Goal: Task Accomplishment & Management: Use online tool/utility

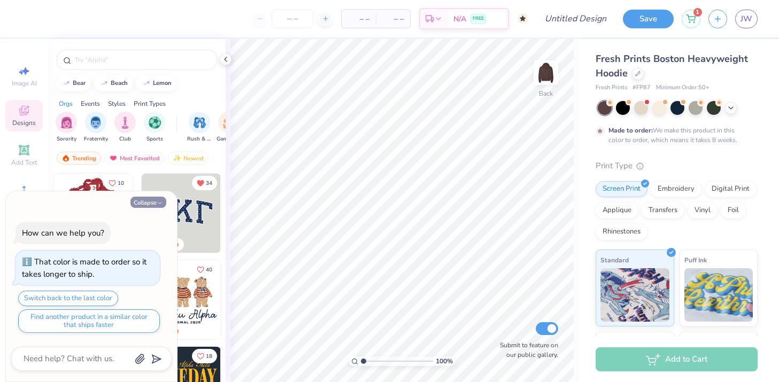
click at [160, 201] on icon "button" at bounding box center [160, 203] width 6 height 6
type textarea "x"
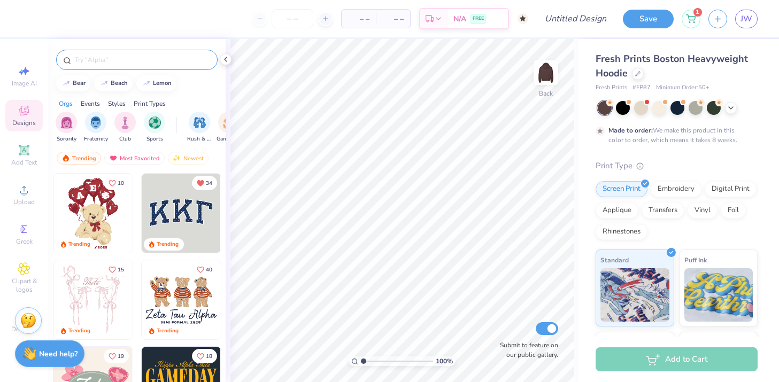
click at [132, 56] on input "text" at bounding box center [142, 60] width 137 height 11
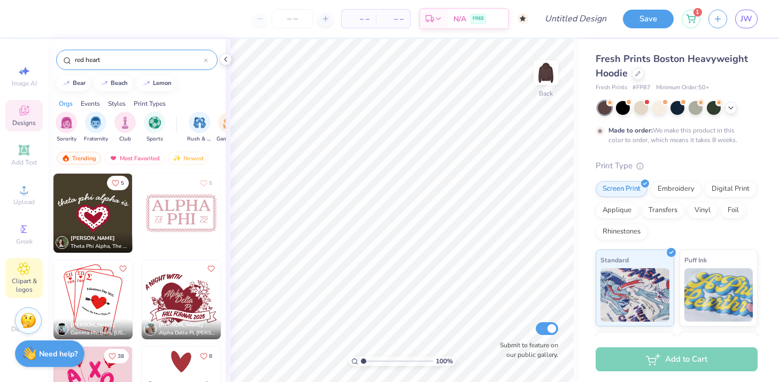
click at [25, 271] on icon at bounding box center [23, 268] width 5 height 5
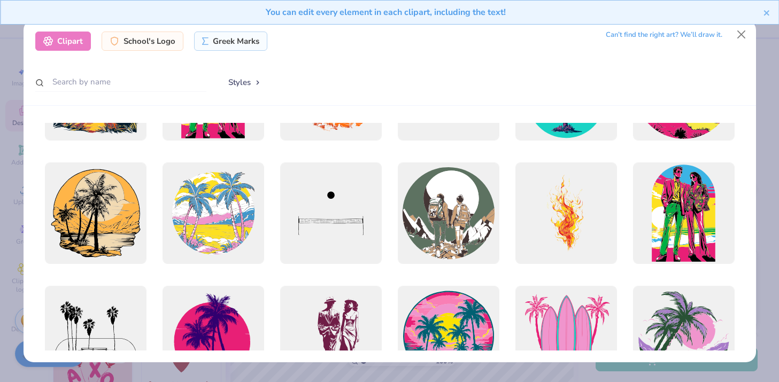
scroll to position [4924, 0]
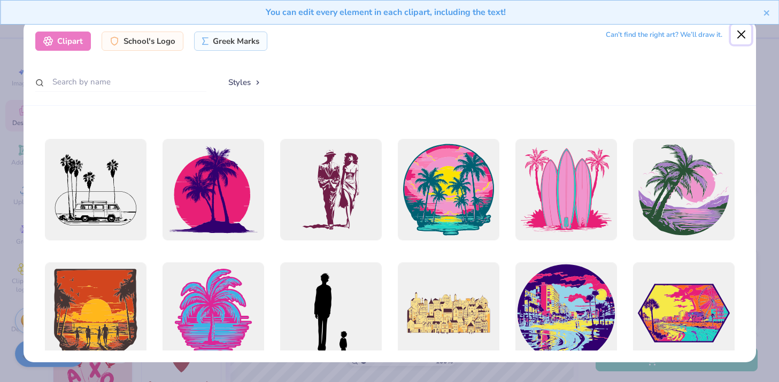
click at [741, 38] on button "Close" at bounding box center [741, 35] width 20 height 20
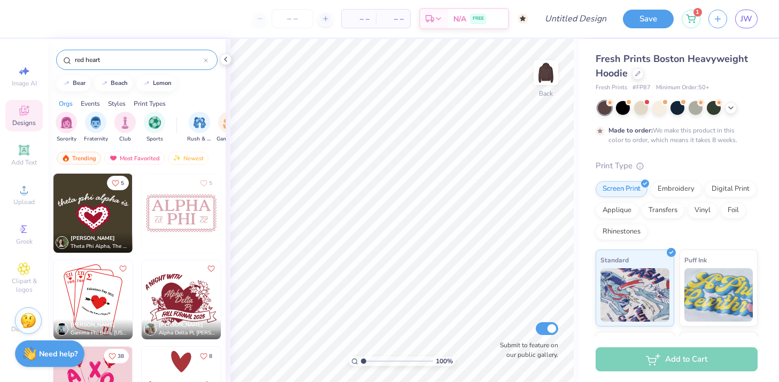
click at [76, 61] on input "red heart" at bounding box center [139, 60] width 130 height 11
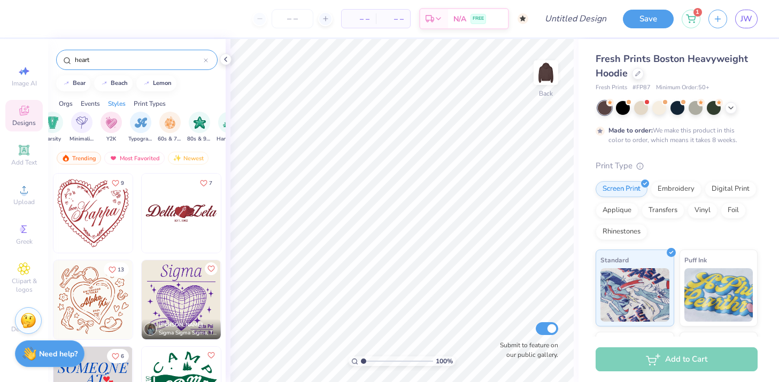
scroll to position [1115, 0]
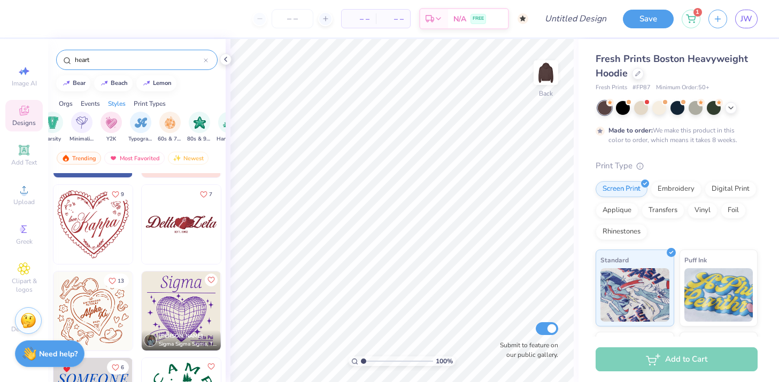
type input "heart"
click at [100, 226] on img at bounding box center [92, 224] width 79 height 79
click at [675, 181] on div "Embroidery" at bounding box center [676, 188] width 51 height 16
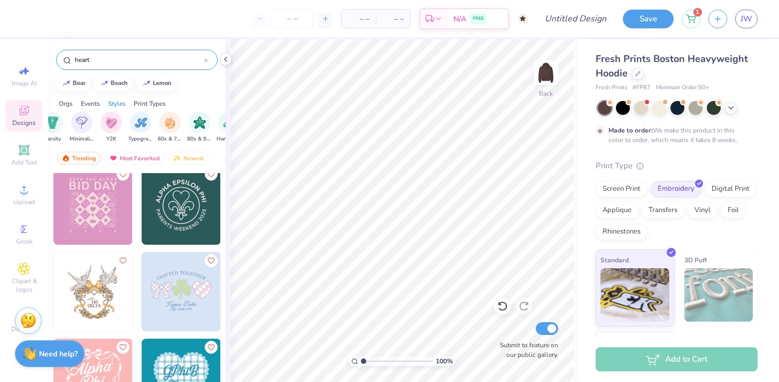
scroll to position [2635, 0]
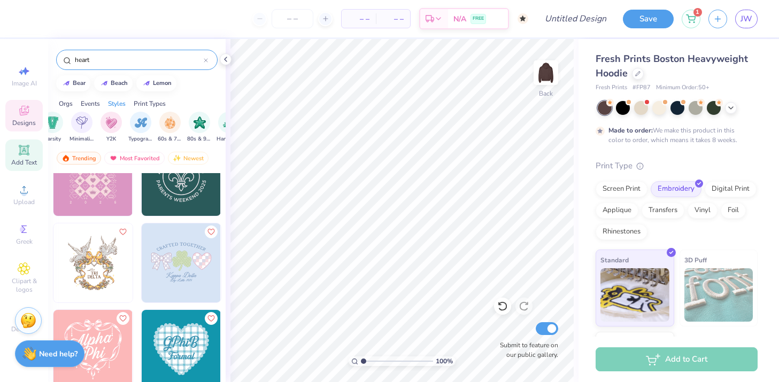
click at [24, 153] on icon at bounding box center [24, 150] width 8 height 8
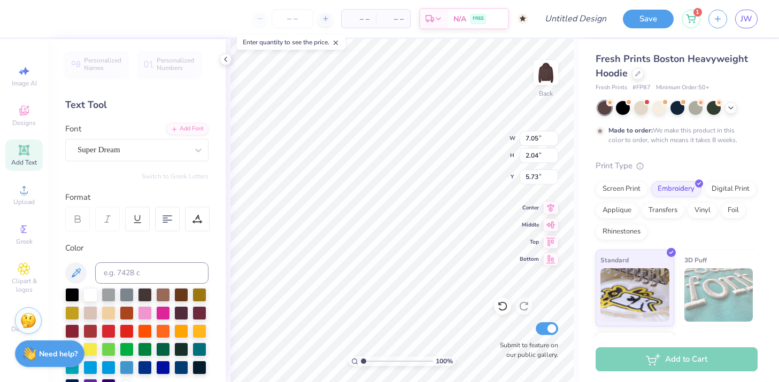
scroll to position [0, 0]
type textarea "T"
type textarea "SDT"
click at [161, 298] on div at bounding box center [163, 294] width 14 height 14
click at [93, 294] on div at bounding box center [90, 294] width 14 height 14
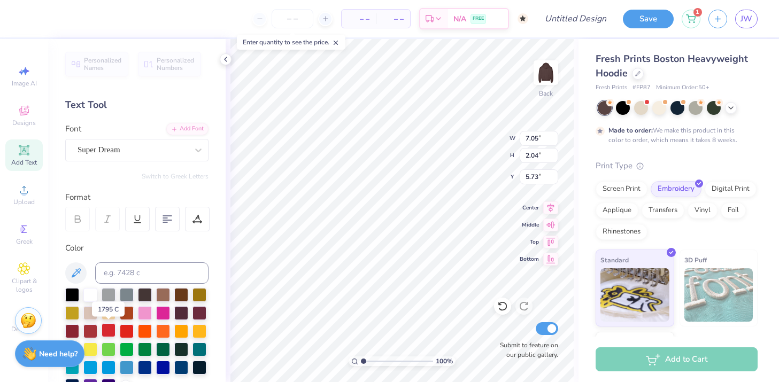
scroll to position [2, 0]
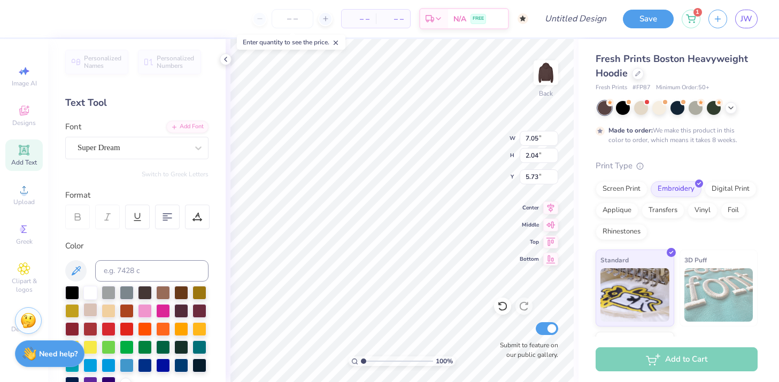
click at [92, 313] on div at bounding box center [90, 310] width 14 height 14
click at [180, 295] on div at bounding box center [181, 292] width 14 height 14
click at [167, 292] on div at bounding box center [163, 292] width 14 height 14
click at [202, 314] on div at bounding box center [199, 310] width 14 height 14
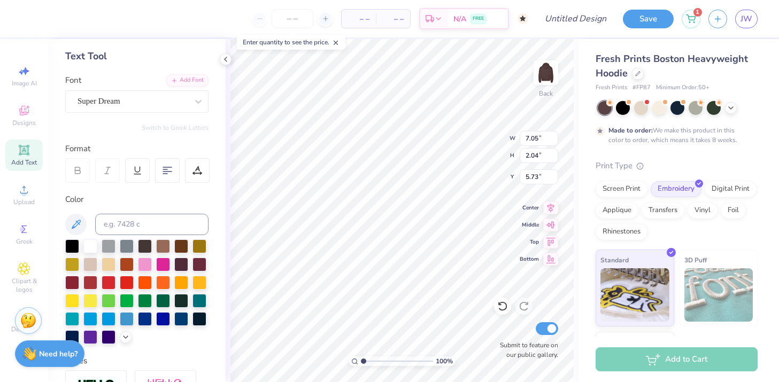
scroll to position [61, 0]
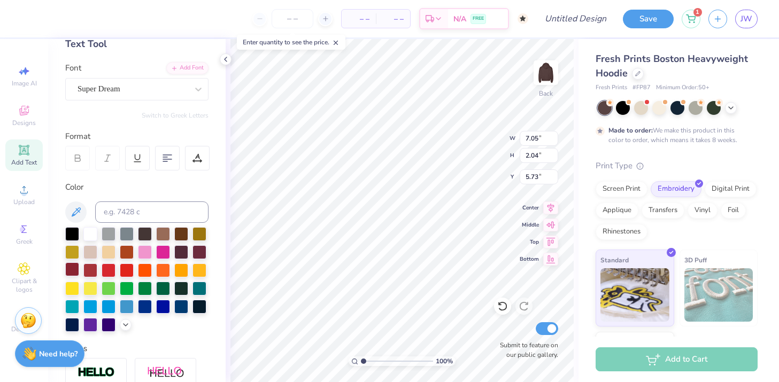
click at [75, 262] on div at bounding box center [72, 269] width 14 height 14
click at [89, 268] on div at bounding box center [90, 269] width 14 height 14
click at [74, 270] on div at bounding box center [72, 269] width 14 height 14
click at [25, 160] on span "Add Text" at bounding box center [24, 162] width 26 height 9
type textarea "X"
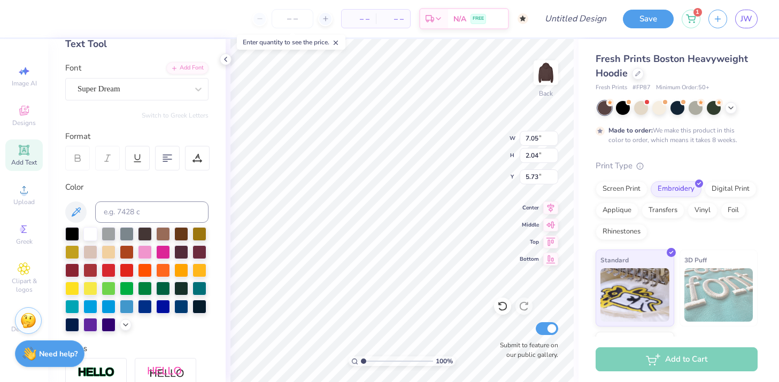
type textarea "SDT"
click at [159, 234] on div at bounding box center [163, 233] width 14 height 14
click at [179, 233] on div at bounding box center [181, 233] width 14 height 14
click at [167, 232] on div at bounding box center [163, 233] width 14 height 14
click at [197, 248] on div at bounding box center [199, 251] width 14 height 14
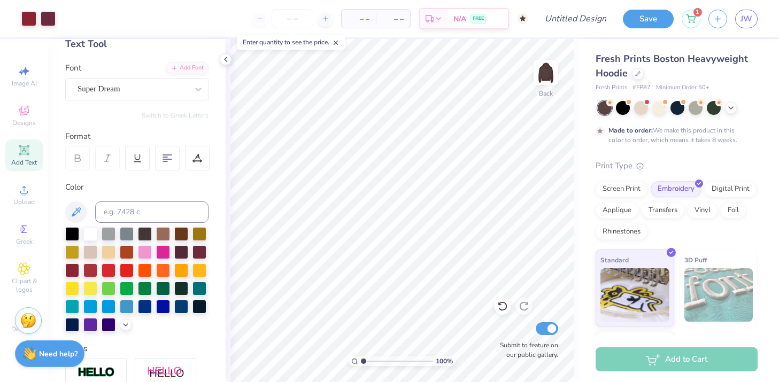
click at [26, 165] on span "Add Text" at bounding box center [24, 162] width 26 height 9
click at [30, 148] on div "Add Text" at bounding box center [23, 156] width 37 height 32
type textarea "SDT"
click at [163, 236] on div at bounding box center [163, 233] width 14 height 14
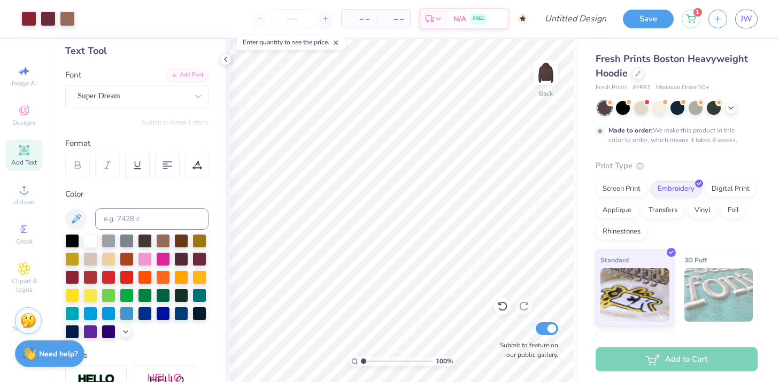
scroll to position [0, 0]
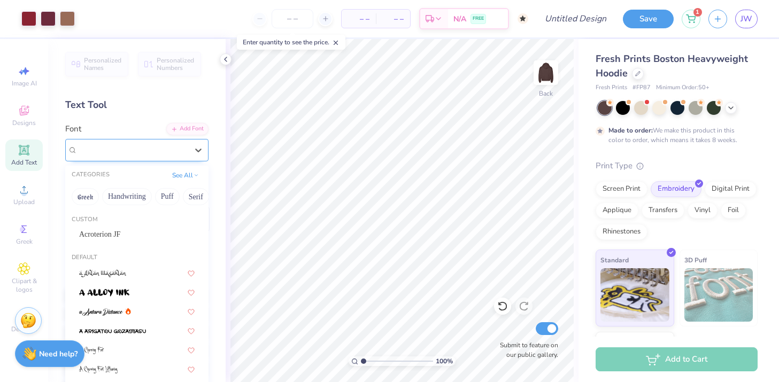
click at [164, 154] on div "Super Dream" at bounding box center [132, 150] width 112 height 17
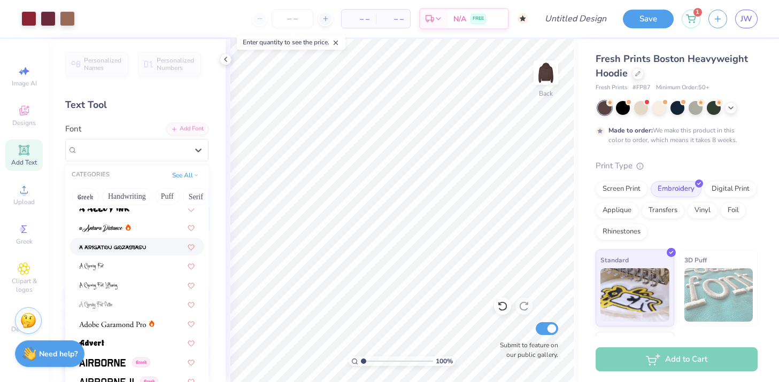
scroll to position [149, 0]
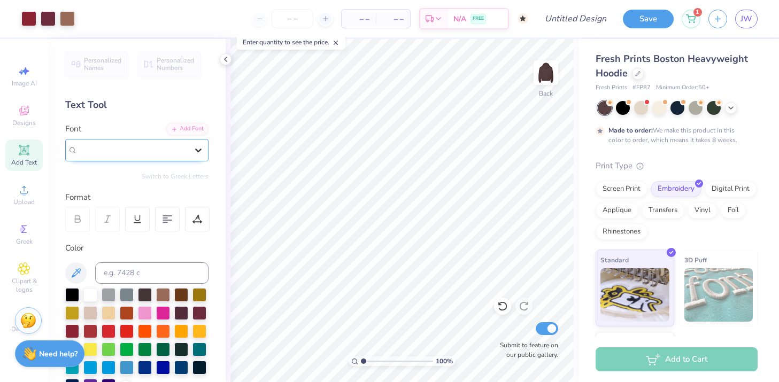
click at [200, 151] on icon at bounding box center [198, 150] width 11 height 11
click at [213, 153] on div "Personalized Names Personalized Numbers Text Tool Add Font Font Super Dream Swi…" at bounding box center [136, 210] width 177 height 343
click at [200, 150] on icon at bounding box center [198, 151] width 6 height 4
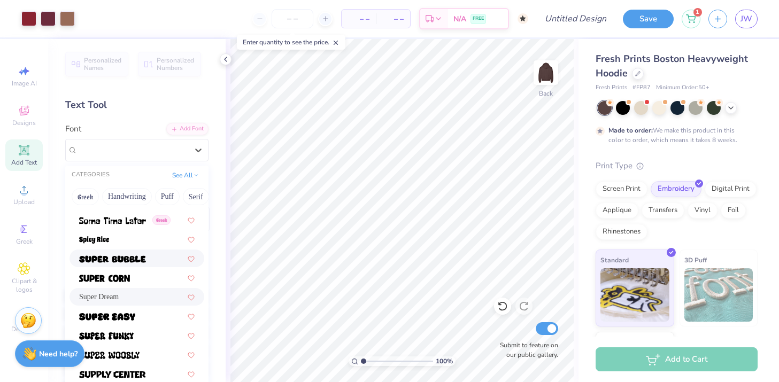
scroll to position [5220, 0]
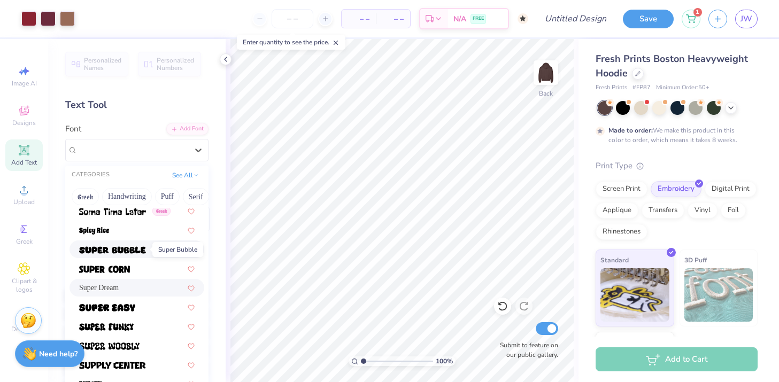
click at [128, 250] on img at bounding box center [112, 249] width 67 height 7
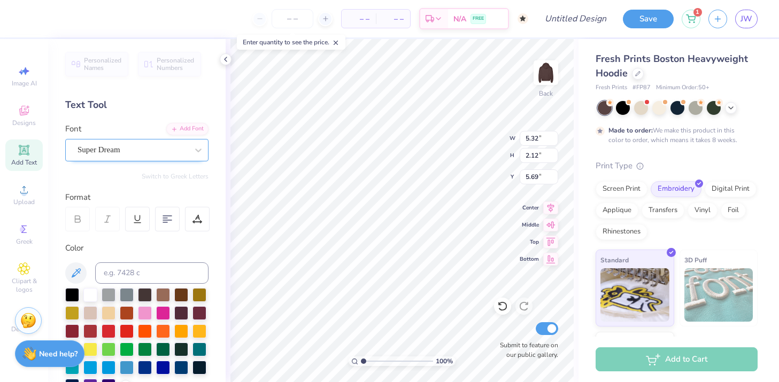
click at [165, 149] on div "Super Dream" at bounding box center [132, 150] width 112 height 17
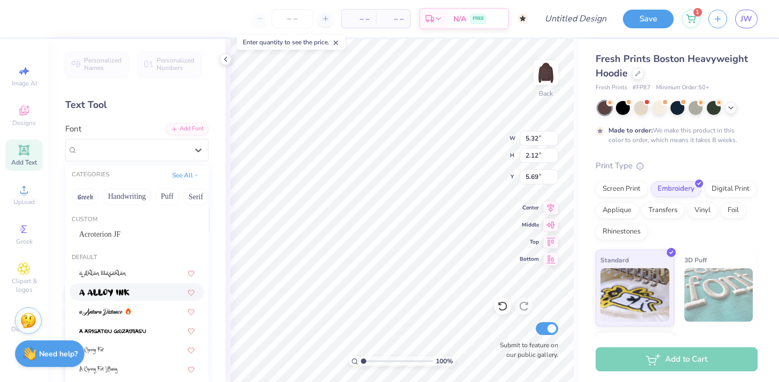
click at [131, 285] on div at bounding box center [136, 292] width 135 height 18
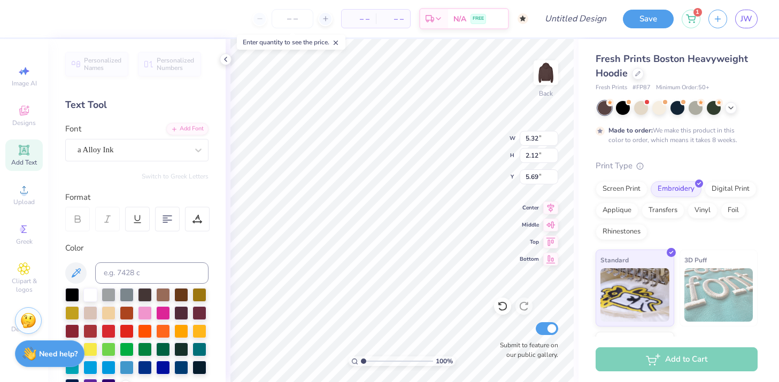
type input "5.92"
type input "2.68"
type input "5.41"
click at [167, 146] on div "a Alloy Ink" at bounding box center [132, 150] width 112 height 17
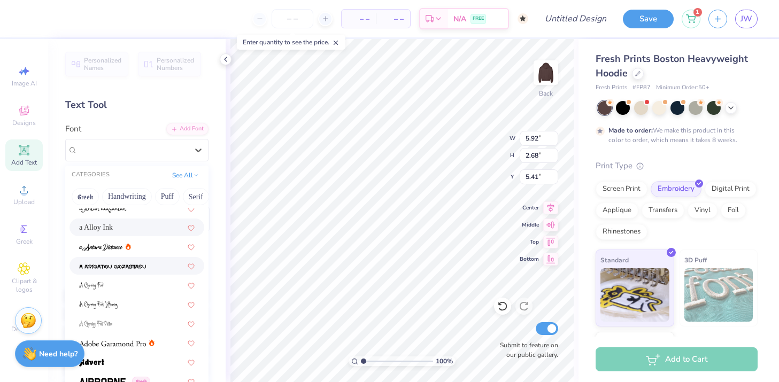
scroll to position [119, 0]
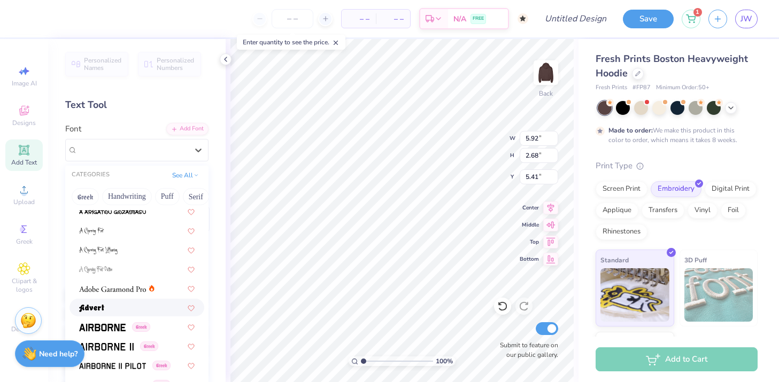
click at [133, 308] on div at bounding box center [136, 307] width 115 height 11
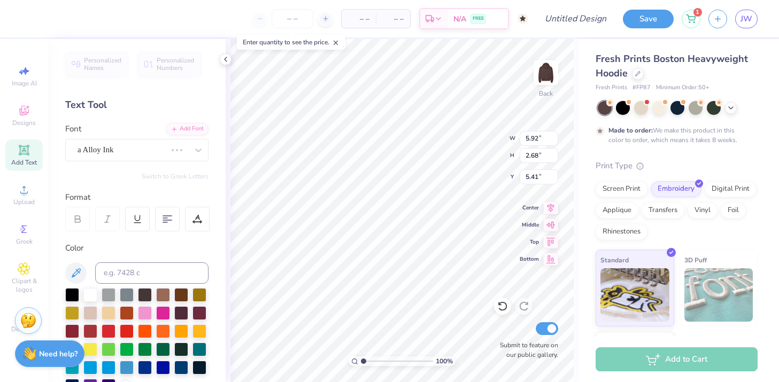
type input "5.25"
type input "2.76"
type input "5.37"
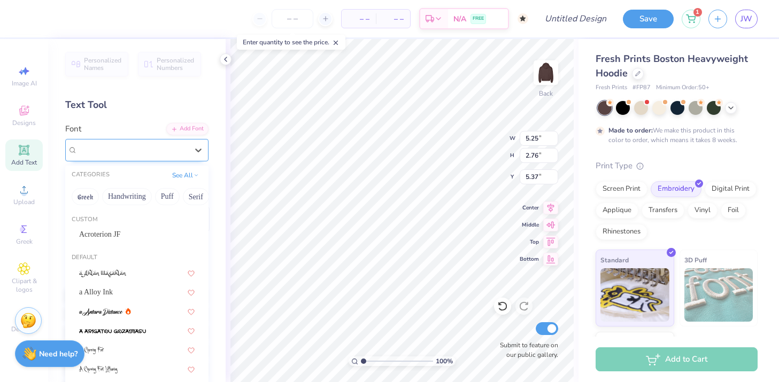
click at [170, 148] on div "Advert" at bounding box center [132, 150] width 112 height 17
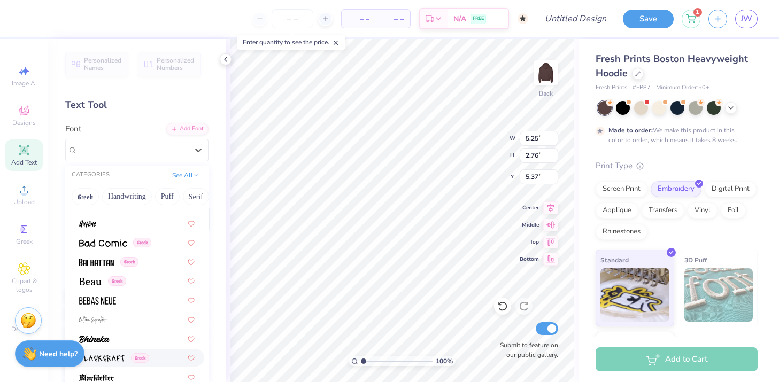
scroll to position [511, 0]
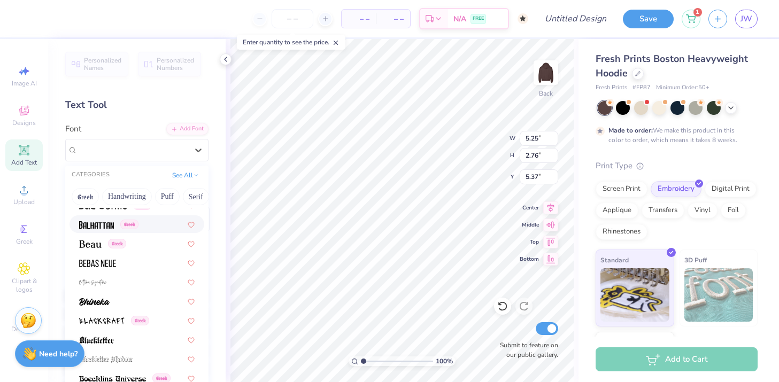
click at [91, 219] on span at bounding box center [96, 224] width 35 height 11
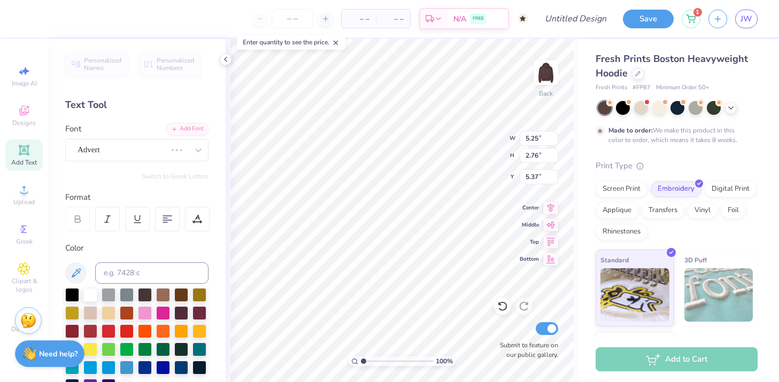
type input "3.64"
type input "2.37"
type input "5.57"
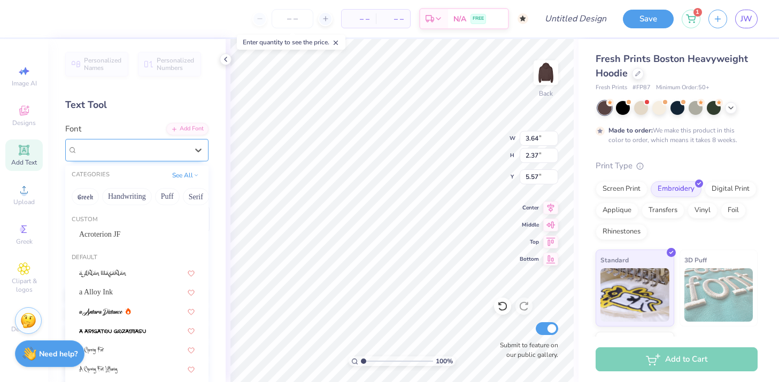
click at [151, 158] on div "Balhattan Greek" at bounding box center [132, 150] width 112 height 17
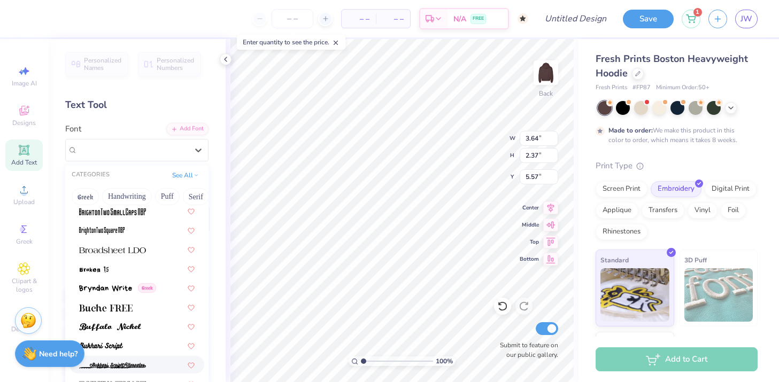
scroll to position [976, 0]
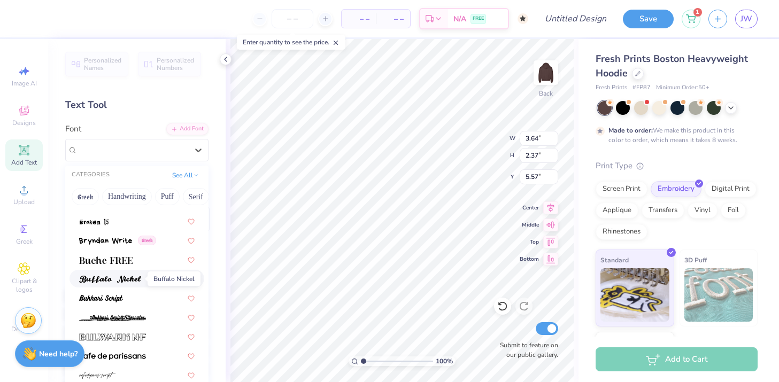
click at [136, 277] on img at bounding box center [110, 279] width 62 height 7
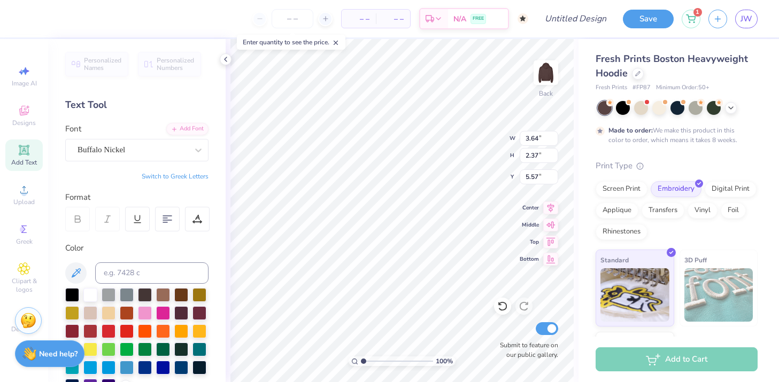
type input "5.55"
type input "2.08"
type input "5.71"
click at [180, 156] on div at bounding box center [133, 150] width 110 height 14
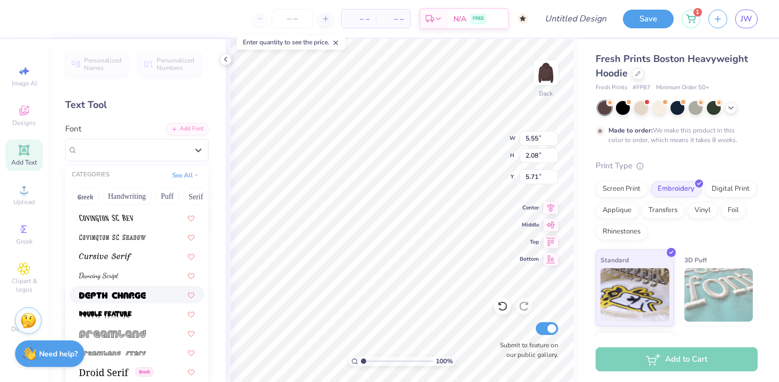
scroll to position [1814, 0]
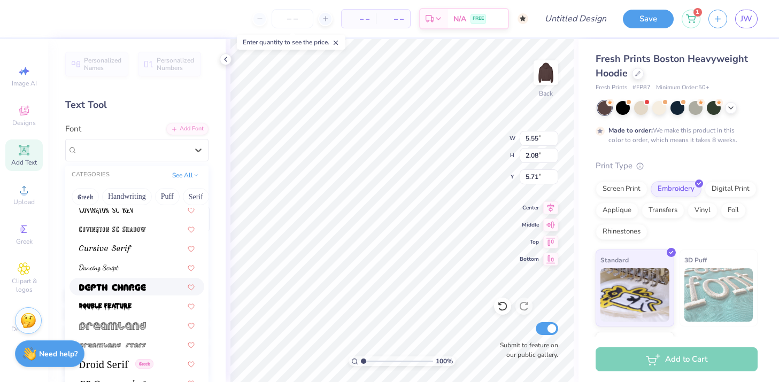
click at [137, 293] on div at bounding box center [136, 287] width 135 height 18
type input "6.02"
type input "2.33"
type input "5.58"
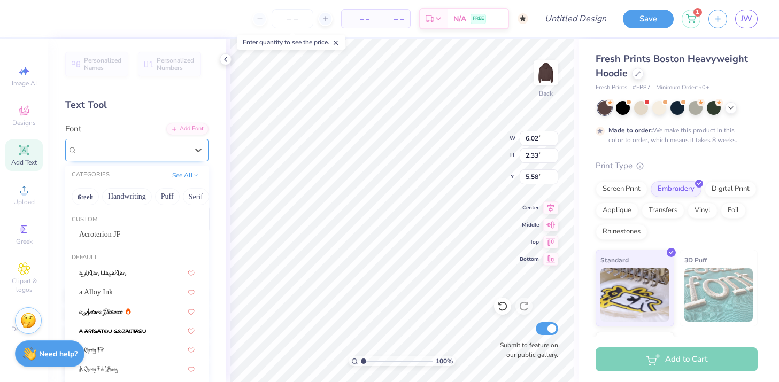
click at [152, 152] on div "depth charge" at bounding box center [132, 150] width 112 height 17
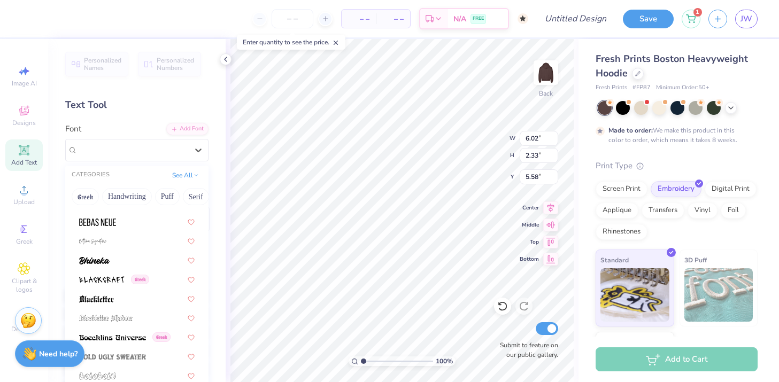
scroll to position [519, 0]
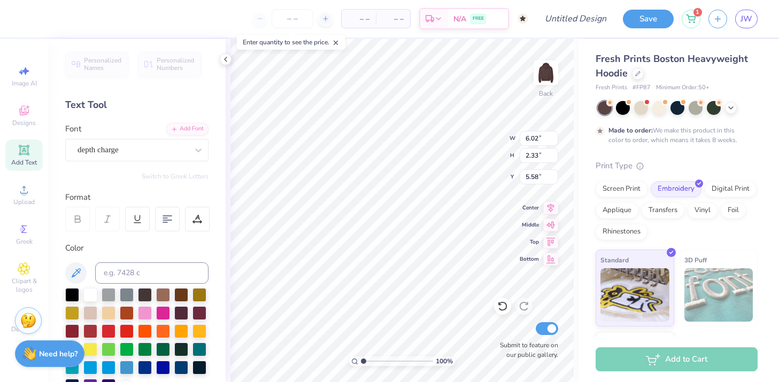
click at [217, 163] on div "Personalized Names Personalized Numbers Text Tool Add Font Font depth charge Sw…" at bounding box center [136, 210] width 177 height 343
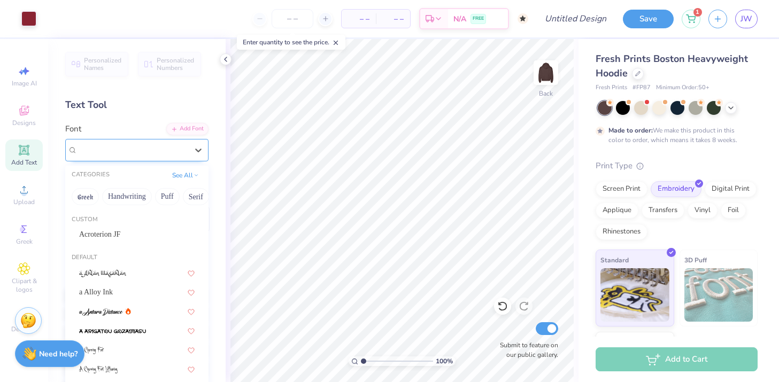
click at [176, 148] on div "depth charge" at bounding box center [132, 150] width 112 height 17
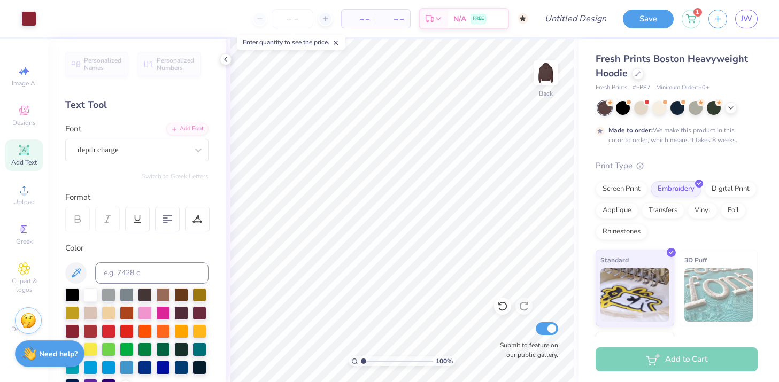
click at [154, 113] on div "Personalized Names Personalized Numbers Text Tool Add Font Font depth charge Sw…" at bounding box center [136, 210] width 177 height 343
click at [30, 153] on icon at bounding box center [24, 150] width 13 height 13
type textarea "T"
type textarea "SDT"
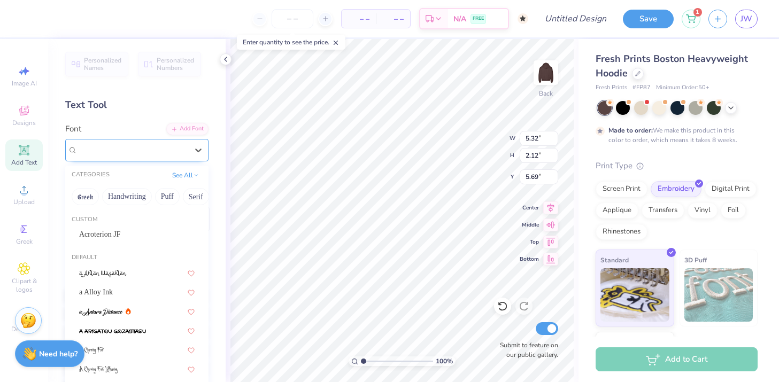
click at [181, 150] on div "Super Dream" at bounding box center [132, 150] width 112 height 17
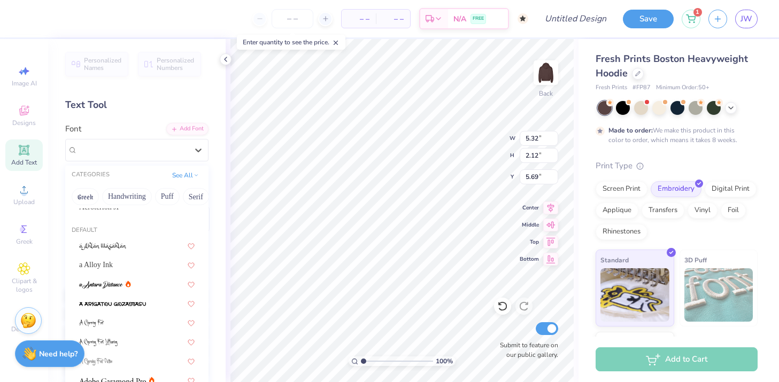
scroll to position [30, 0]
click at [113, 263] on span "a Alloy Ink" at bounding box center [96, 261] width 34 height 11
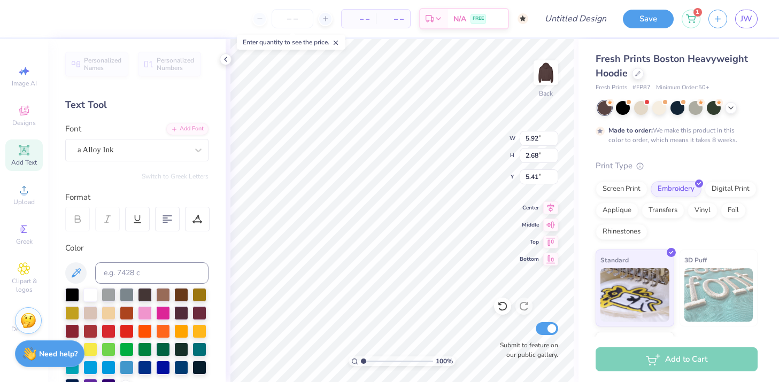
type input "5.92"
type input "2.68"
type input "5.41"
click at [153, 146] on div "a Alloy Ink" at bounding box center [132, 150] width 112 height 17
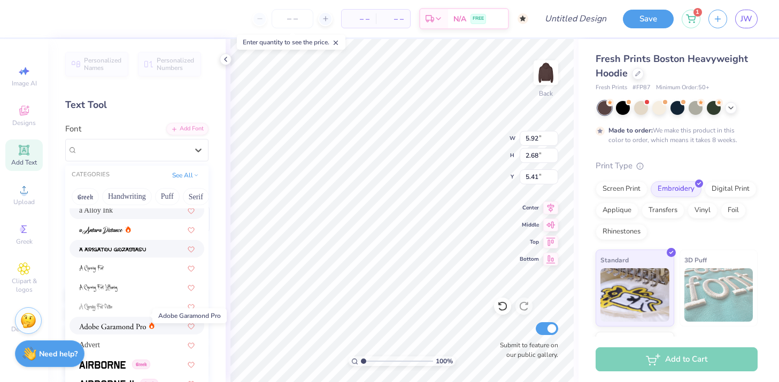
scroll to position [142, 0]
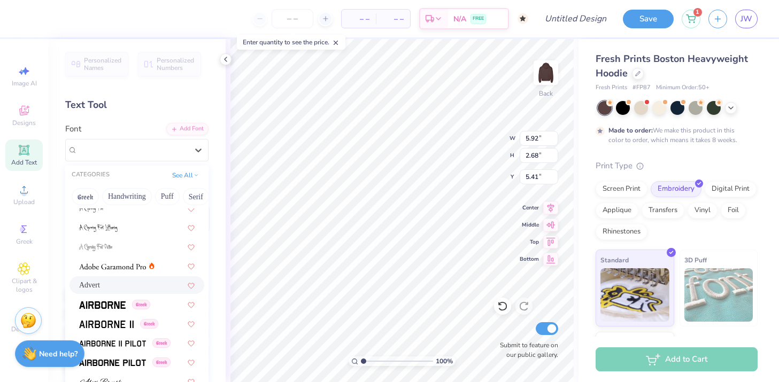
click at [118, 279] on div "Advert" at bounding box center [136, 285] width 135 height 18
type input "5.25"
type input "2.76"
type input "5.37"
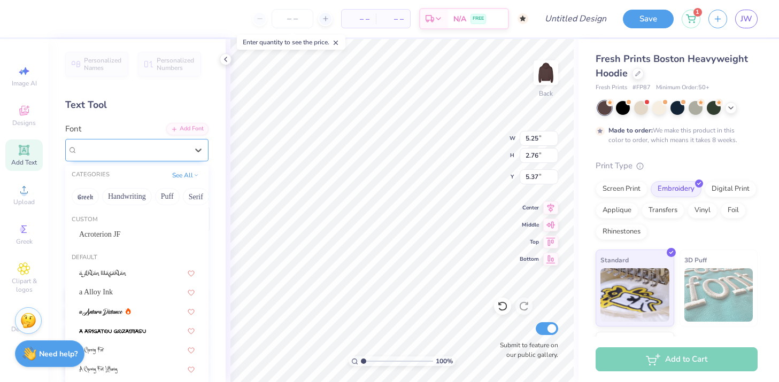
click at [157, 145] on div "Advert" at bounding box center [132, 150] width 112 height 17
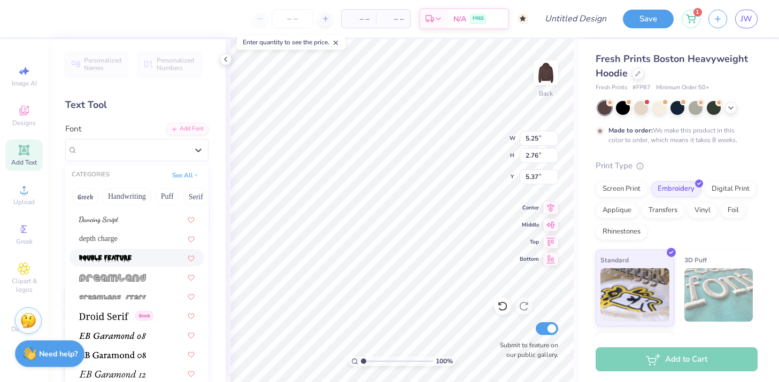
scroll to position [1864, 0]
click at [118, 236] on span "depth charge" at bounding box center [98, 236] width 38 height 11
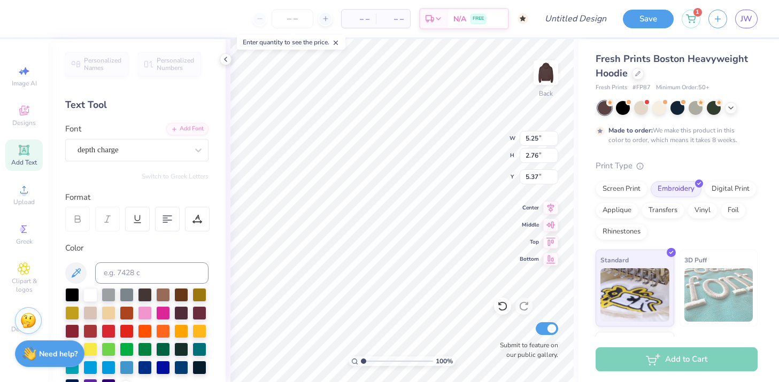
type input "6.02"
type input "2.33"
type input "5.58"
type input "5.94"
click at [180, 293] on div at bounding box center [181, 294] width 14 height 14
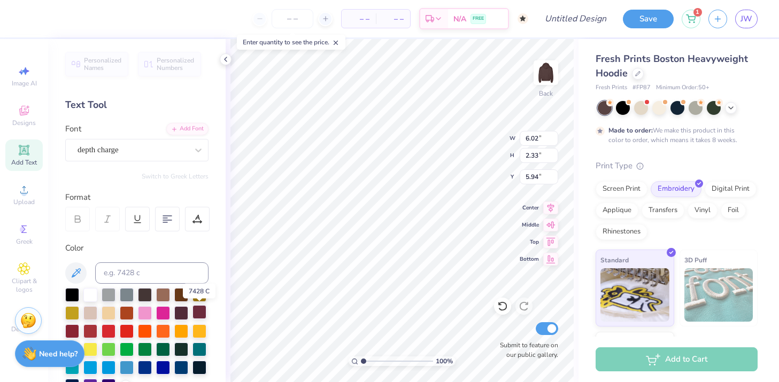
click at [200, 311] on div at bounding box center [199, 312] width 14 height 14
click at [72, 329] on div at bounding box center [72, 330] width 14 height 14
click at [203, 310] on div at bounding box center [199, 312] width 14 height 14
click at [185, 313] on div at bounding box center [181, 312] width 14 height 14
click at [197, 311] on div at bounding box center [199, 312] width 14 height 14
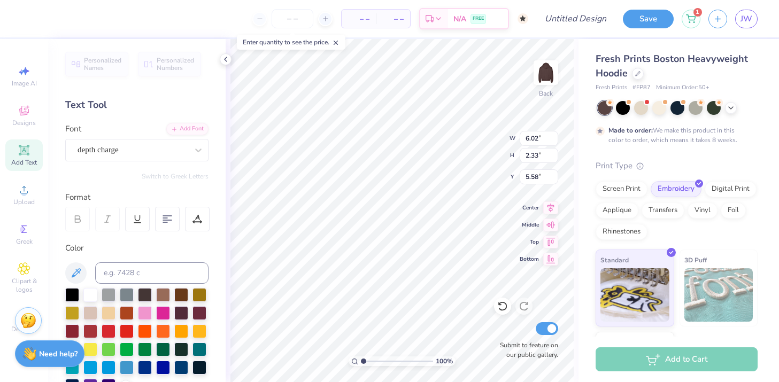
click at [182, 163] on div "Personalized Names Personalized Numbers Text Tool Add Font Font depth charge Sw…" at bounding box center [136, 210] width 177 height 343
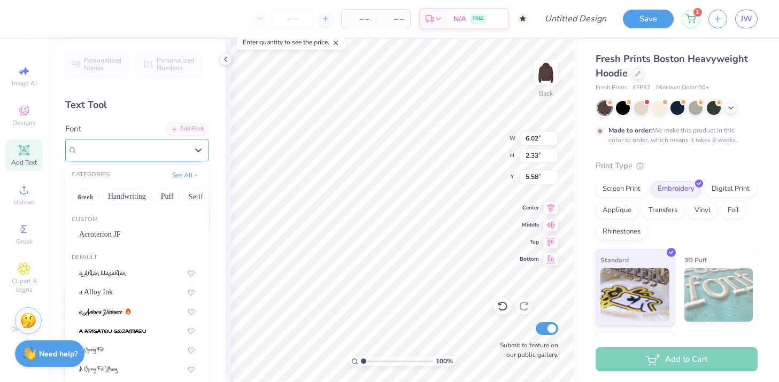
click at [176, 156] on div at bounding box center [133, 150] width 110 height 14
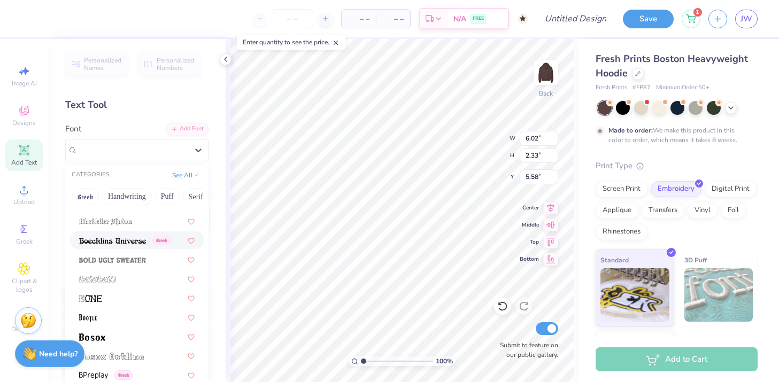
scroll to position [672, 0]
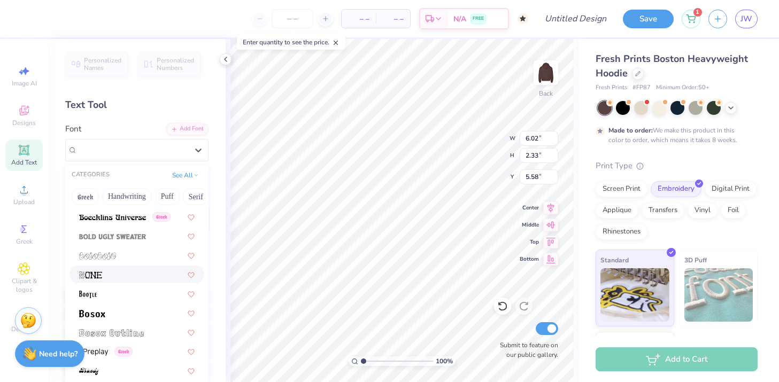
click at [137, 279] on div at bounding box center [136, 274] width 115 height 11
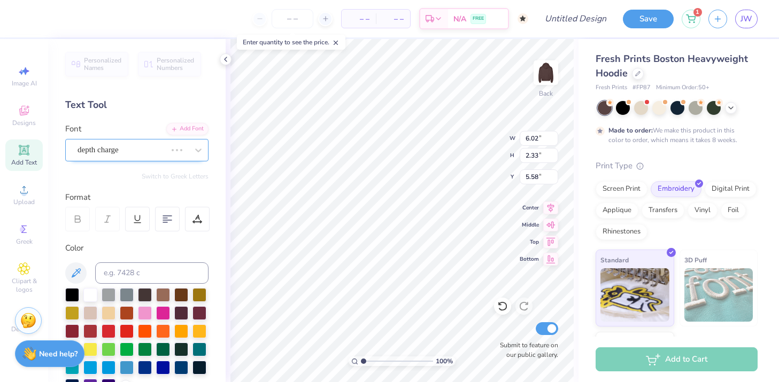
type input "5.02"
type input "2.23"
type input "5.63"
click at [133, 157] on div "Bone" at bounding box center [132, 150] width 112 height 17
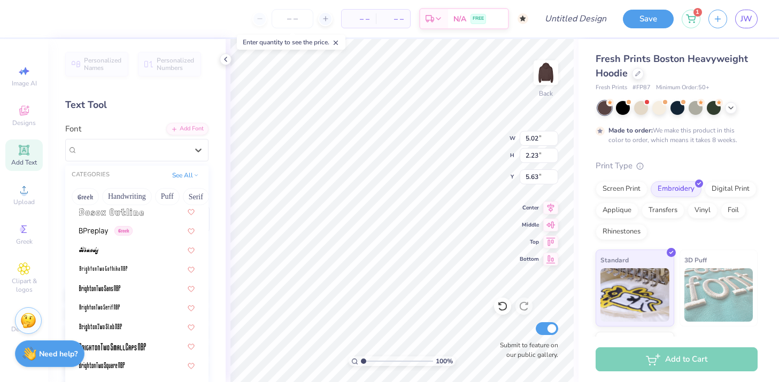
scroll to position [949, 0]
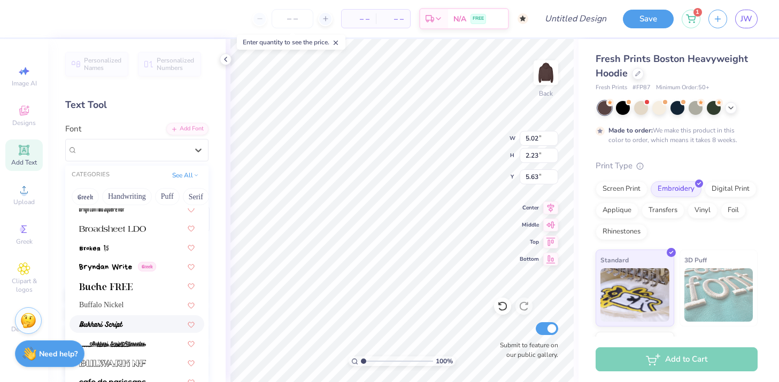
click at [128, 327] on div at bounding box center [136, 324] width 115 height 11
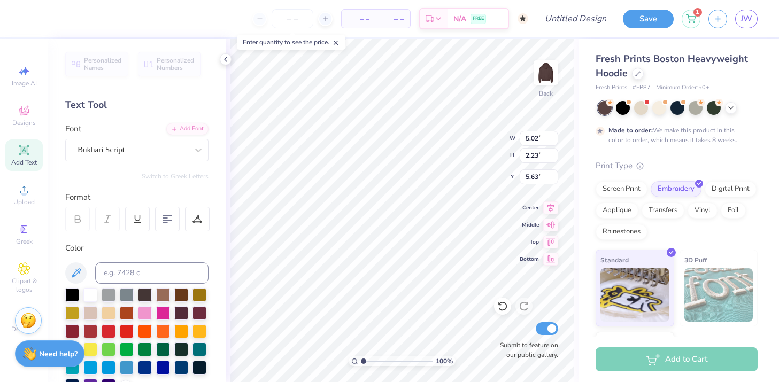
type input "4.49"
type input "2.49"
type input "5.51"
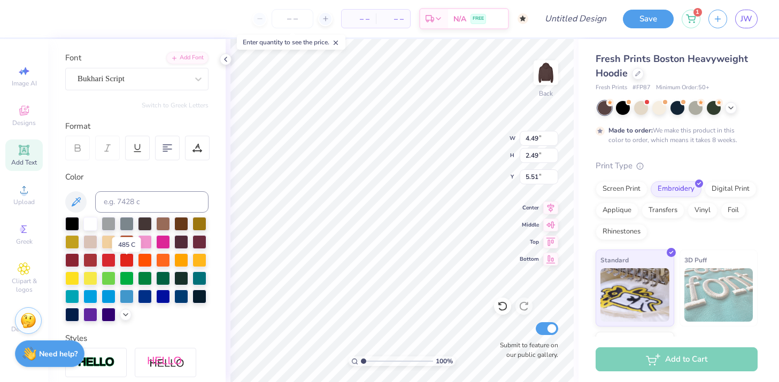
scroll to position [72, 0]
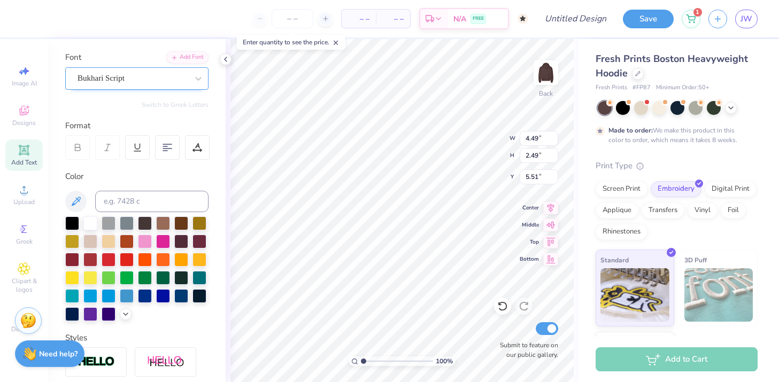
click at [153, 80] on div "Bukhari Script" at bounding box center [132, 78] width 112 height 17
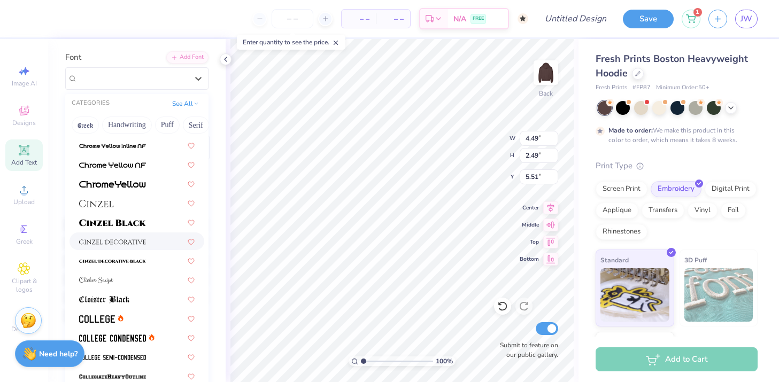
scroll to position [1282, 0]
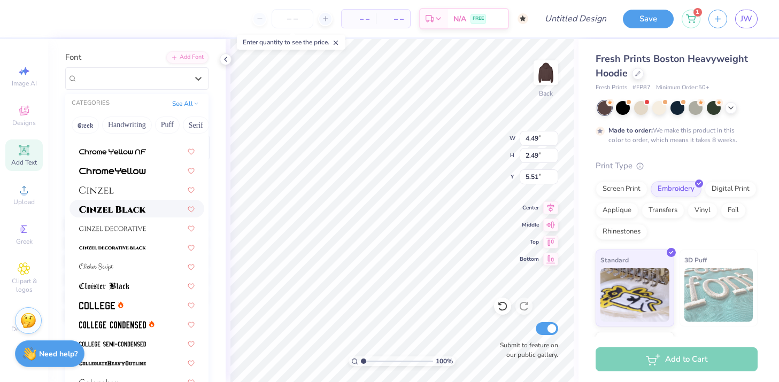
click at [124, 215] on div at bounding box center [136, 209] width 135 height 18
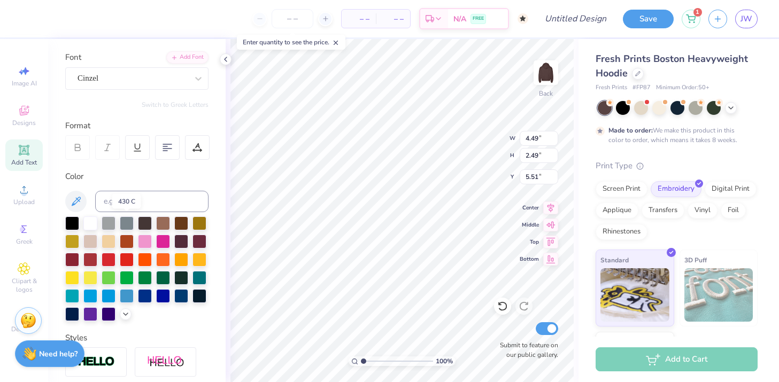
type input "5.39"
type input "1.83"
type input "5.83"
click at [156, 78] on div "Cinzel" at bounding box center [132, 78] width 112 height 17
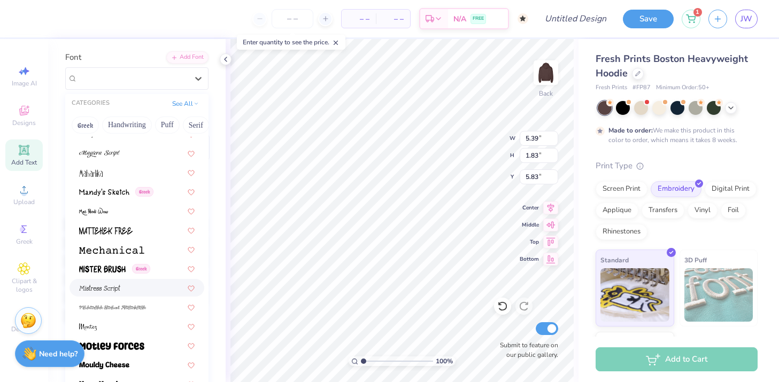
scroll to position [3911, 0]
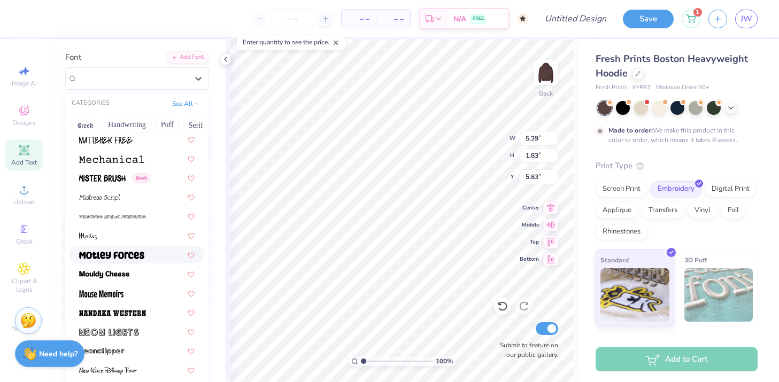
click at [127, 249] on span at bounding box center [111, 254] width 65 height 11
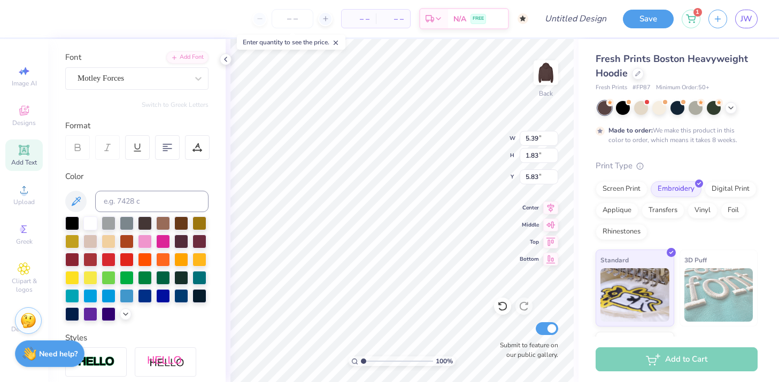
type input "4.57"
type input "2.14"
type input "5.68"
type textarea "sDT"
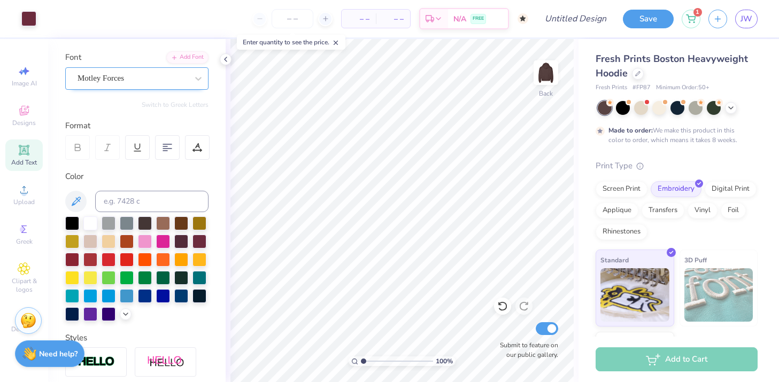
click at [160, 72] on div "Motley Forces" at bounding box center [132, 78] width 112 height 17
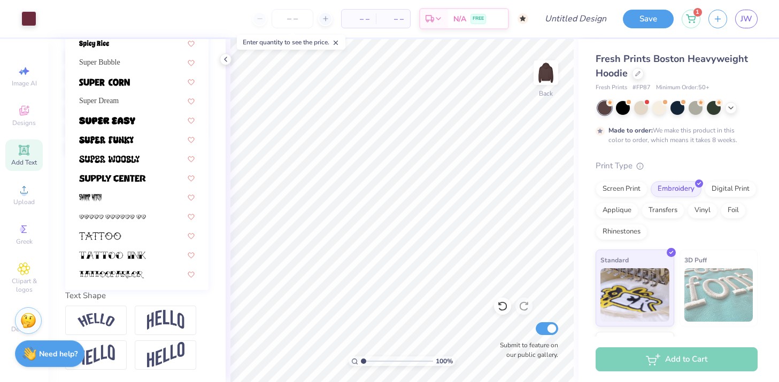
scroll to position [5167, 0]
click at [135, 96] on div "Super Dream" at bounding box center [136, 101] width 115 height 11
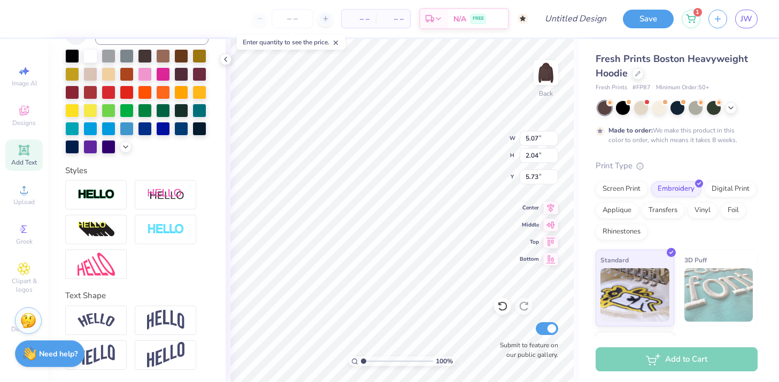
scroll to position [0, 0]
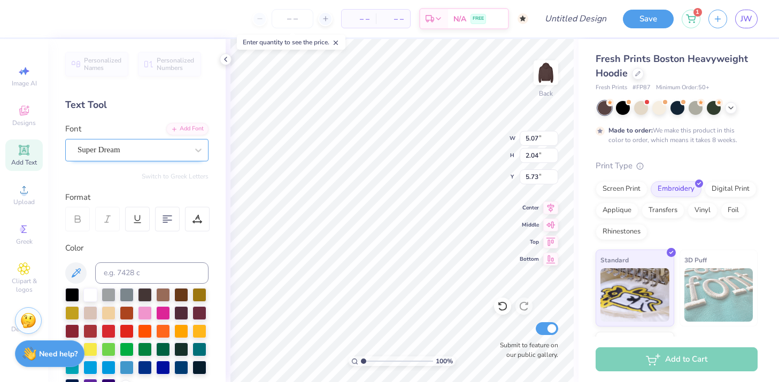
type textarea "SDT"
click at [157, 140] on div "Super Dream" at bounding box center [136, 150] width 143 height 22
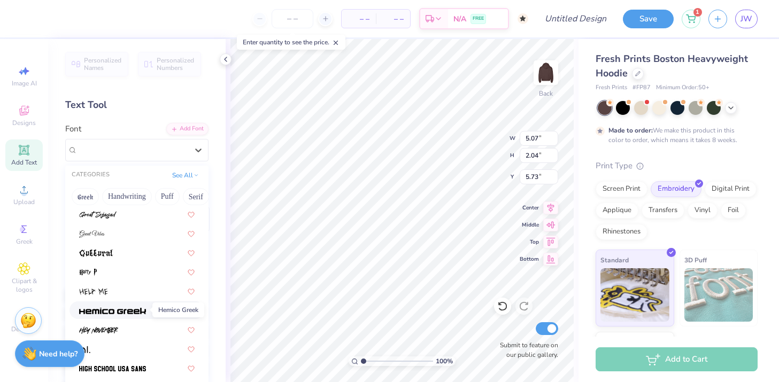
scroll to position [2600, 0]
click at [118, 305] on span at bounding box center [112, 309] width 67 height 11
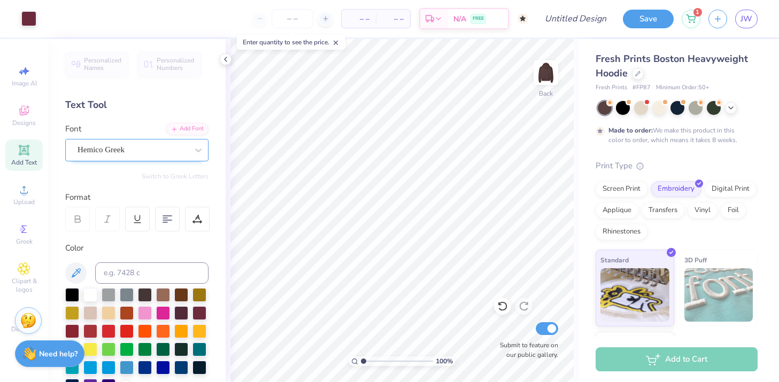
click at [141, 152] on div "Hemico Greek" at bounding box center [132, 150] width 112 height 17
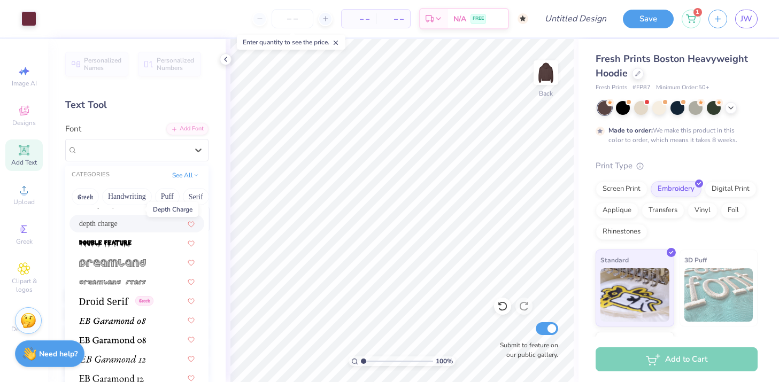
scroll to position [1891, 0]
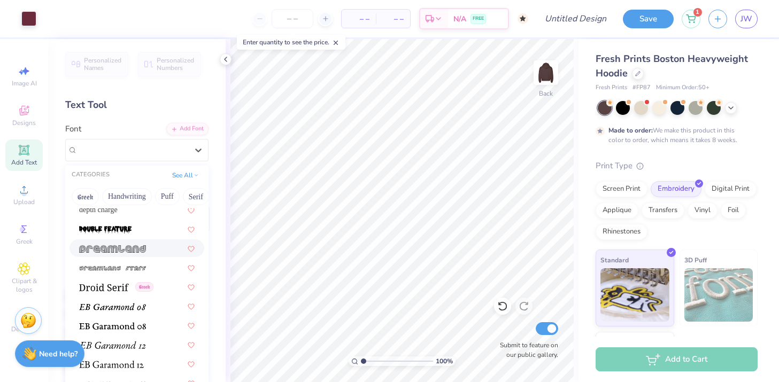
click at [123, 249] on img at bounding box center [112, 248] width 67 height 7
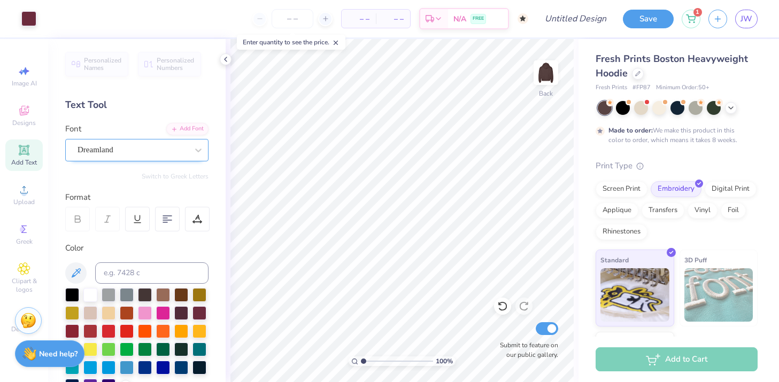
click at [172, 157] on div at bounding box center [133, 150] width 110 height 14
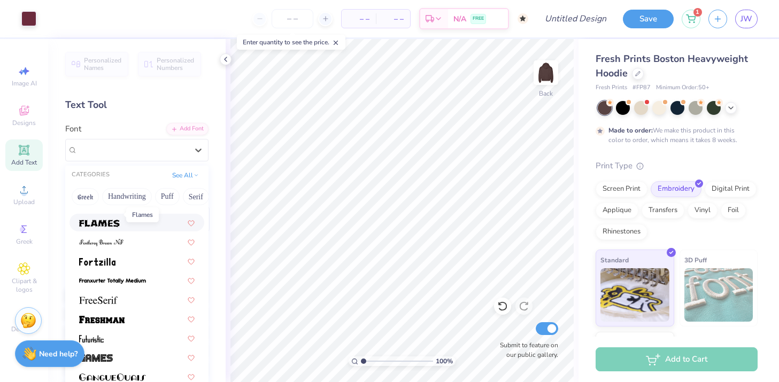
scroll to position [2350, 0]
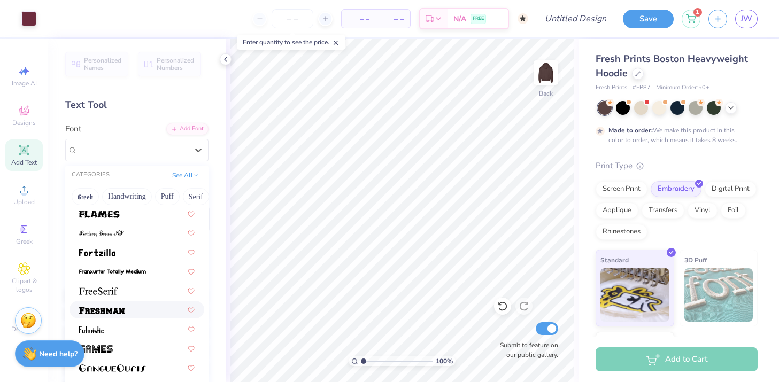
click at [111, 308] on img at bounding box center [101, 310] width 45 height 7
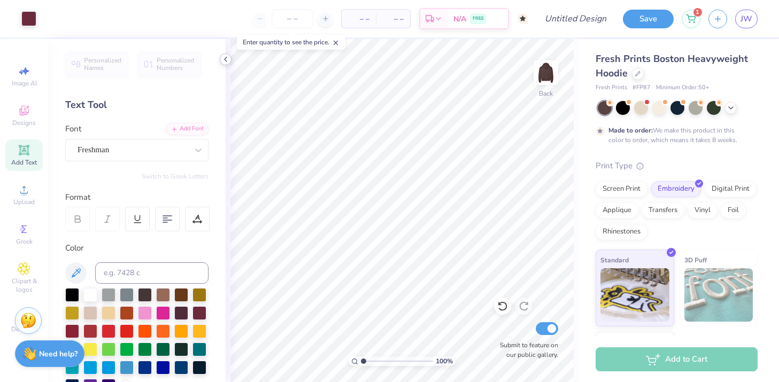
click at [225, 65] on div at bounding box center [226, 59] width 12 height 12
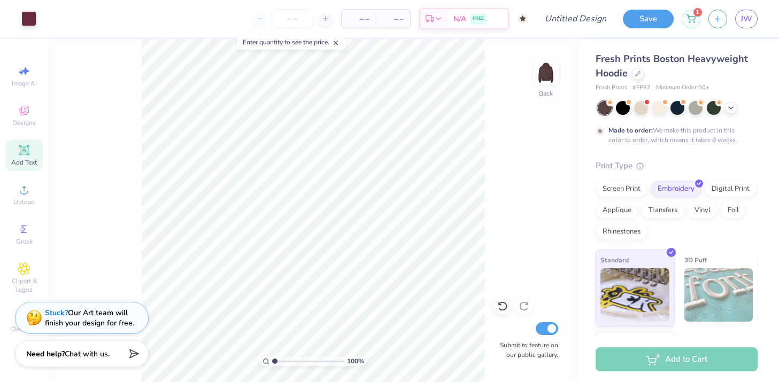
click at [34, 149] on div "Add Text" at bounding box center [23, 156] width 37 height 32
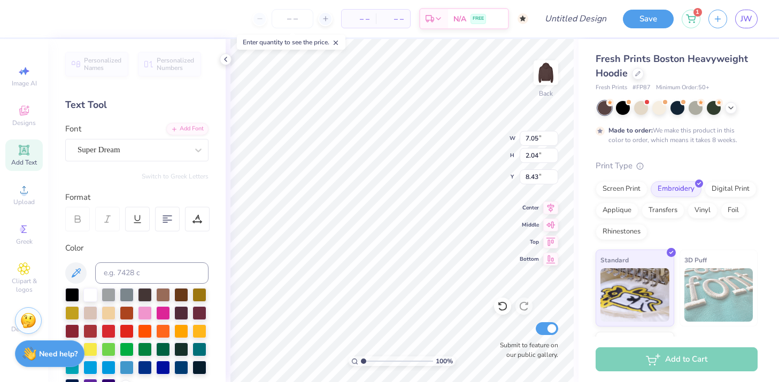
type input "8.47"
type textarea "est. 1917"
type input "11.77"
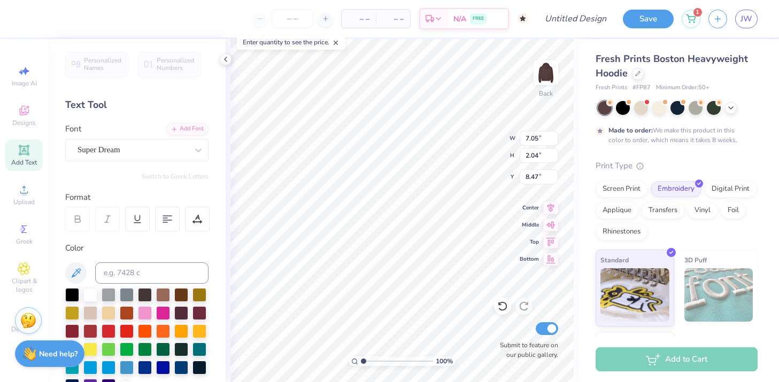
type input "2.05"
type input "8.50"
type input "6.13"
type input "2.43"
type input "5.53"
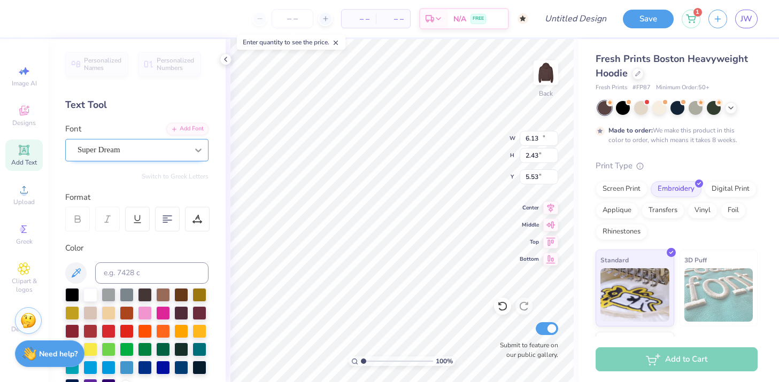
type input "11.77"
type input "2.05"
type input "8.54"
click at [177, 146] on div "Super Dream" at bounding box center [132, 150] width 112 height 17
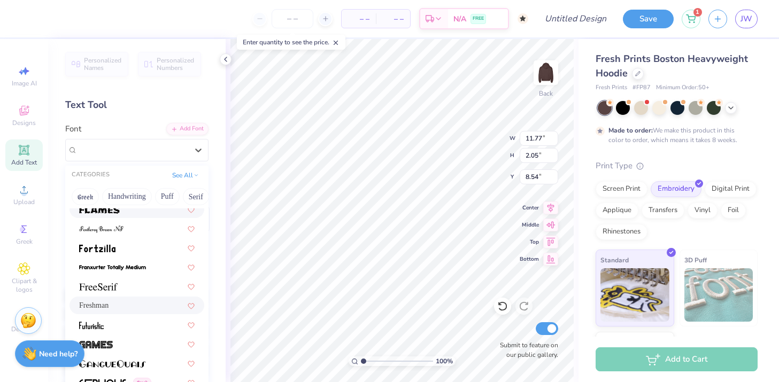
scroll to position [2361, 0]
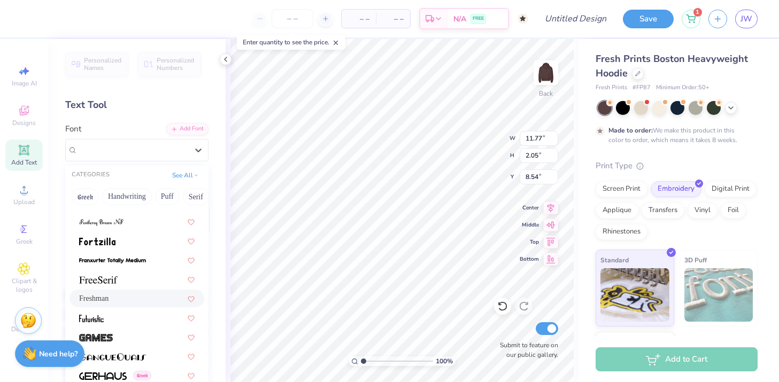
click at [109, 296] on span "Freshman" at bounding box center [93, 298] width 29 height 11
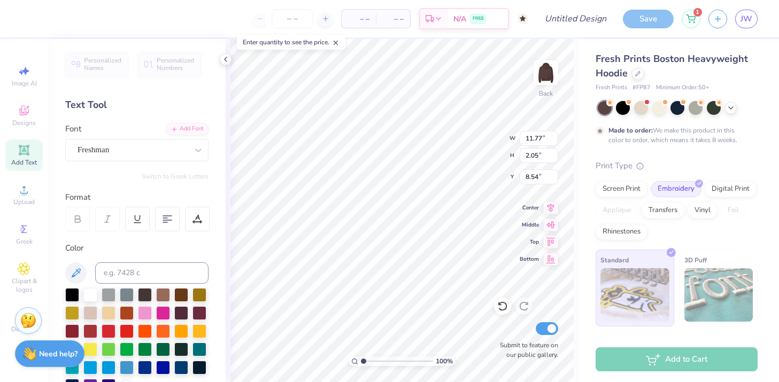
type input "12.88"
type input "2.43"
type input "8.35"
click at [199, 306] on div at bounding box center [199, 312] width 14 height 14
click at [188, 311] on div at bounding box center [181, 312] width 14 height 14
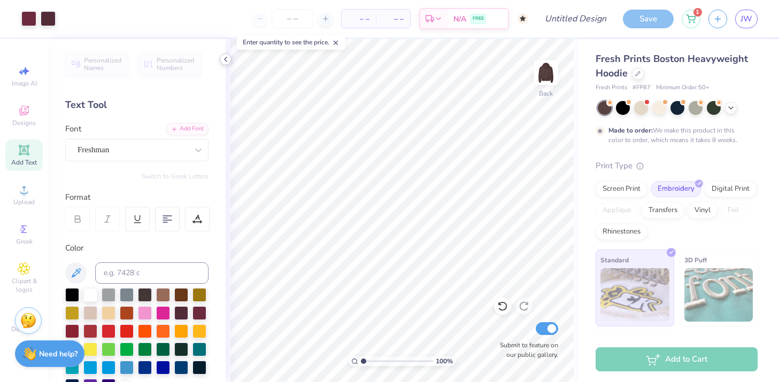
click at [226, 60] on polyline at bounding box center [226, 59] width 2 height 4
type input "8.38"
type input "7.87"
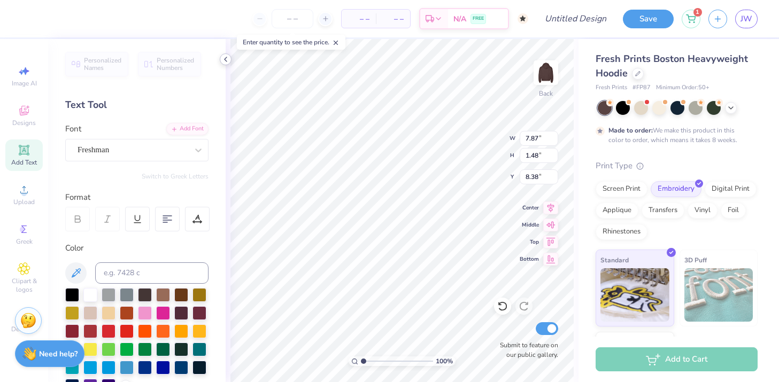
type input "1.48"
type input "6.13"
type input "2.43"
type input "5.53"
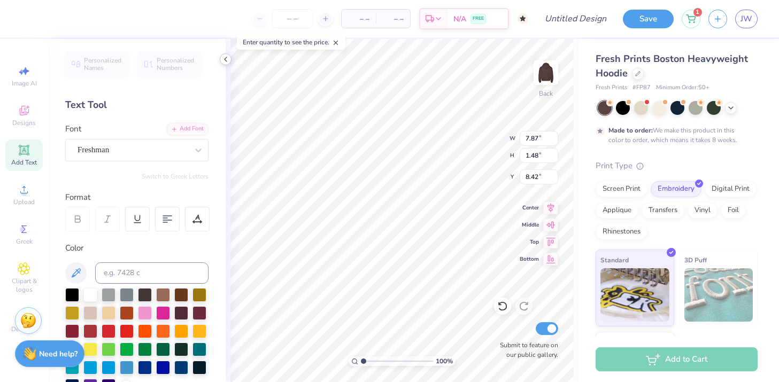
type textarea "EST. 1917"
type input "5.13"
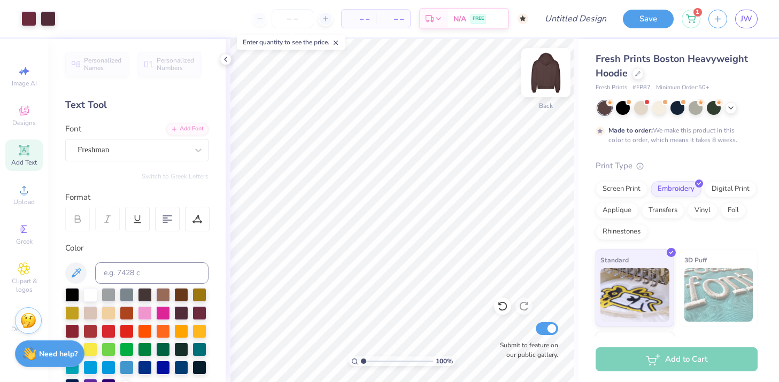
click at [548, 69] on img at bounding box center [545, 72] width 43 height 43
click at [21, 161] on span "Add Text" at bounding box center [24, 162] width 26 height 9
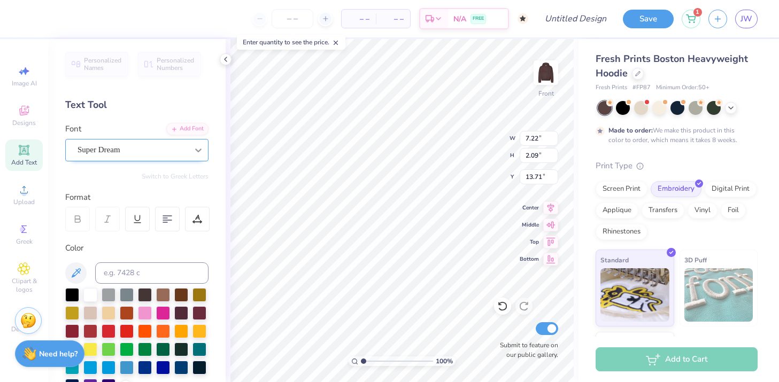
type textarea "T"
type textarea "SIGMA DElTA"
type textarea "SIGMA DElTA Tau"
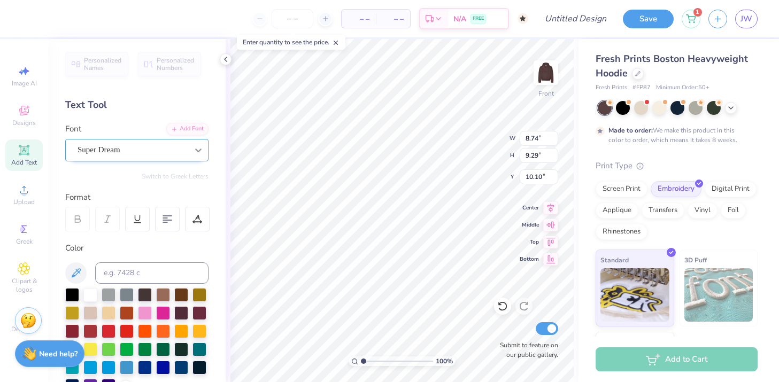
scroll to position [2, 0]
type textarea "u"
type textarea "SIGMA DELTA TAU"
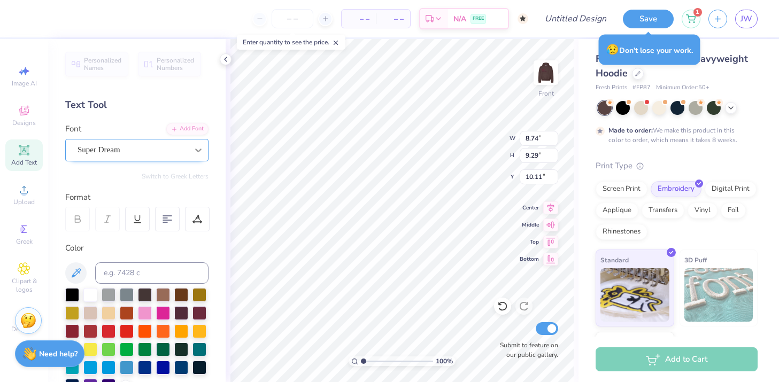
scroll to position [1, 0]
type textarea "SIGMA DELTA TAU"
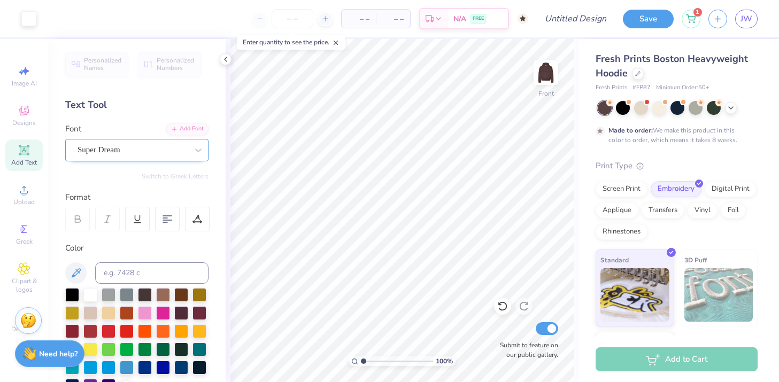
click at [164, 150] on div "Super Dream" at bounding box center [132, 150] width 112 height 17
click at [178, 149] on div "Super Dream" at bounding box center [132, 150] width 112 height 17
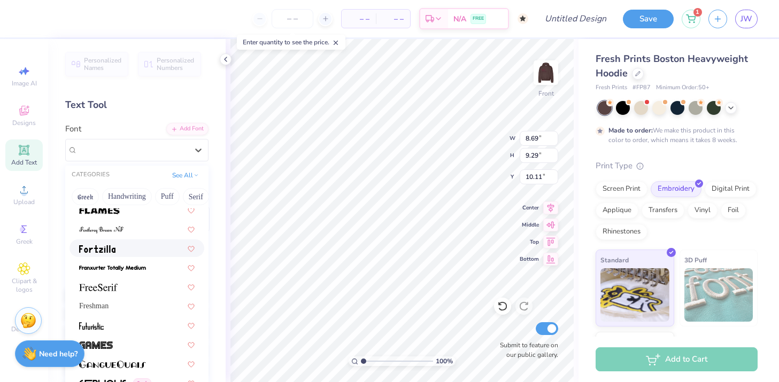
scroll to position [2360, 0]
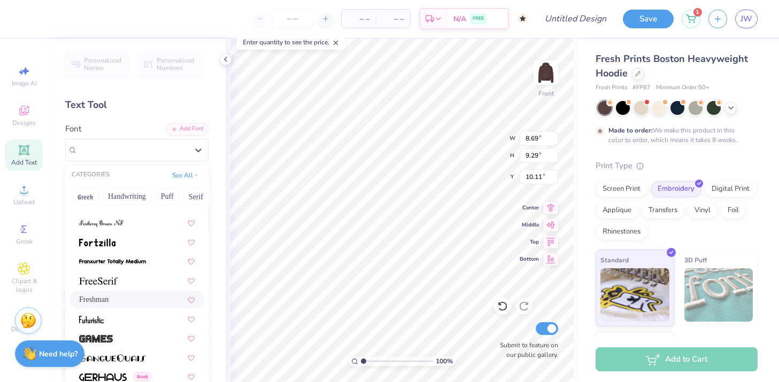
click at [109, 300] on span "Freshman" at bounding box center [93, 299] width 29 height 11
type input "10.67"
type input "9.64"
type input "9.93"
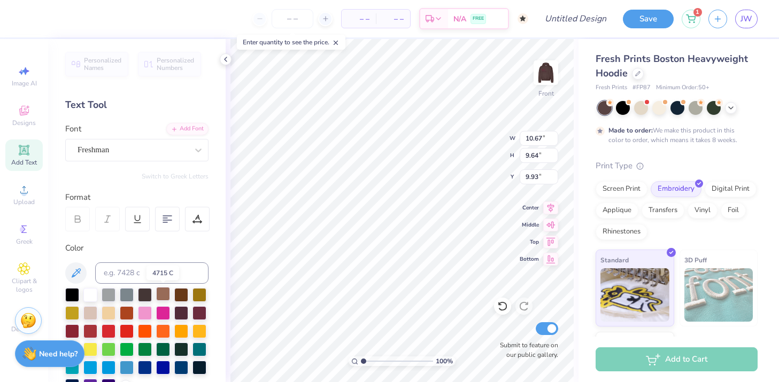
click at [156, 295] on div at bounding box center [163, 294] width 14 height 14
click at [174, 296] on div at bounding box center [181, 294] width 14 height 14
click at [188, 312] on div at bounding box center [181, 312] width 14 height 14
click at [199, 313] on div at bounding box center [199, 312] width 14 height 14
click at [183, 310] on div at bounding box center [181, 312] width 14 height 14
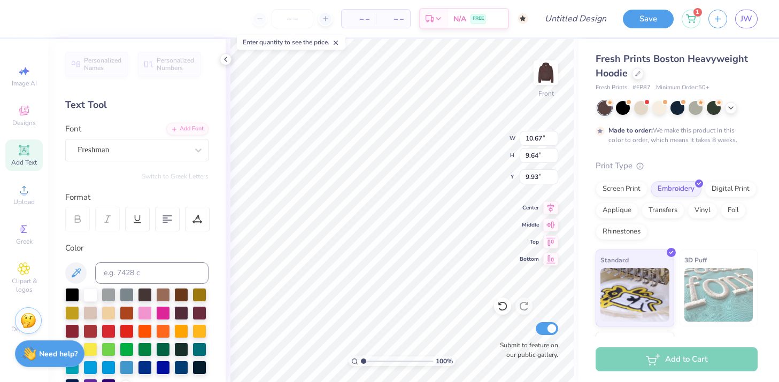
type input "7.97"
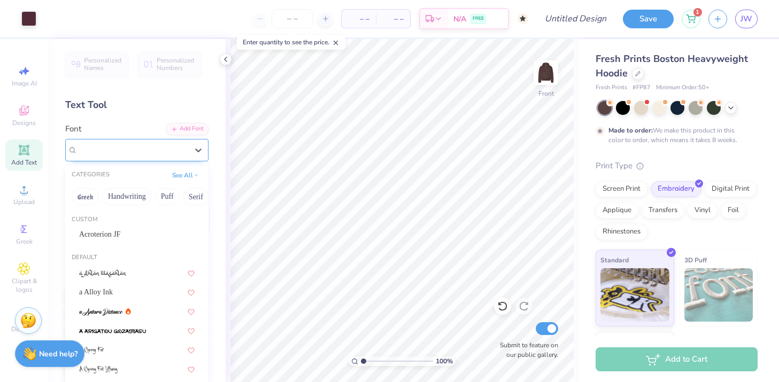
click at [167, 153] on div "Freshman" at bounding box center [132, 150] width 112 height 17
click at [167, 153] on div "Freshman" at bounding box center [133, 150] width 110 height 12
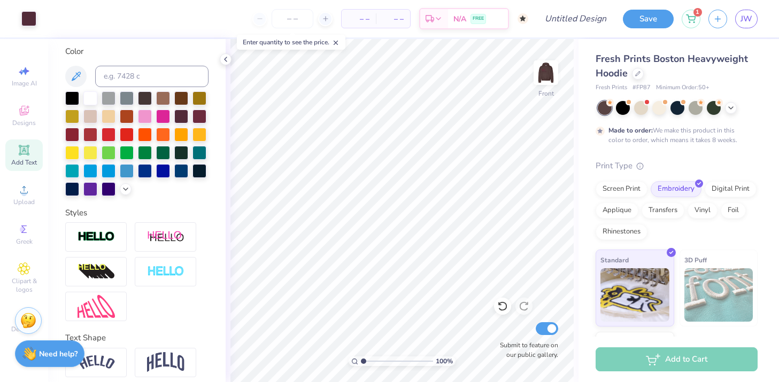
scroll to position [239, 0]
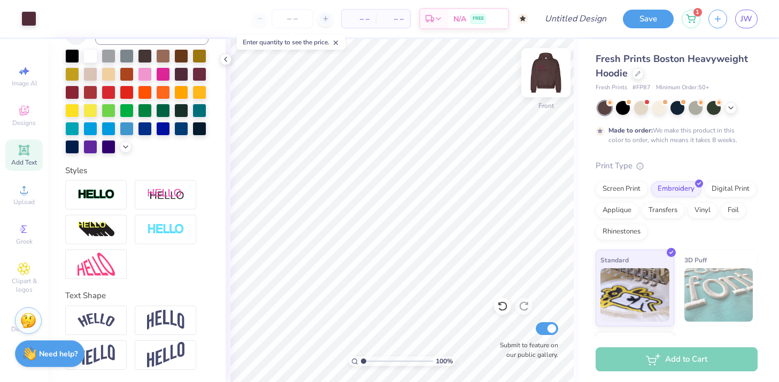
click at [547, 84] on img at bounding box center [545, 72] width 43 height 43
click at [546, 83] on img at bounding box center [545, 72] width 43 height 43
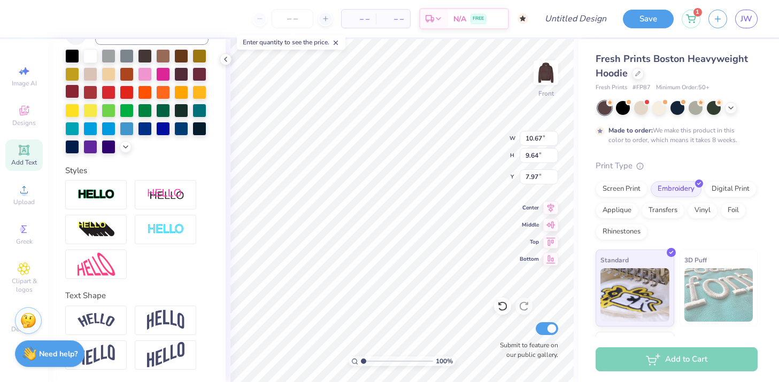
click at [72, 86] on div at bounding box center [72, 91] width 14 height 14
click at [177, 72] on div at bounding box center [181, 73] width 14 height 14
click at [203, 73] on div at bounding box center [199, 73] width 14 height 14
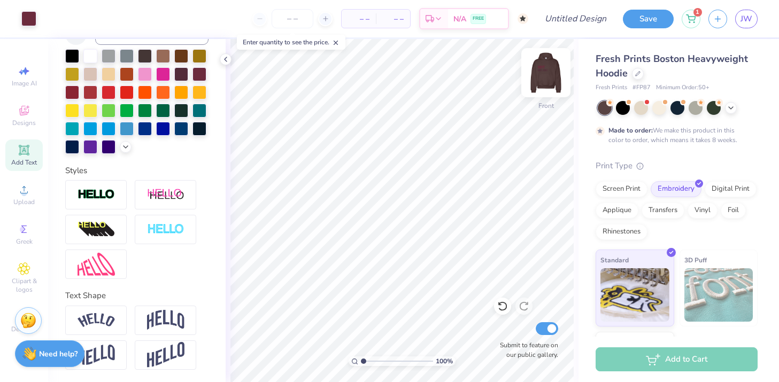
click at [543, 71] on img at bounding box center [545, 72] width 43 height 43
click at [553, 64] on img at bounding box center [545, 72] width 43 height 43
click at [546, 66] on img at bounding box center [545, 72] width 43 height 43
click at [226, 59] on icon at bounding box center [225, 59] width 9 height 9
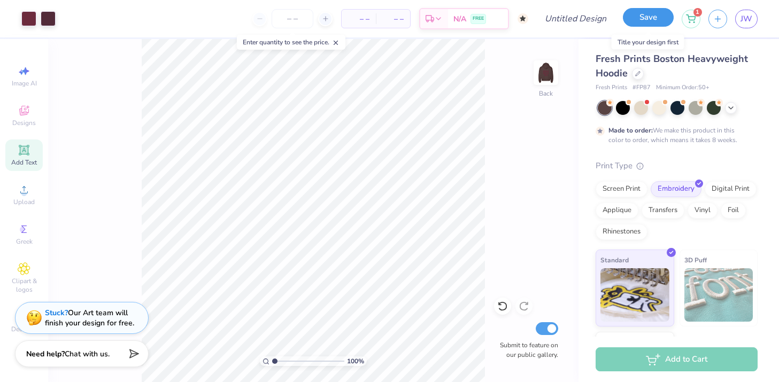
click at [650, 20] on button "Save" at bounding box center [648, 17] width 51 height 19
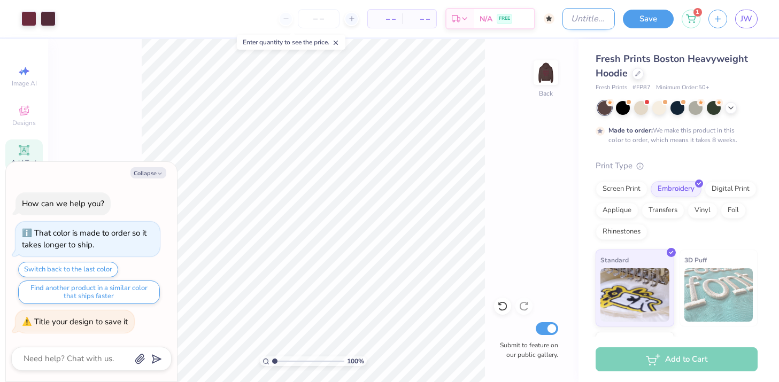
type textarea "x"
click at [578, 22] on input "Design Title" at bounding box center [588, 18] width 52 height 21
type input "B"
type textarea "x"
type input "BR"
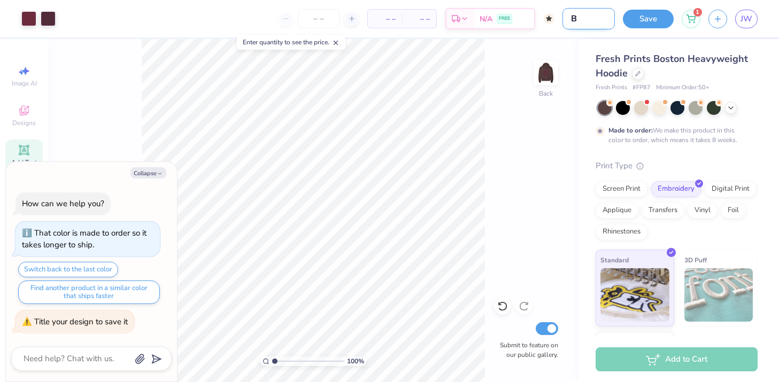
type textarea "x"
type input "BRO"
type textarea "x"
type input "BROW"
type textarea "x"
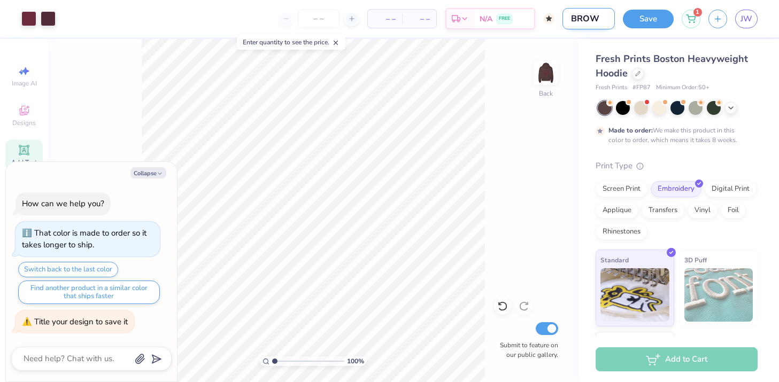
type input "BROWN"
type textarea "x"
type input "BROWN"
type textarea "x"
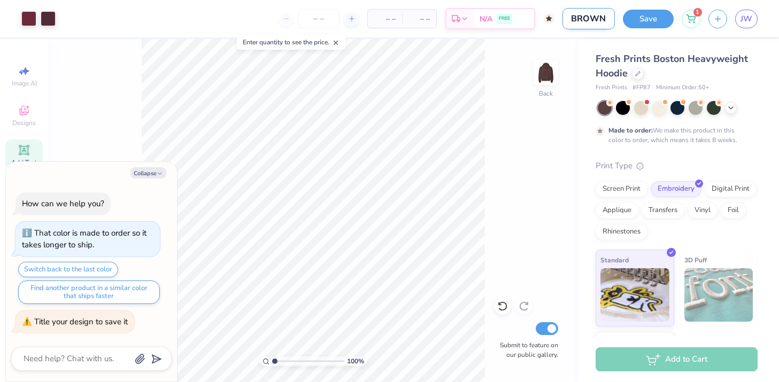
type input "BROWN"
type textarea "x"
type input "BROW"
type textarea "x"
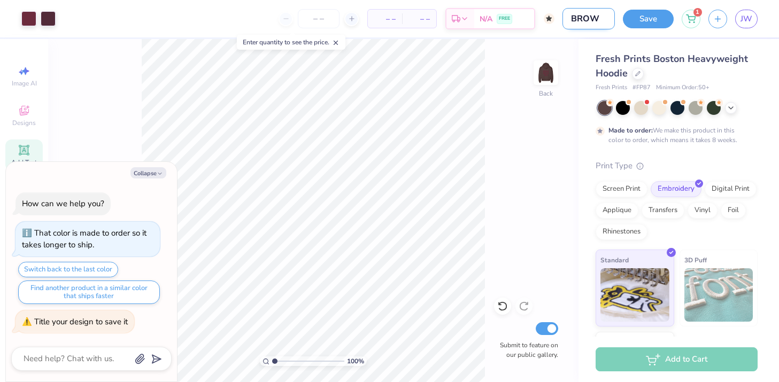
type input "BRO"
type textarea "x"
type input "BR"
type textarea "x"
type input "B"
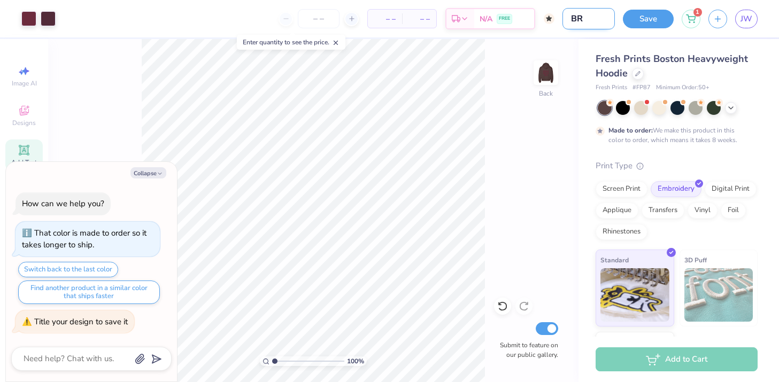
type textarea "x"
type input "b"
type textarea "x"
type input "br"
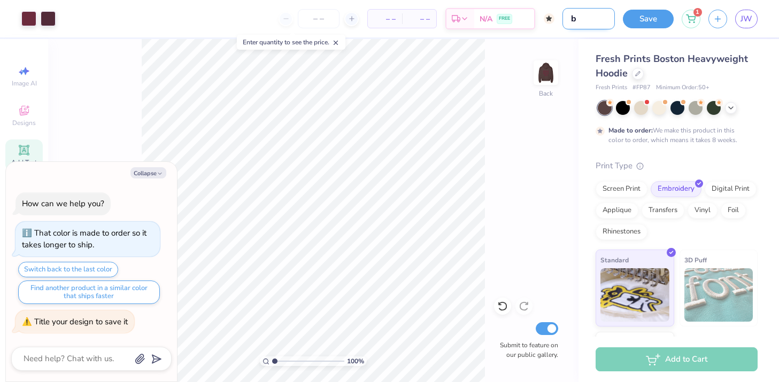
type textarea "x"
type input "brw"
type textarea "x"
type input "brwo"
type textarea "x"
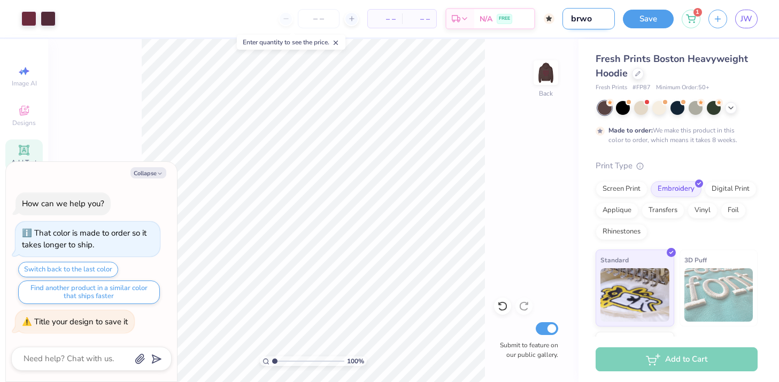
type input "brwon"
type textarea "x"
type input "brwo"
type textarea "x"
type input "brw"
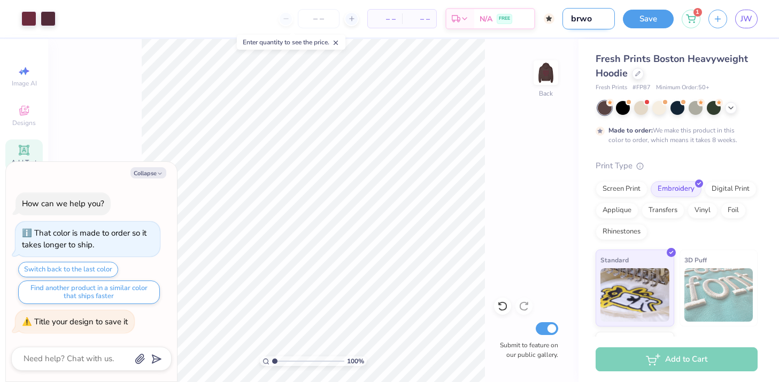
type textarea "x"
type input "br"
type textarea "x"
type input "b"
type textarea "x"
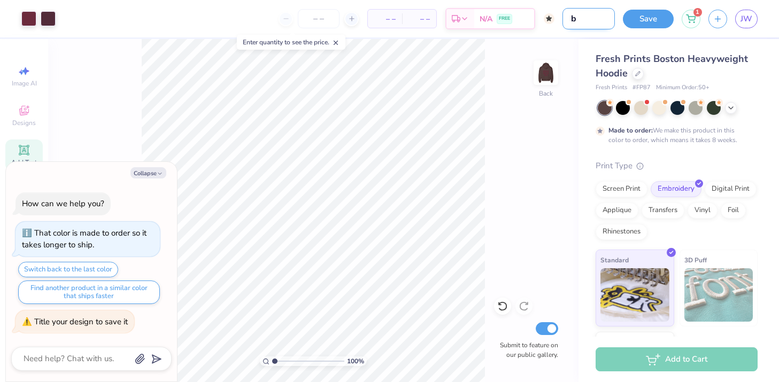
type textarea "x"
type input "s"
type textarea "x"
type input "se"
type textarea "x"
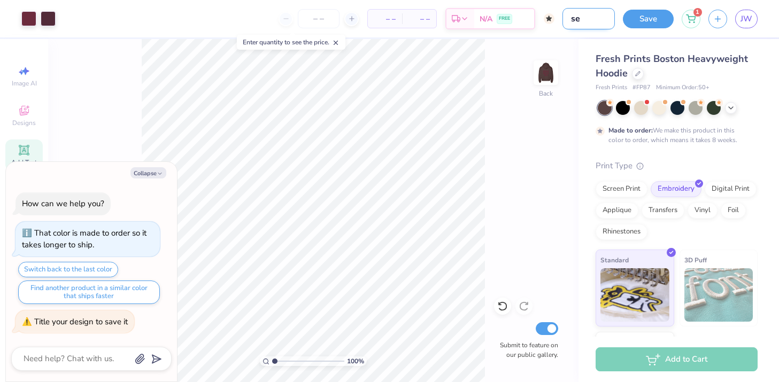
type input "sem"
type textarea "x"
type input "sems"
type textarea "x"
type input "sem"
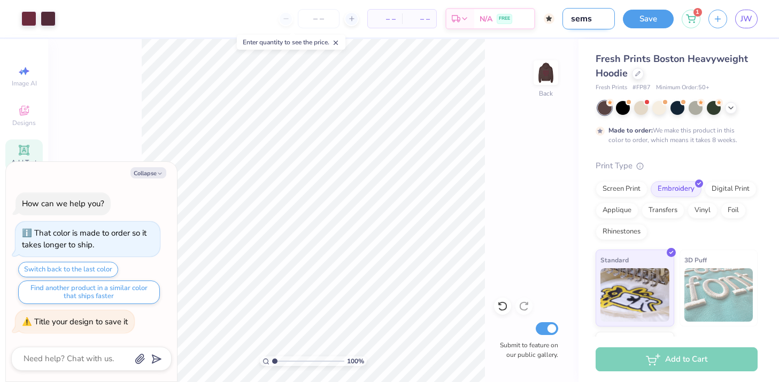
type textarea "x"
type input "seme"
type textarea "x"
type input "semes"
type textarea "x"
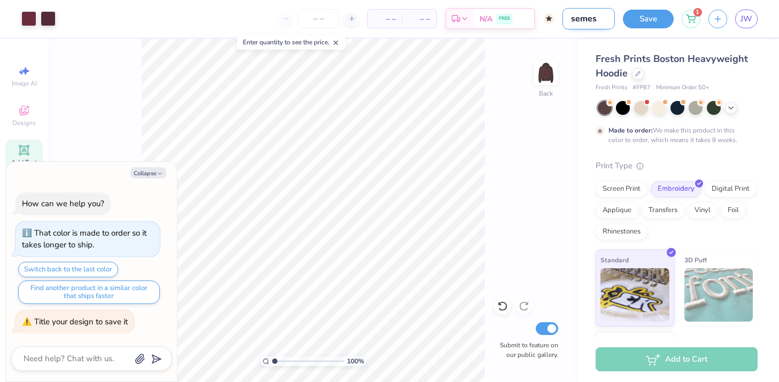
type input "semest"
type textarea "x"
type input "semeste"
type textarea "x"
type input "semester"
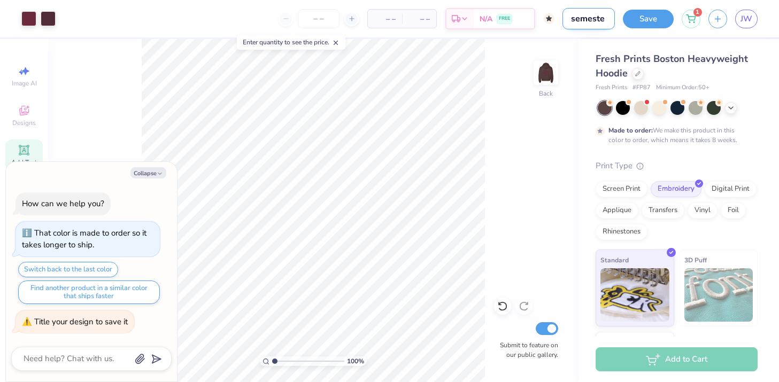
type textarea "x"
type input "semester"
type textarea "x"
type input "semester d"
type textarea "x"
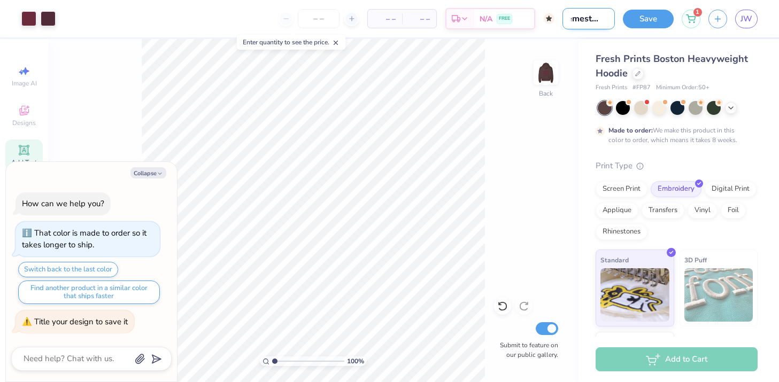
type input "semester dr"
type textarea "x"
type input "semester dro"
type textarea "x"
type input "semester drop"
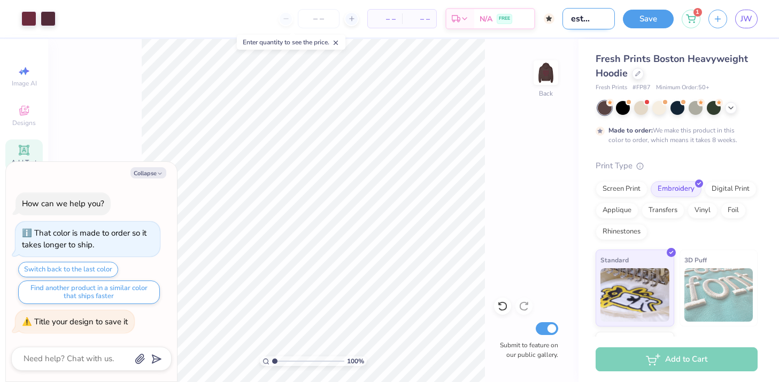
type textarea "x"
type input "semester drop"
type textarea "x"
type input "semester drop h"
type textarea "x"
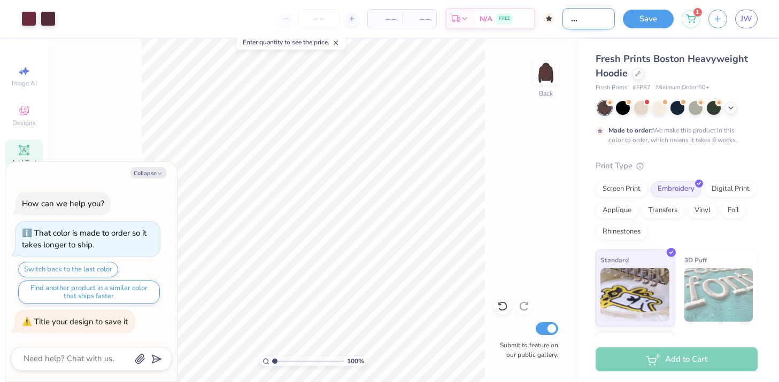
type input "semester drop ho"
type textarea "x"
type input "semester drop hoo"
type textarea "x"
type input "semester drop hood"
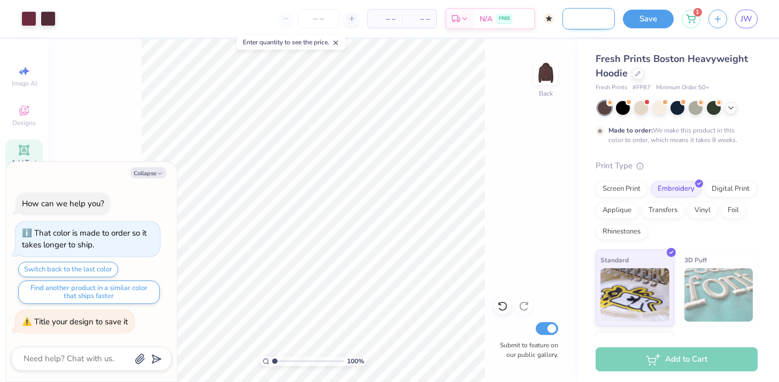
type textarea "x"
type input "semester drop hoodi"
type textarea "x"
type input "semester drop hoodie"
type textarea "x"
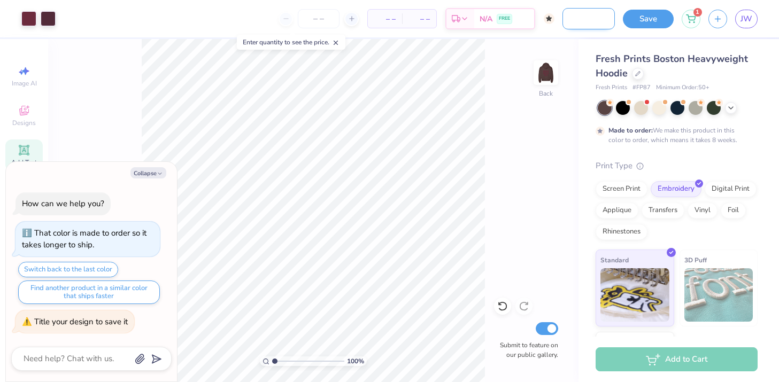
scroll to position [0, 51]
type input "semester drop hoodie"
click at [653, 17] on button "Save" at bounding box center [648, 17] width 51 height 19
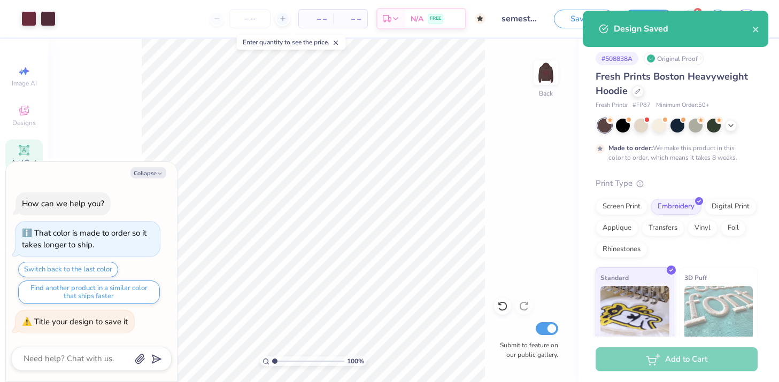
click at [638, 34] on div "Design Saved" at bounding box center [683, 28] width 138 height 13
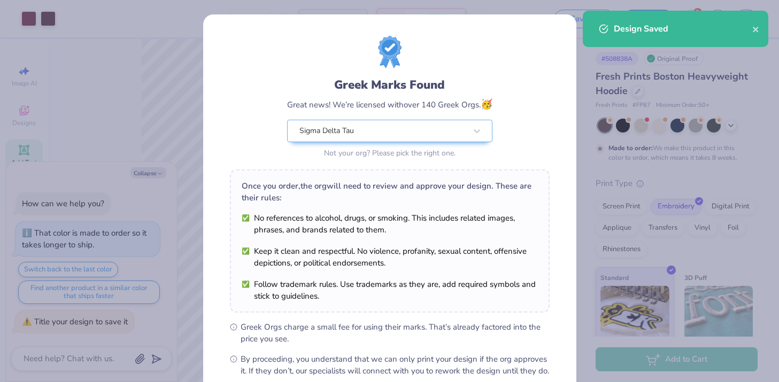
scroll to position [118, 0]
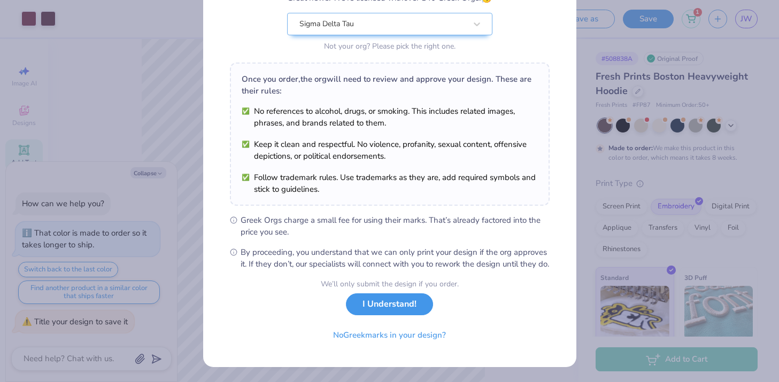
click at [408, 314] on button "I Understand!" at bounding box center [389, 304] width 87 height 22
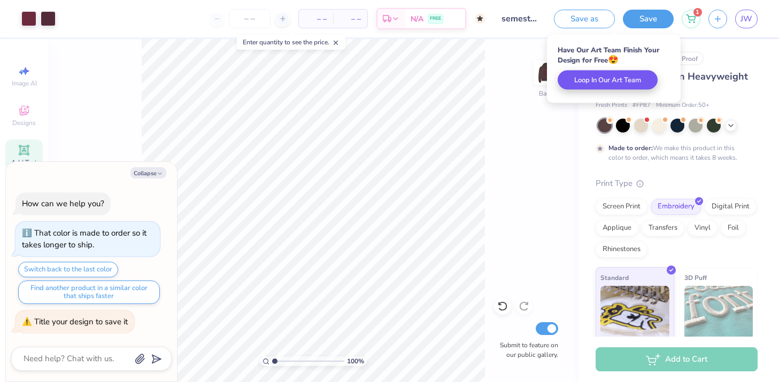
type textarea "x"
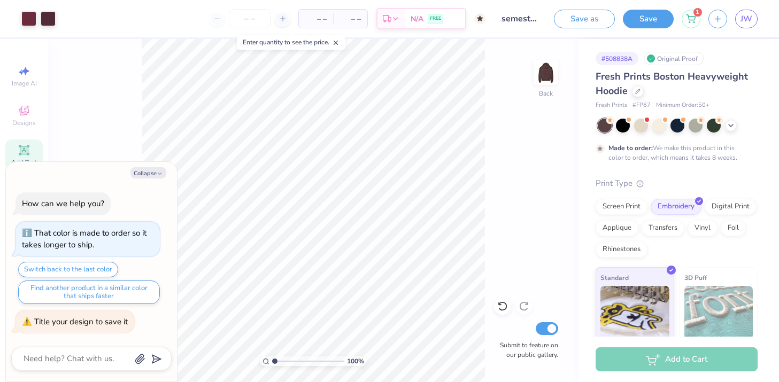
click at [759, 17] on div "Save as Save 1 JW" at bounding box center [666, 18] width 225 height 37
click at [752, 17] on span "JW" at bounding box center [746, 19] width 12 height 12
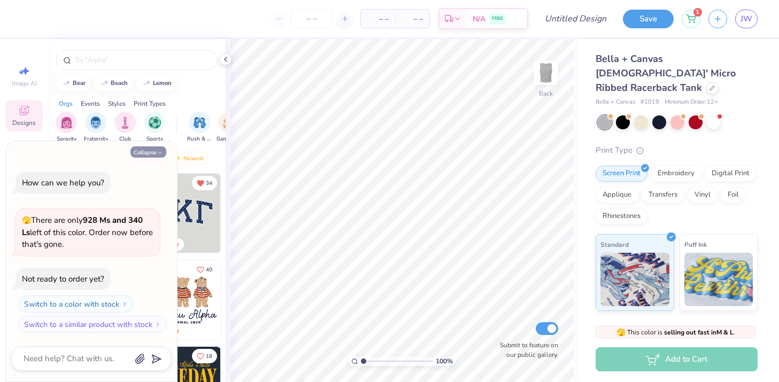
click at [150, 146] on button "Collapse" at bounding box center [148, 151] width 36 height 11
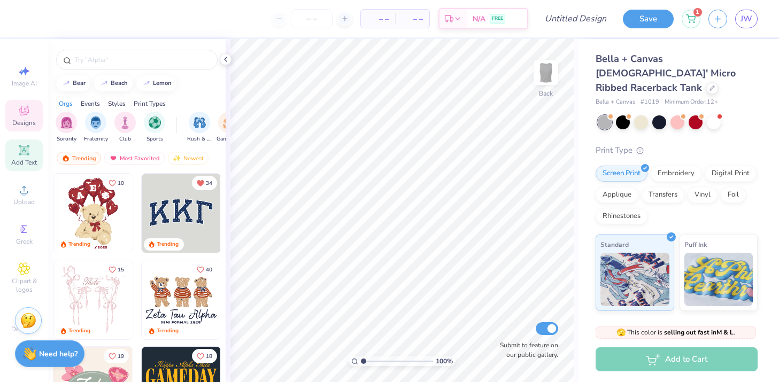
click at [24, 160] on span "Add Text" at bounding box center [24, 162] width 26 height 9
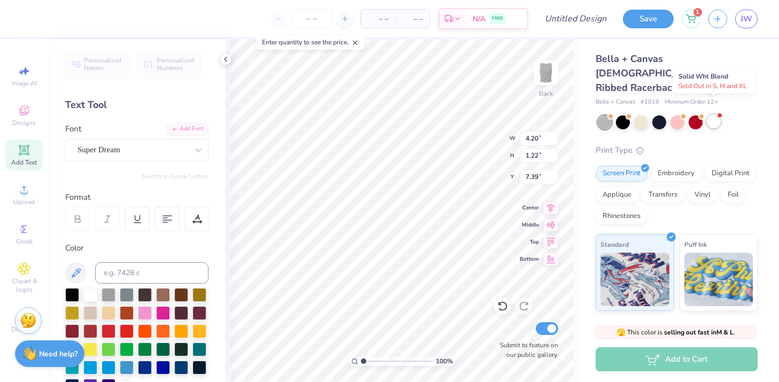
click at [715, 114] on div at bounding box center [714, 121] width 14 height 14
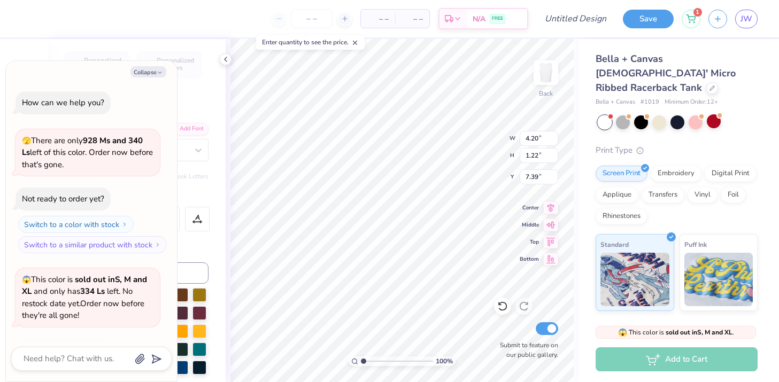
scroll to position [71, 0]
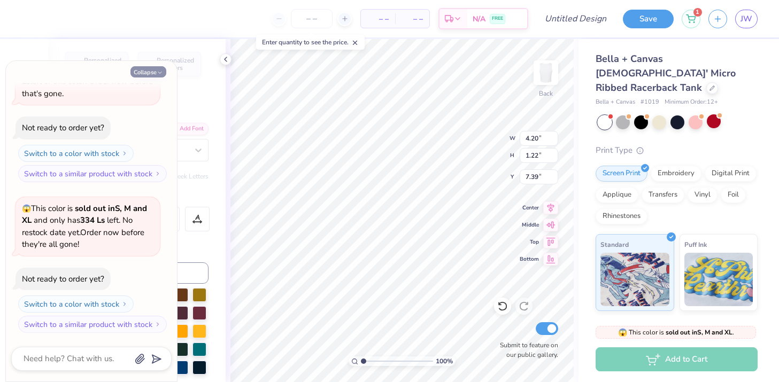
click at [158, 74] on icon "button" at bounding box center [160, 72] width 6 height 6
type textarea "x"
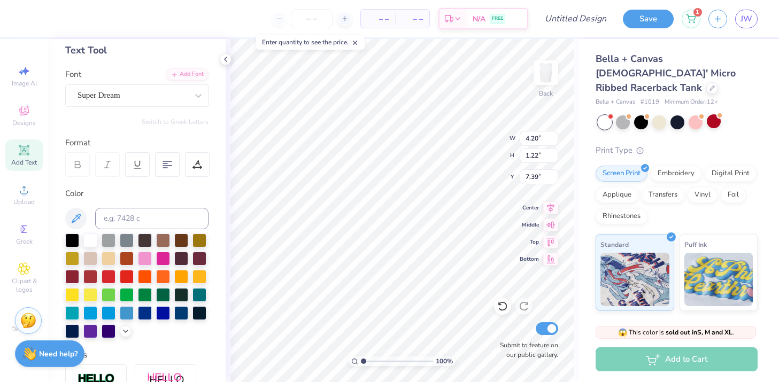
scroll to position [53, 0]
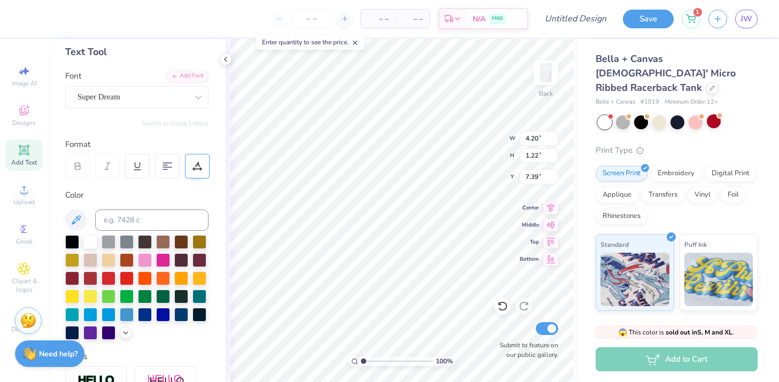
click at [193, 164] on icon at bounding box center [197, 166] width 10 height 10
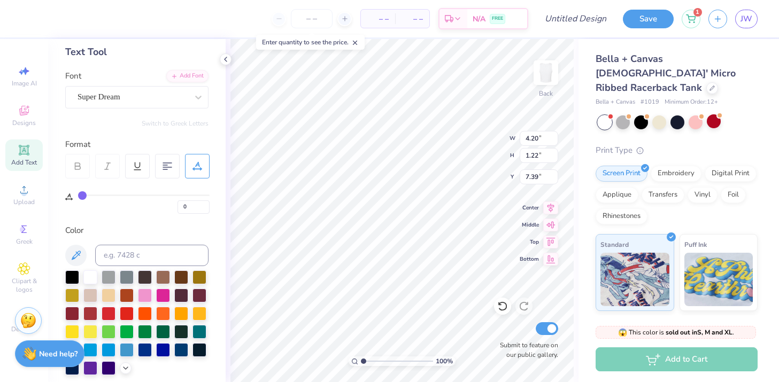
type input "1"
type input "3"
type input "6"
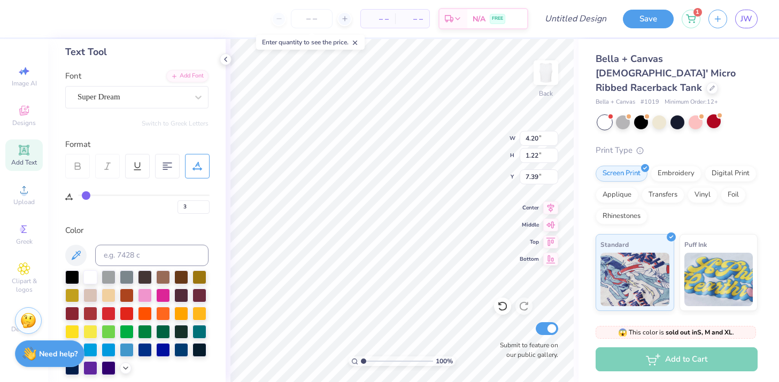
type input "6"
type input "9"
type input "13"
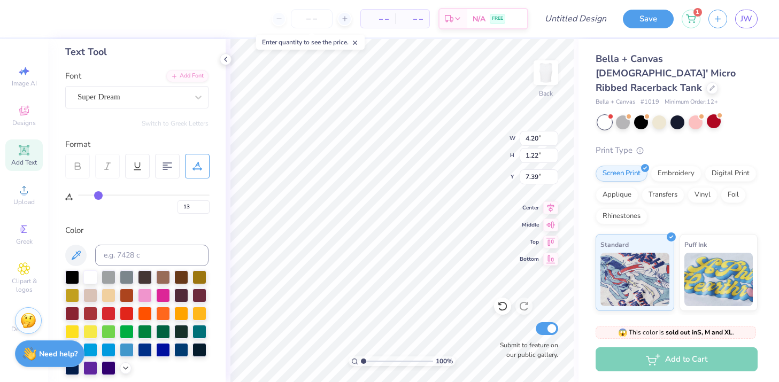
type input "18"
type input "22"
type input "26"
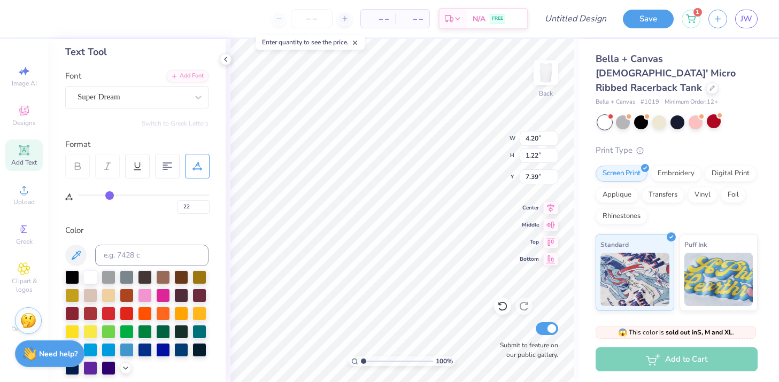
type input "26"
type input "28"
type input "31"
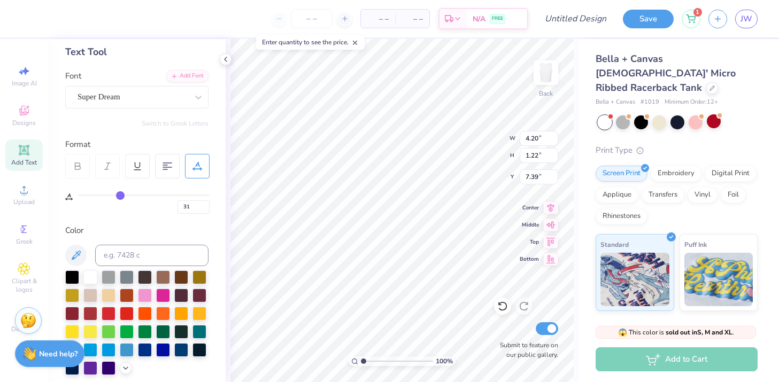
type input "34"
type input "37"
type input "40"
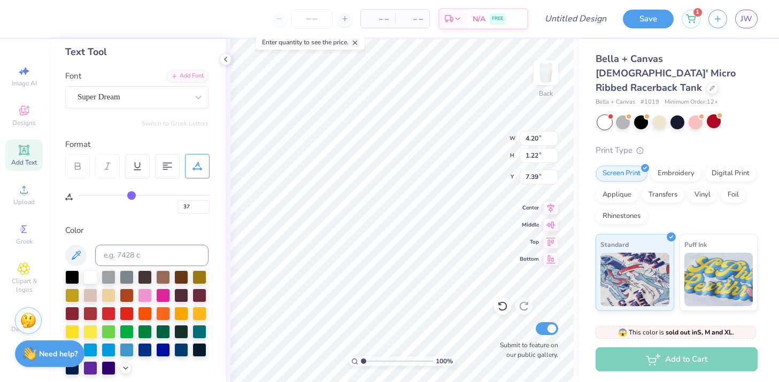
type input "40"
type input "43"
type input "45"
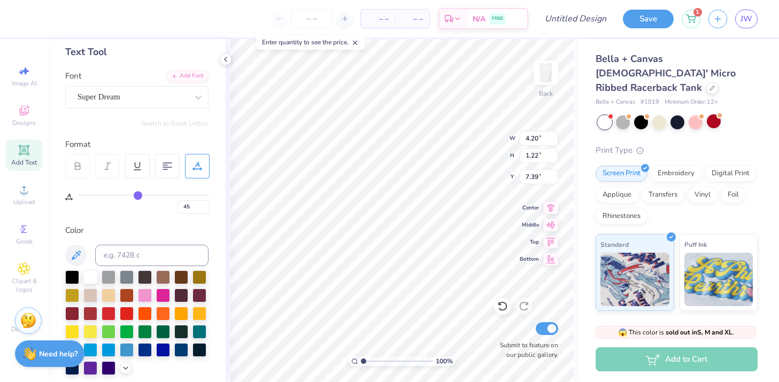
type input "47"
type input "48"
type input "50"
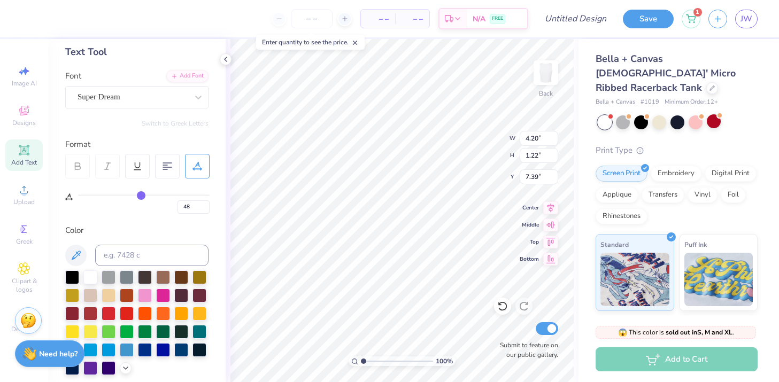
type input "50"
type input "51"
type input "52"
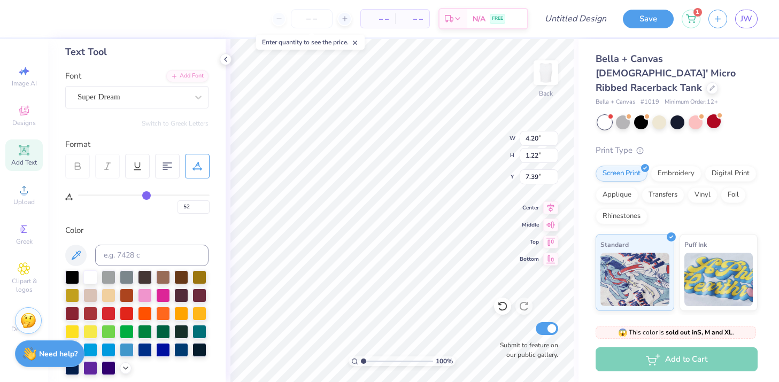
type input "53"
type input "54"
type input "55"
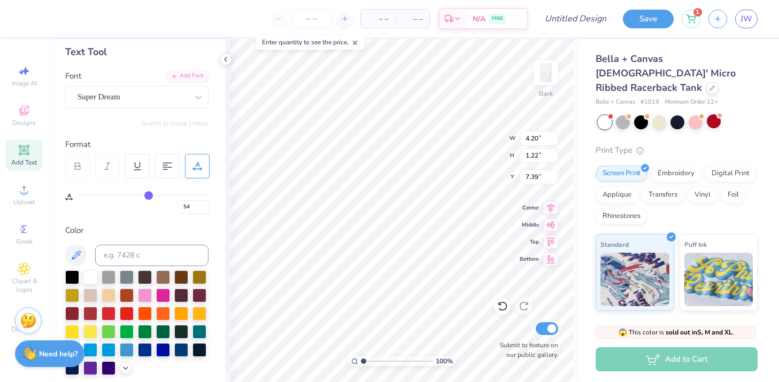
type input "55"
type input "56"
type input "57"
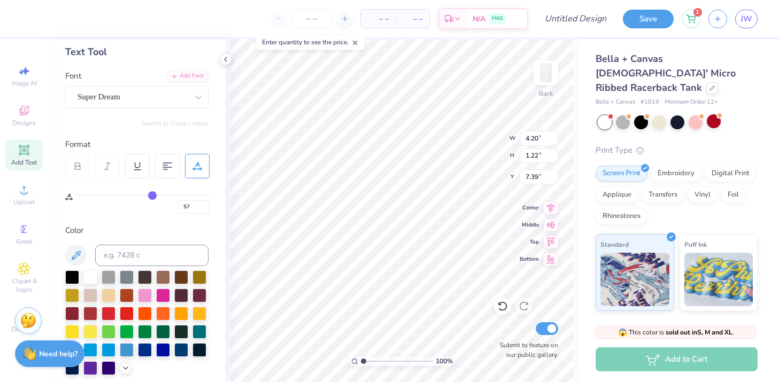
type input "58"
type input "60"
type input "61"
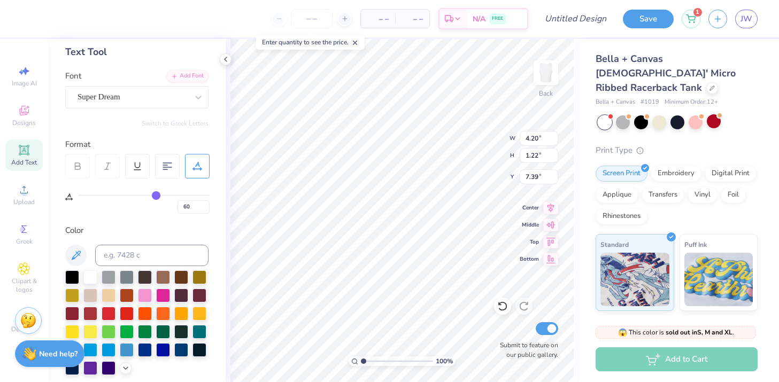
type input "61"
type input "63"
type input "64"
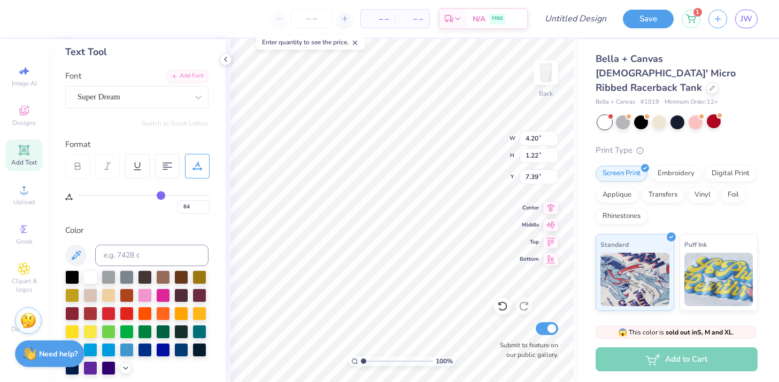
type input "65"
type input "66"
type input "67"
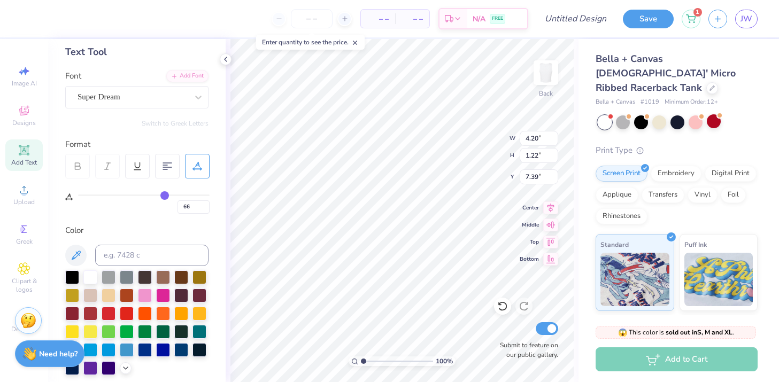
type input "67"
type input "68"
type input "69"
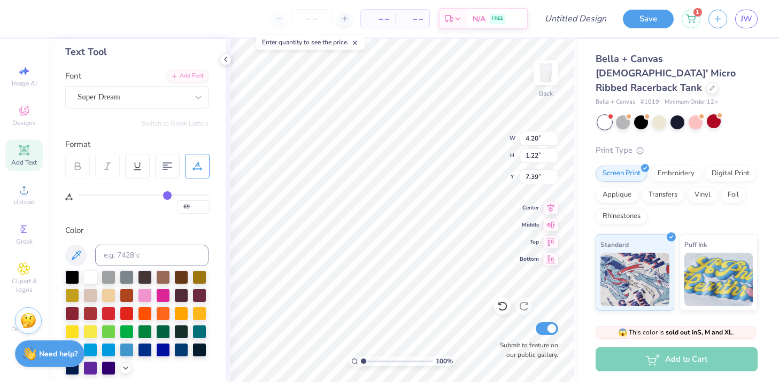
type input "70"
type input "71"
type input "72"
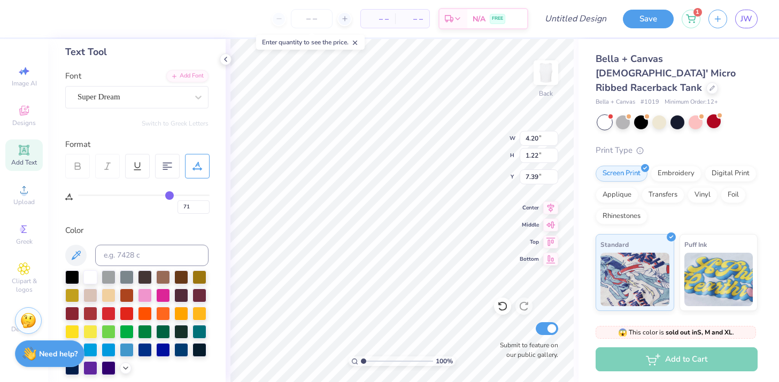
type input "72"
type input "73"
type input "75"
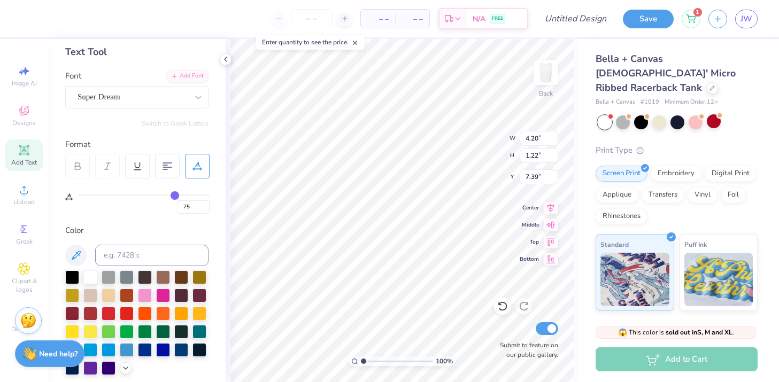
type input "78"
type input "80"
type input "83"
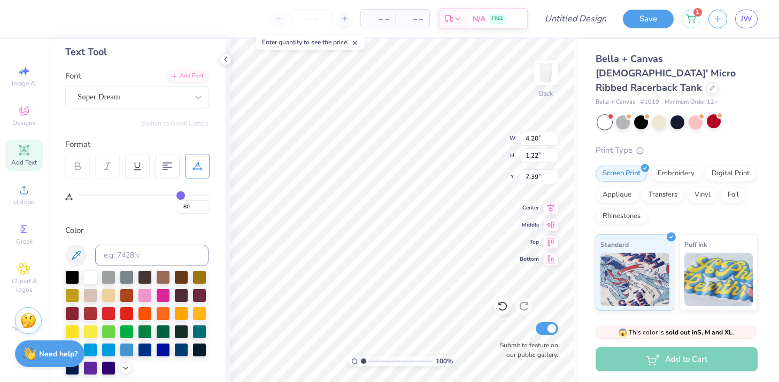
type input "83"
type input "85"
type input "87"
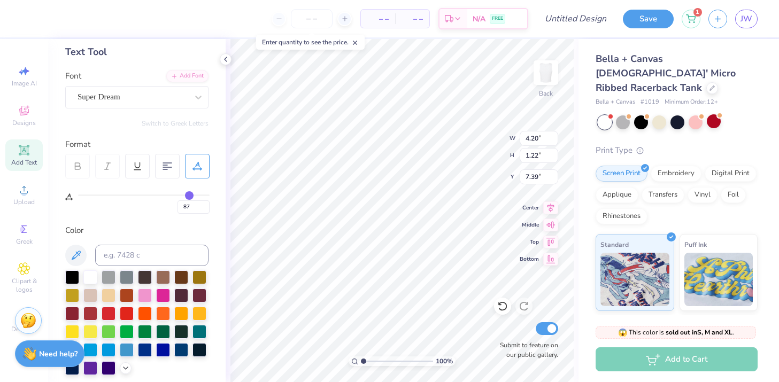
type input "90"
type input "91"
type input "92"
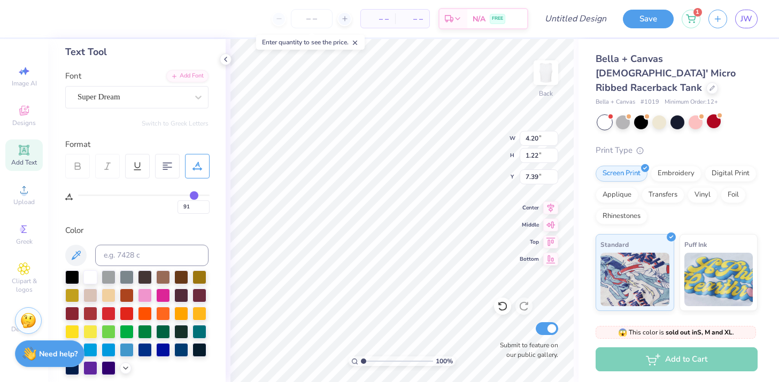
type input "92"
type input "93"
type input "94"
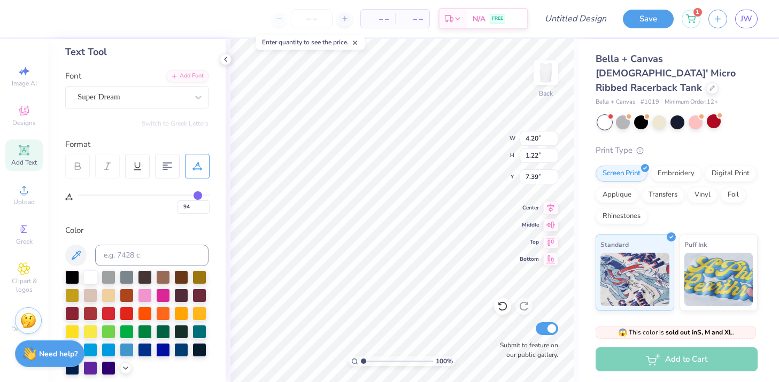
type input "95"
type input "94"
drag, startPoint x: 82, startPoint y: 195, endPoint x: 198, endPoint y: 208, distance: 116.8
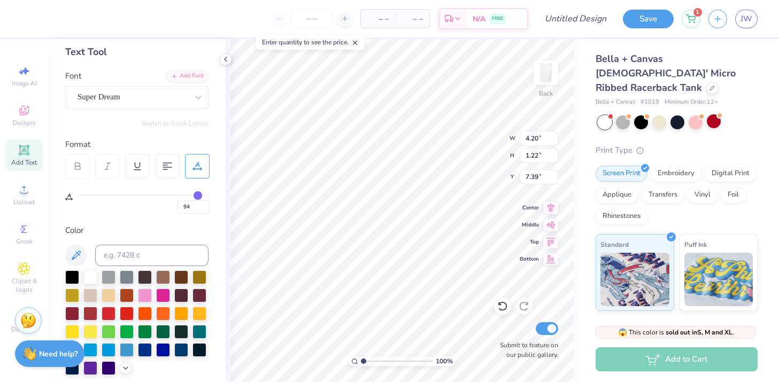
type input "94"
click at [198, 196] on input "range" at bounding box center [144, 196] width 132 height 2
type input "8.97"
type input "1.20"
type input "7.40"
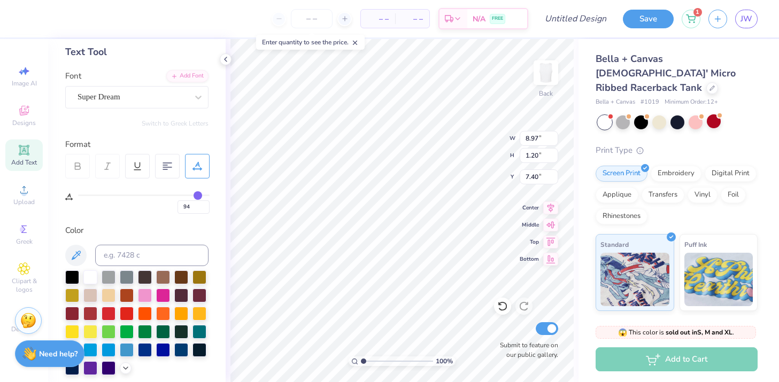
drag, startPoint x: 197, startPoint y: 190, endPoint x: 75, endPoint y: 194, distance: 121.4
click at [74, 194] on div "94" at bounding box center [137, 196] width 144 height 35
type input "92"
type input "89"
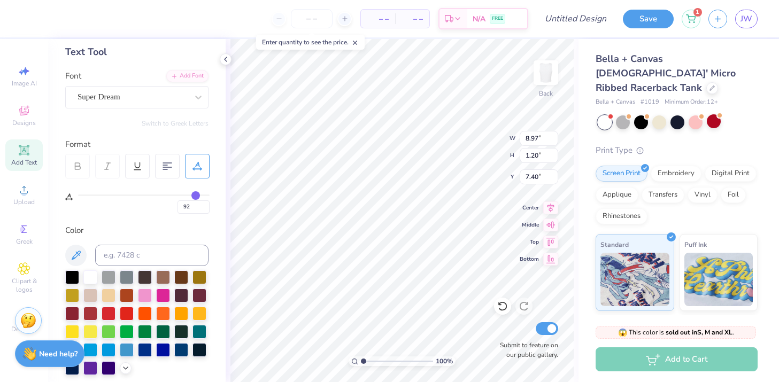
type input "89"
type input "84"
type input "79"
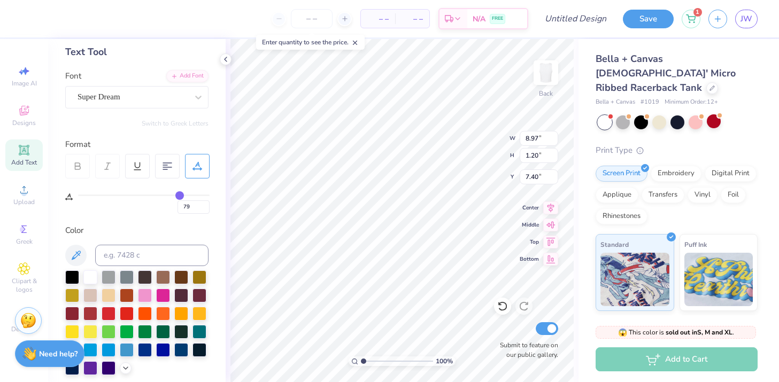
type input "74"
type input "69"
type input "65"
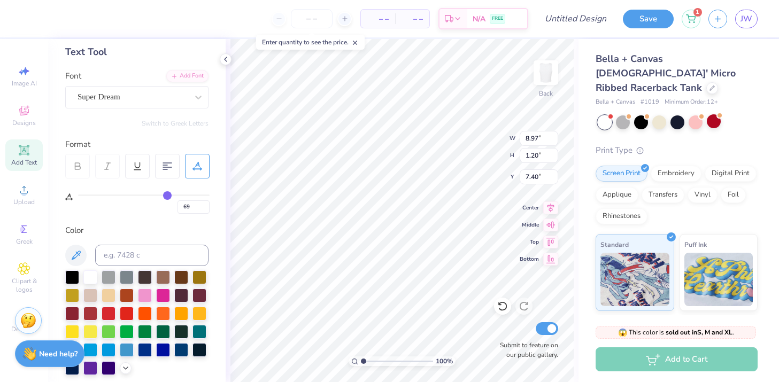
type input "65"
type input "62"
type input "59"
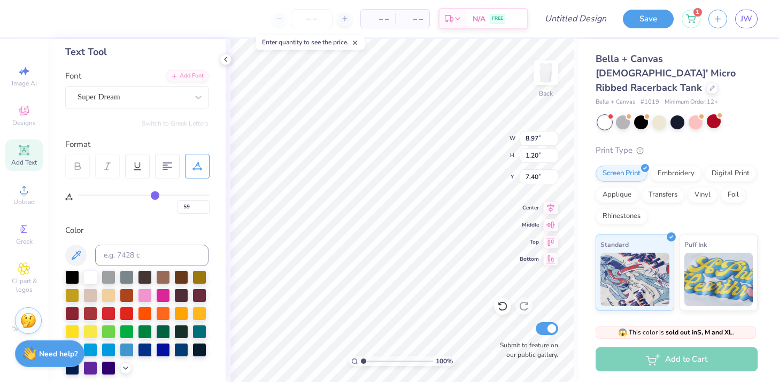
type input "56"
type input "52"
type input "49"
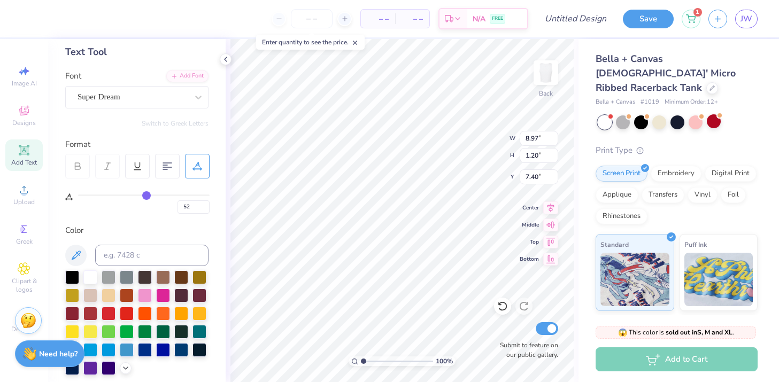
type input "49"
type input "47"
type input "45"
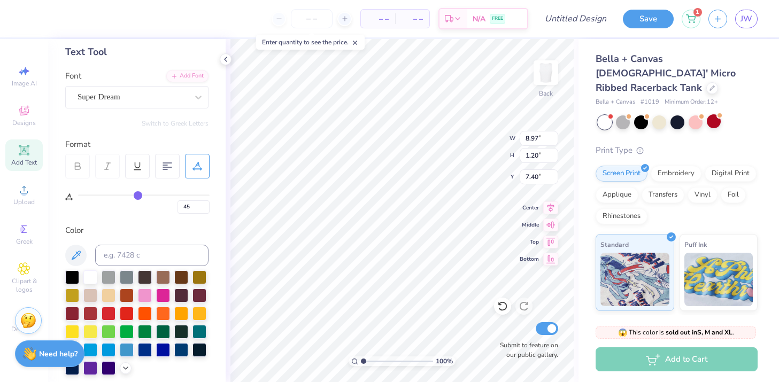
type input "43"
type input "42"
type input "41"
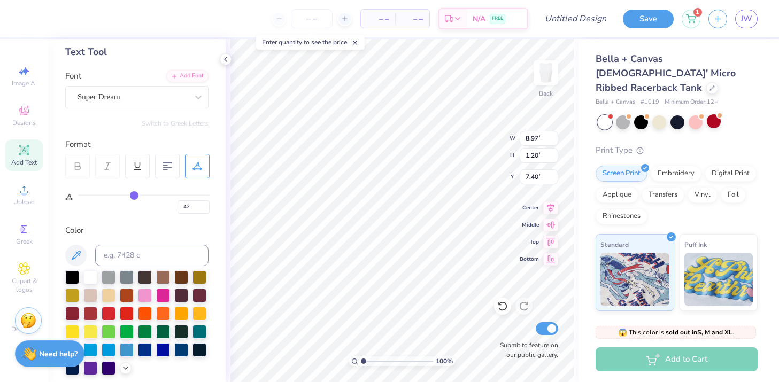
type input "41"
type input "40"
type input "39"
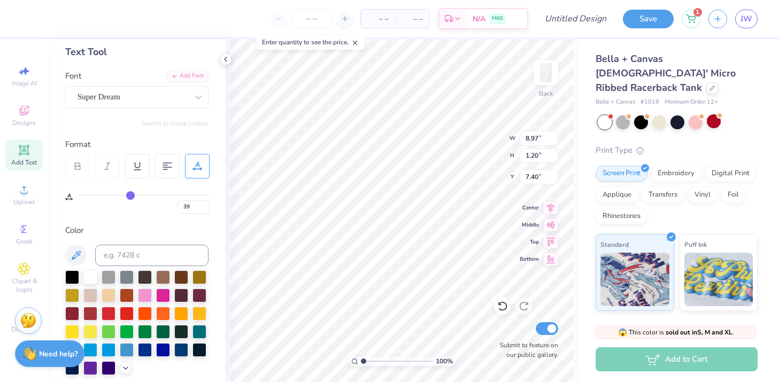
type input "38"
type input "37"
type input "35"
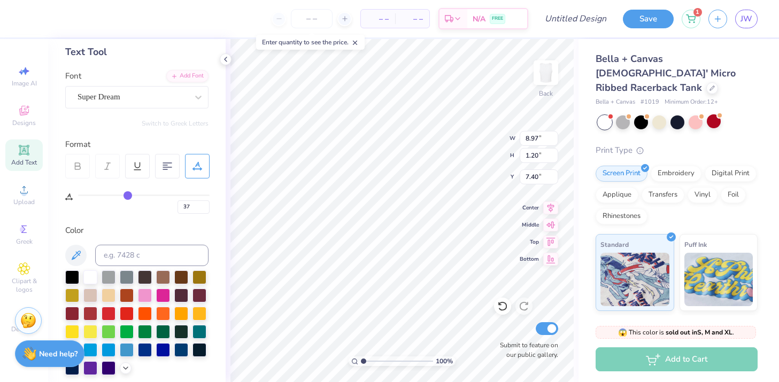
type input "35"
type input "34"
type input "33"
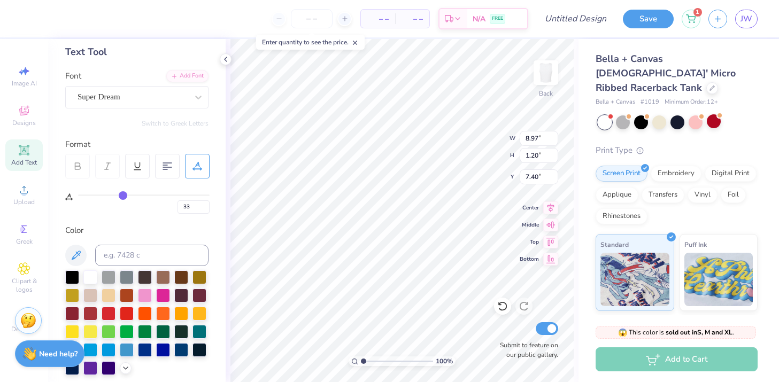
type input "32"
type input "31"
type input "30"
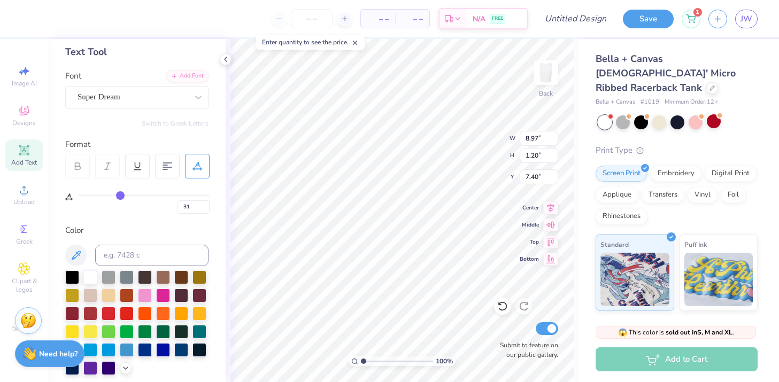
type input "30"
drag, startPoint x: 197, startPoint y: 195, endPoint x: 118, endPoint y: 194, distance: 79.7
click at [118, 195] on input "range" at bounding box center [144, 196] width 132 height 2
type input "5.68"
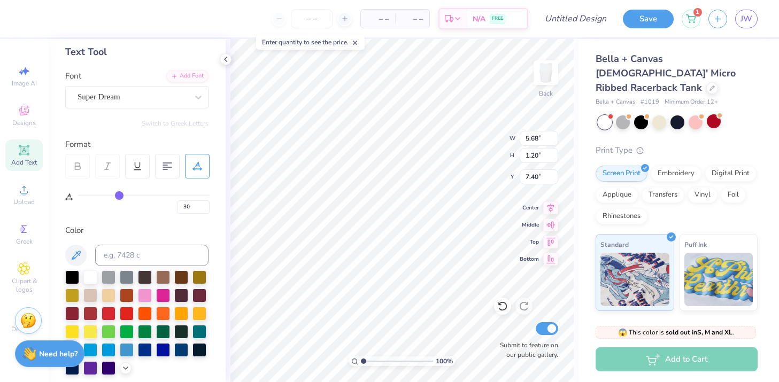
type input "29"
type input "26"
type input "24"
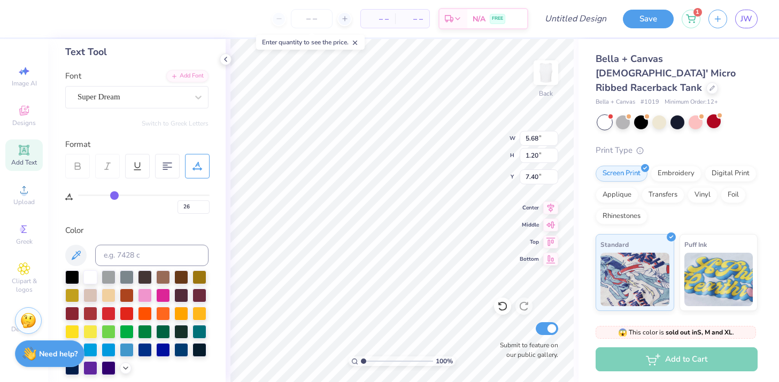
type input "24"
type input "21"
type input "18"
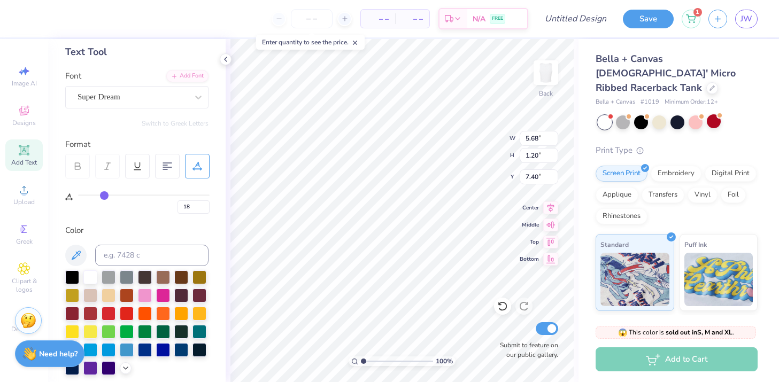
type input "16"
type input "14"
type input "13"
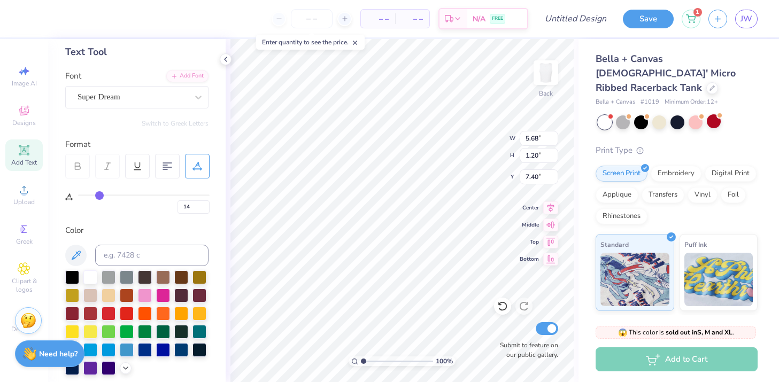
type input "13"
type input "11"
type input "10"
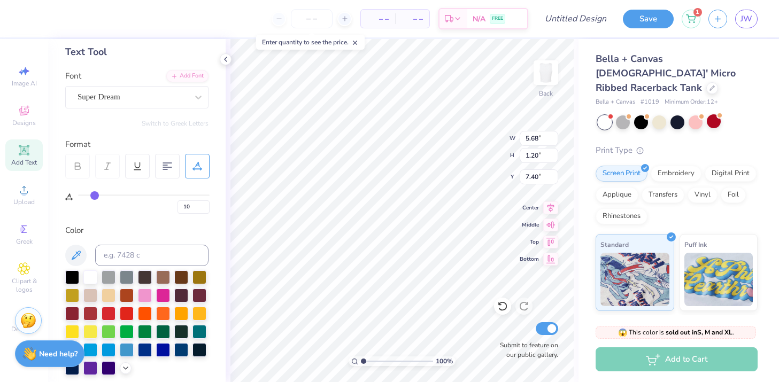
type input "9"
type input "8"
type input "7"
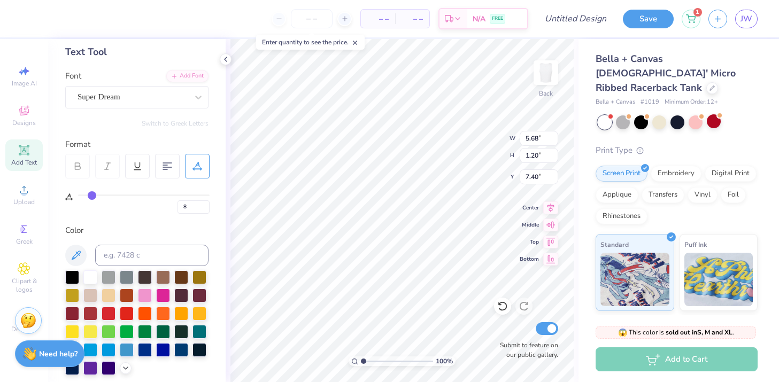
type input "7"
drag, startPoint x: 118, startPoint y: 194, endPoint x: 91, endPoint y: 194, distance: 26.2
type input "7"
click at [91, 195] on input "range" at bounding box center [144, 196] width 132 height 2
type input "4.50"
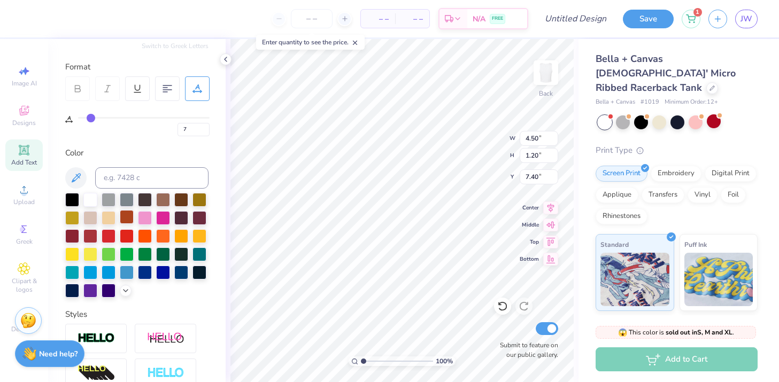
scroll to position [121, 0]
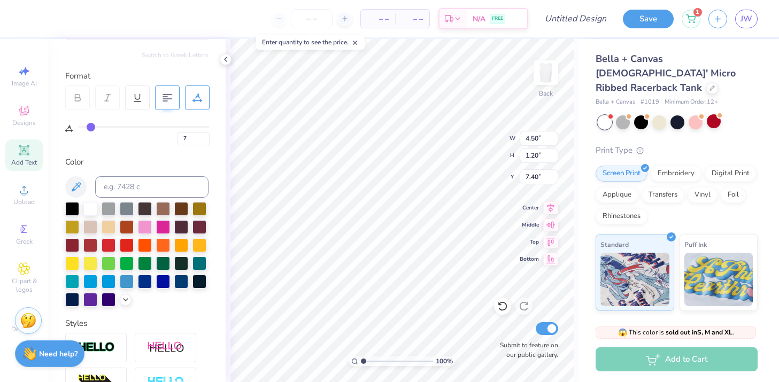
click at [161, 107] on div at bounding box center [167, 98] width 25 height 25
type textarea "s"
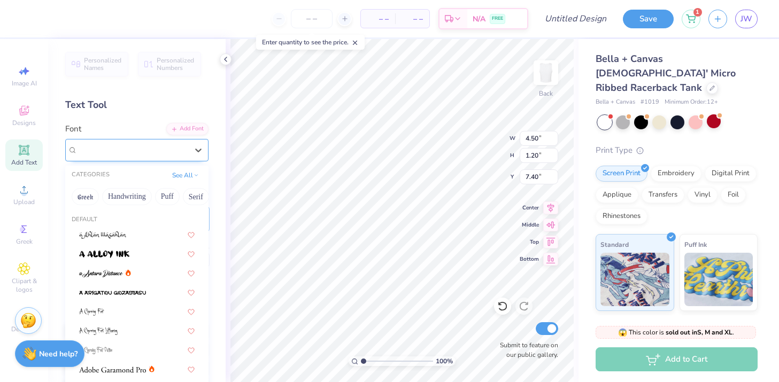
click at [168, 154] on div "Super Dream" at bounding box center [132, 150] width 112 height 17
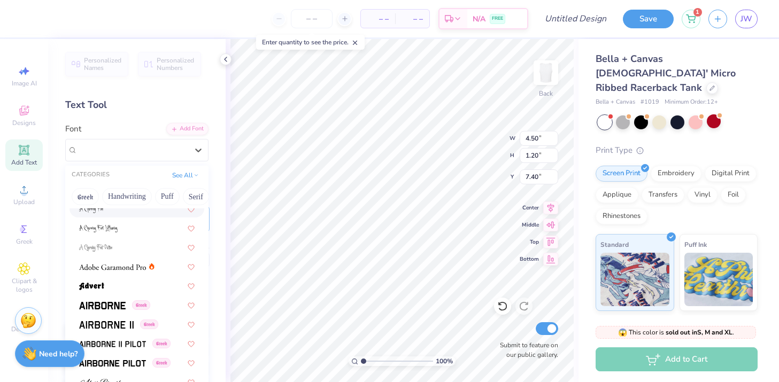
scroll to position [115, 0]
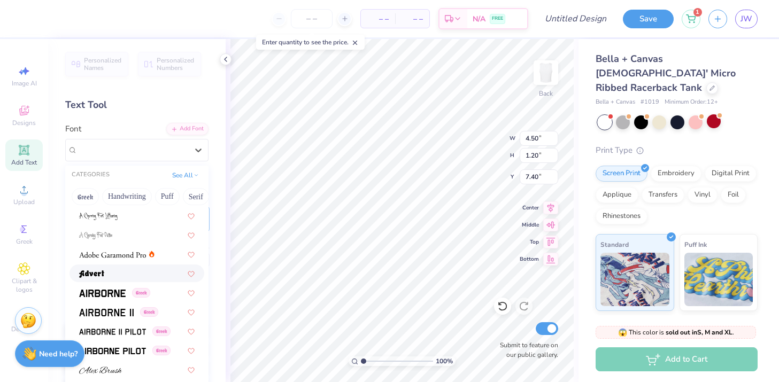
click at [123, 277] on div at bounding box center [136, 273] width 115 height 11
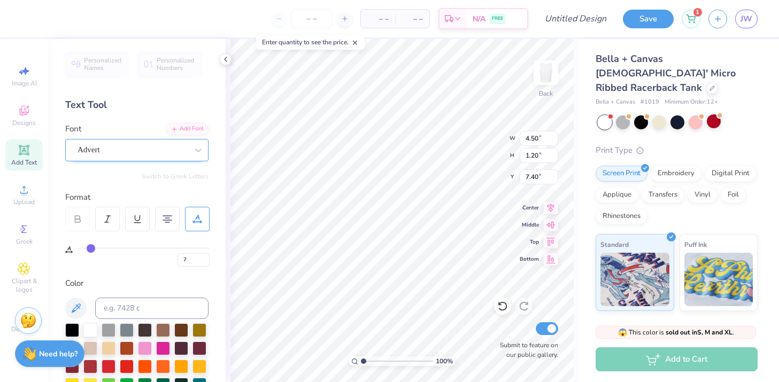
click at [137, 147] on div "Advert" at bounding box center [132, 150] width 112 height 17
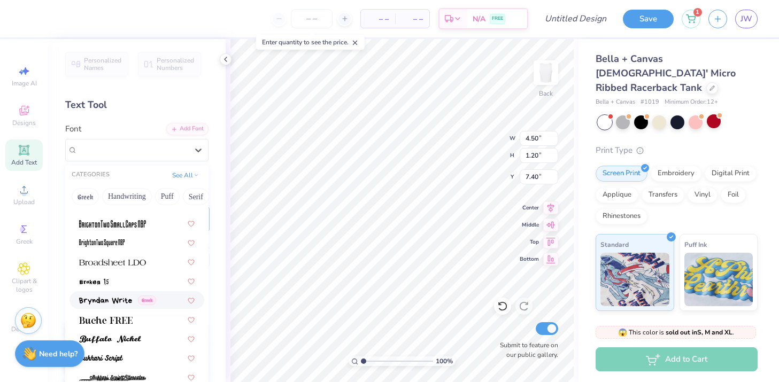
scroll to position [886, 0]
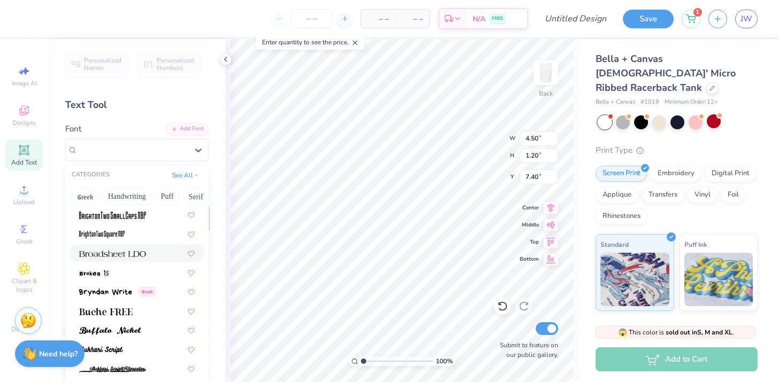
click at [127, 256] on img at bounding box center [112, 253] width 67 height 7
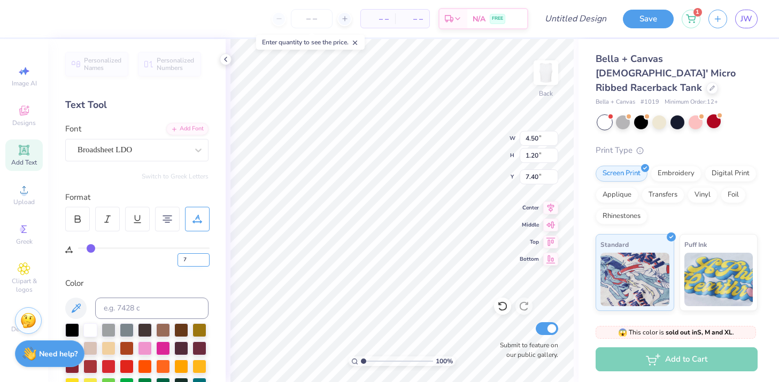
scroll to position [0, 0]
type textarea "sigma"
click at [177, 148] on div "Broadsheet LDO" at bounding box center [132, 150] width 112 height 17
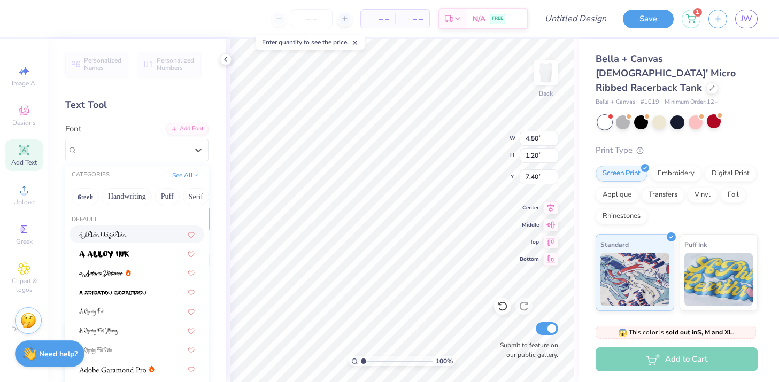
click at [153, 227] on div at bounding box center [136, 235] width 135 height 18
click at [159, 151] on div "a Ahlan Wasahlan" at bounding box center [132, 150] width 112 height 17
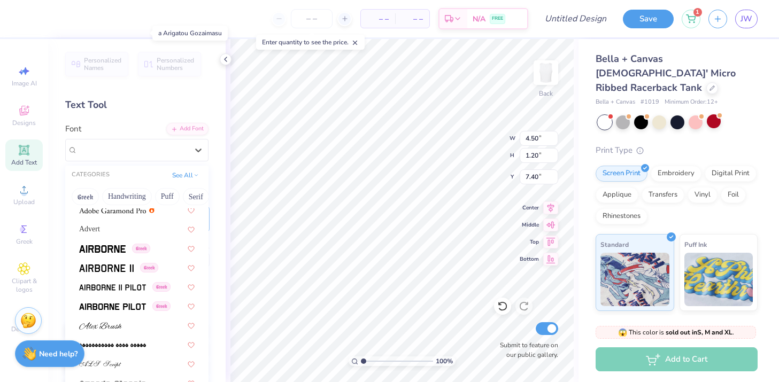
scroll to position [441, 0]
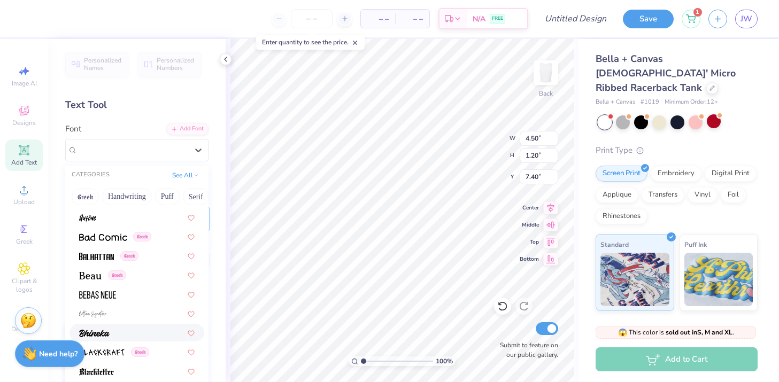
click at [135, 328] on div at bounding box center [136, 332] width 115 height 11
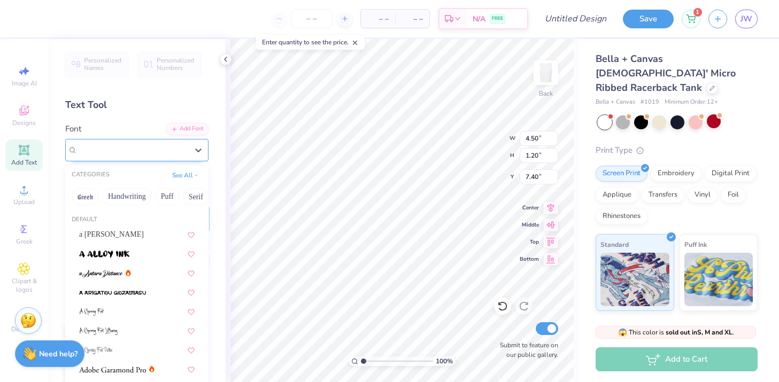
click at [162, 157] on div at bounding box center [133, 150] width 110 height 14
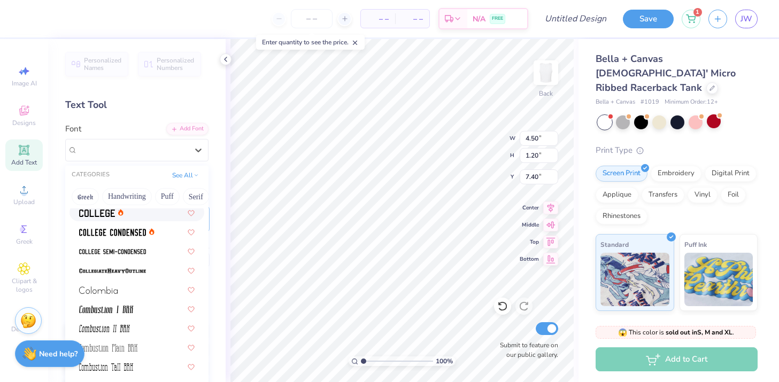
scroll to position [1413, 0]
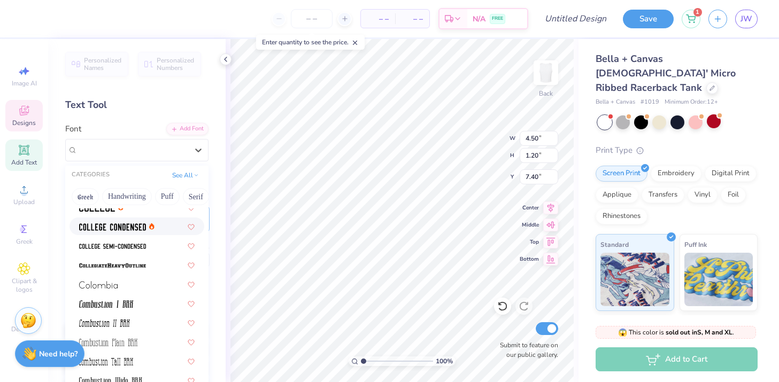
click at [33, 111] on div "Designs" at bounding box center [23, 116] width 37 height 32
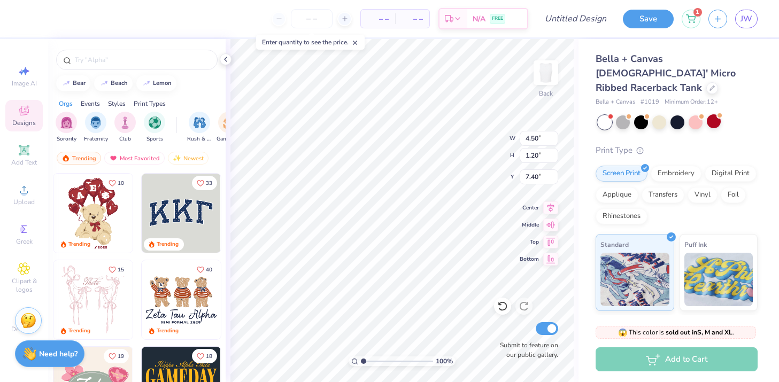
type input "4.21"
type input "1.43"
type input "7.29"
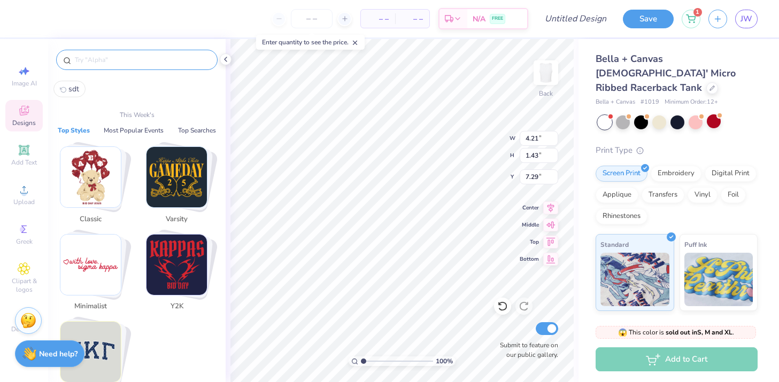
click at [135, 57] on input "text" at bounding box center [142, 60] width 137 height 11
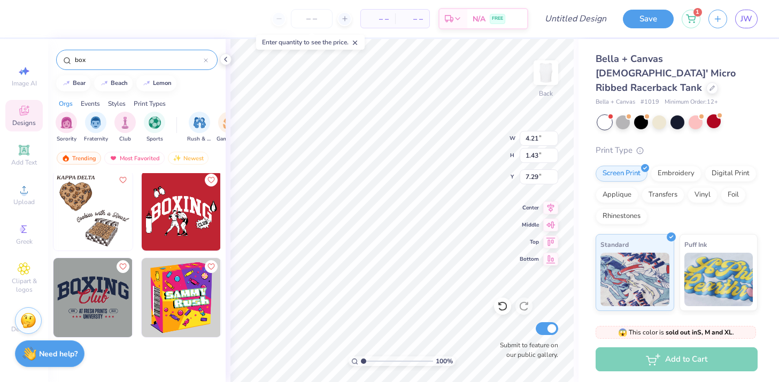
scroll to position [0, 0]
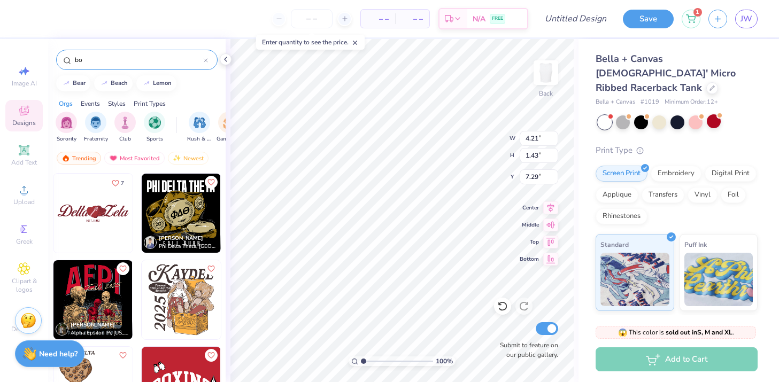
type input "b"
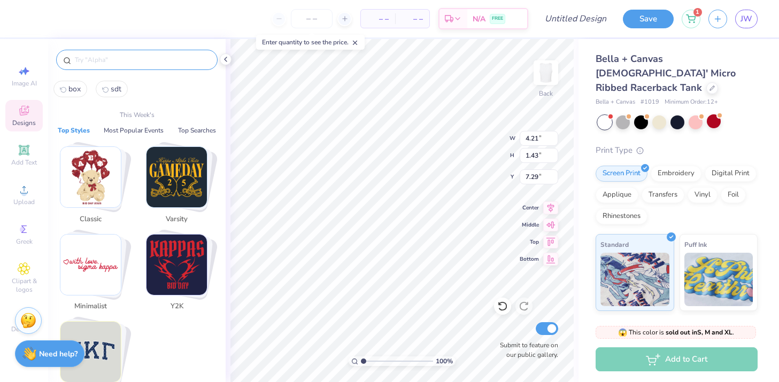
click at [117, 254] on img "Stack Card Button Minimalist" at bounding box center [90, 265] width 60 height 60
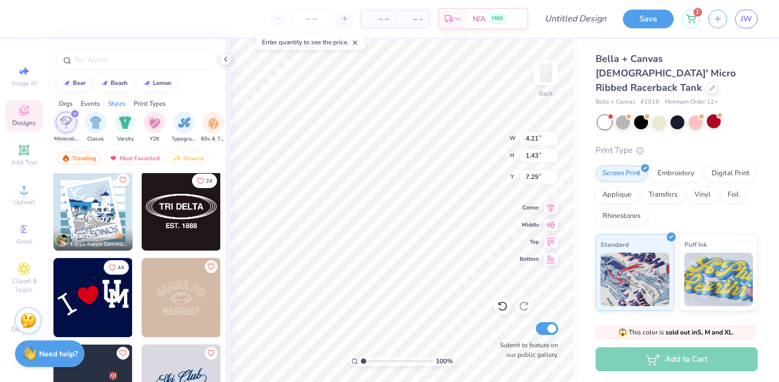
scroll to position [2240, 0]
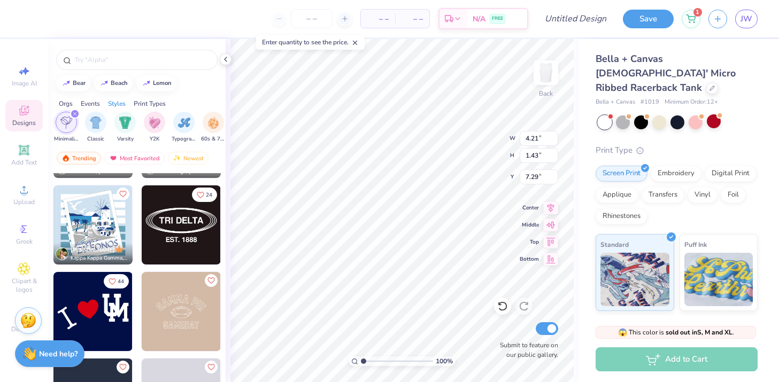
click at [181, 231] on img at bounding box center [181, 225] width 79 height 79
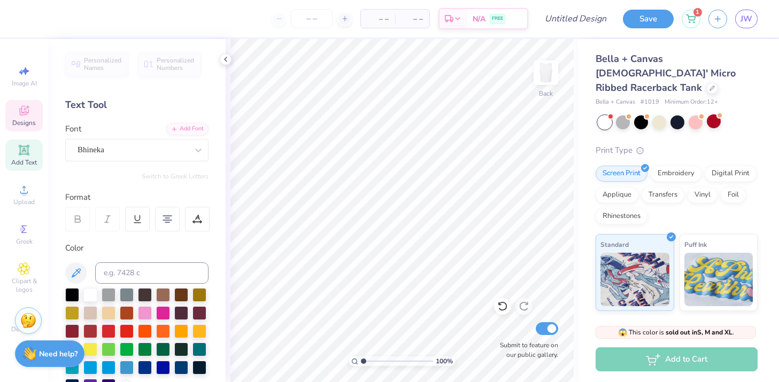
click at [25, 114] on icon at bounding box center [24, 110] width 13 height 13
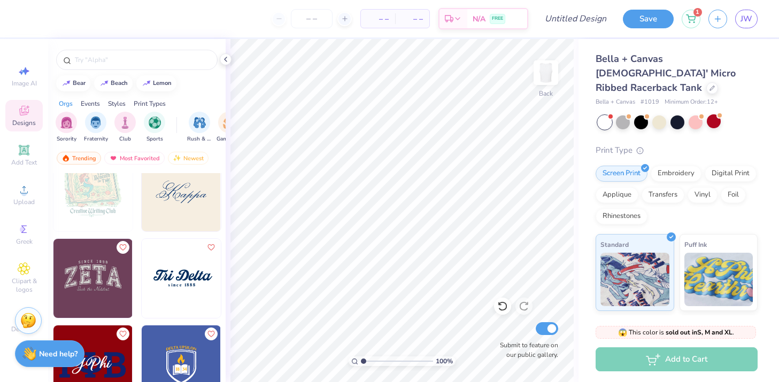
scroll to position [7990, 0]
click at [181, 257] on img at bounding box center [181, 277] width 79 height 79
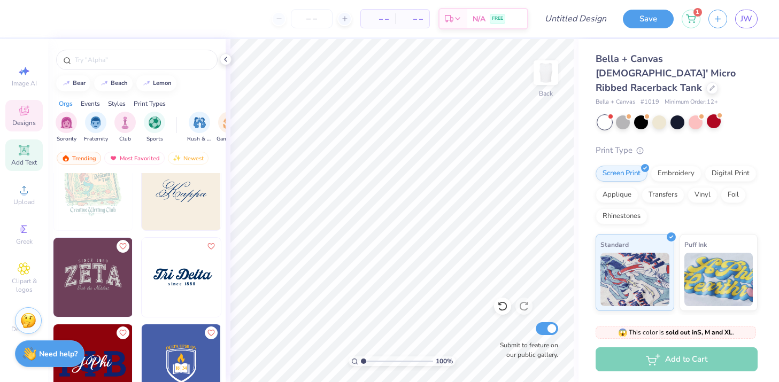
click at [23, 165] on span "Add Text" at bounding box center [24, 162] width 26 height 9
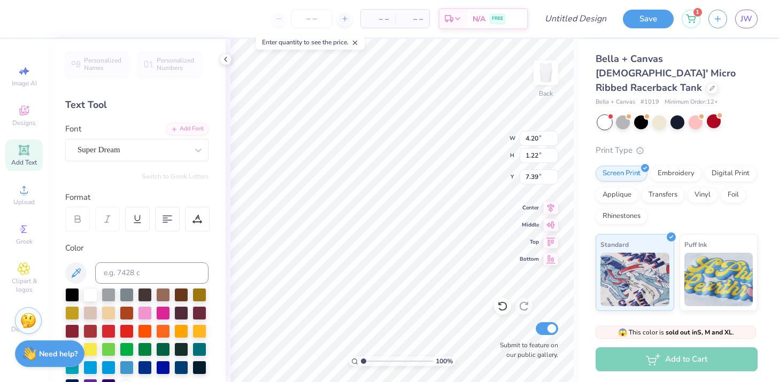
scroll to position [0, 3]
click at [166, 293] on div at bounding box center [163, 294] width 14 height 14
click at [167, 311] on div at bounding box center [163, 312] width 14 height 14
click at [128, 367] on div at bounding box center [127, 367] width 14 height 14
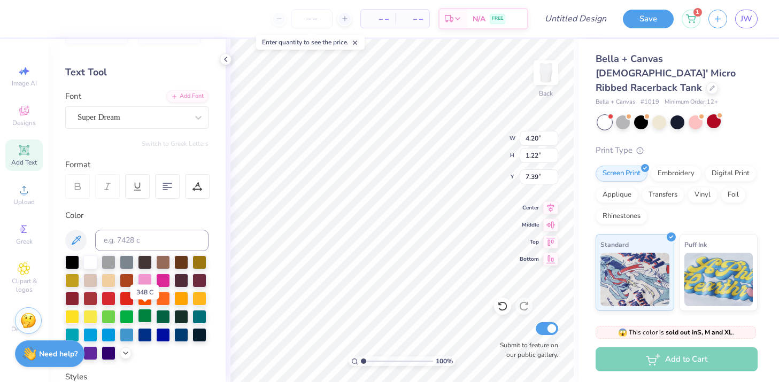
scroll to position [40, 0]
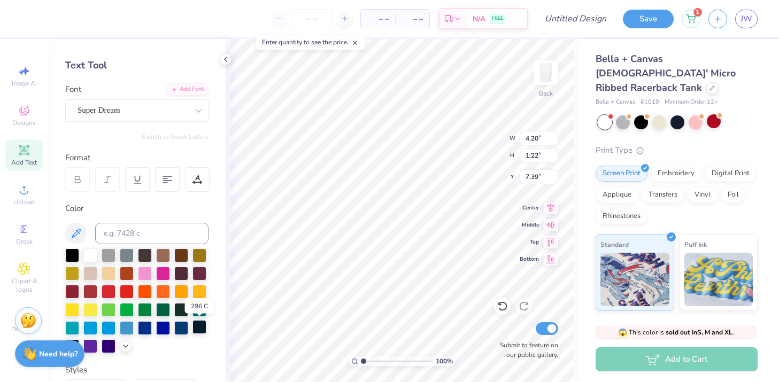
click at [199, 330] on div at bounding box center [199, 327] width 14 height 14
click at [89, 272] on div at bounding box center [90, 273] width 14 height 14
click at [129, 257] on div at bounding box center [127, 255] width 14 height 14
click at [107, 253] on div at bounding box center [109, 255] width 14 height 14
click at [88, 250] on div at bounding box center [90, 255] width 14 height 14
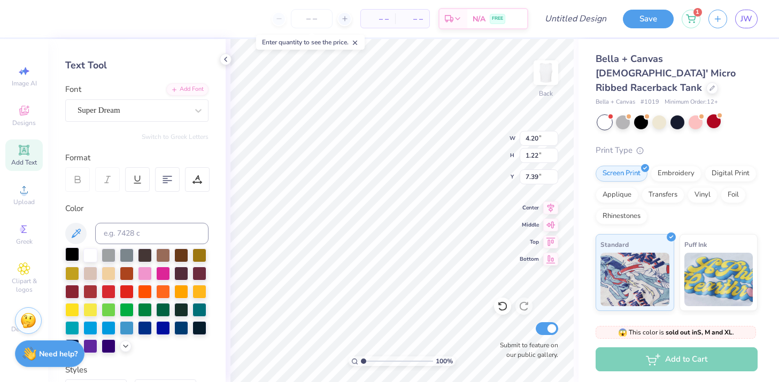
click at [69, 253] on div at bounding box center [72, 255] width 14 height 14
click at [154, 107] on div "Super Dream" at bounding box center [132, 110] width 112 height 17
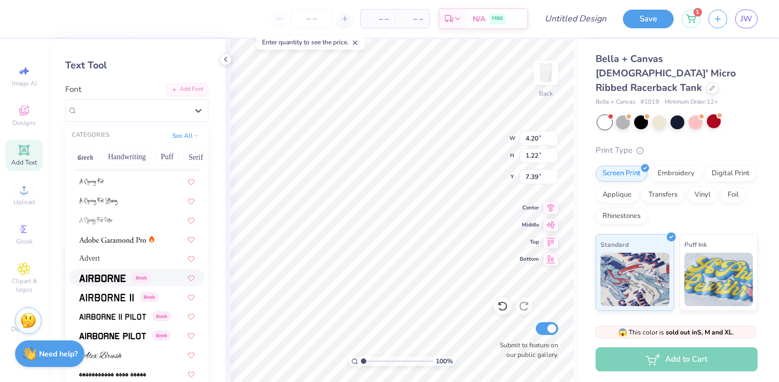
scroll to position [148, 0]
click at [128, 254] on div "Advert" at bounding box center [136, 258] width 115 height 11
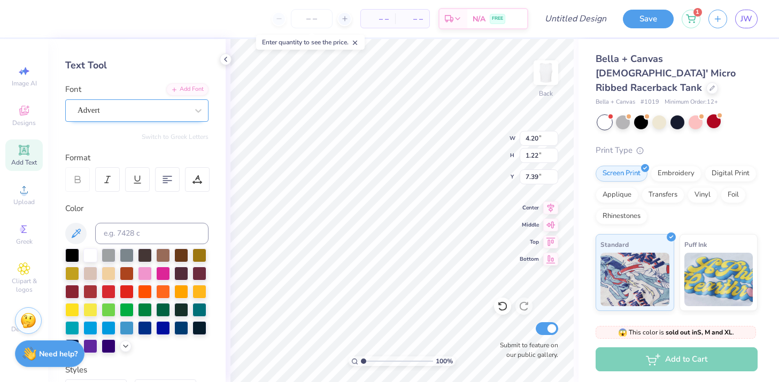
click at [149, 107] on div "Advert" at bounding box center [132, 110] width 112 height 17
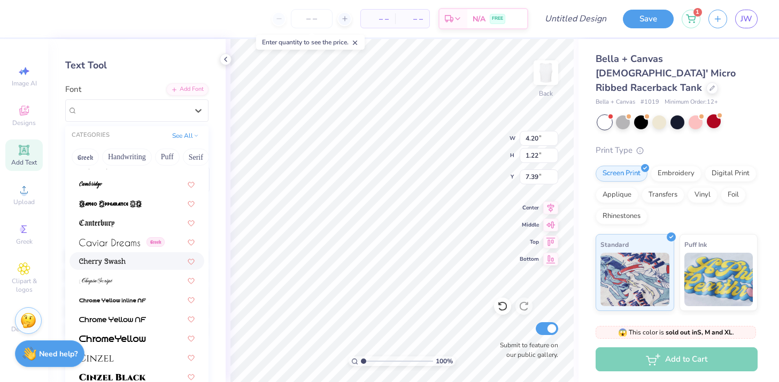
scroll to position [1166, 0]
click at [128, 265] on div at bounding box center [136, 260] width 115 height 11
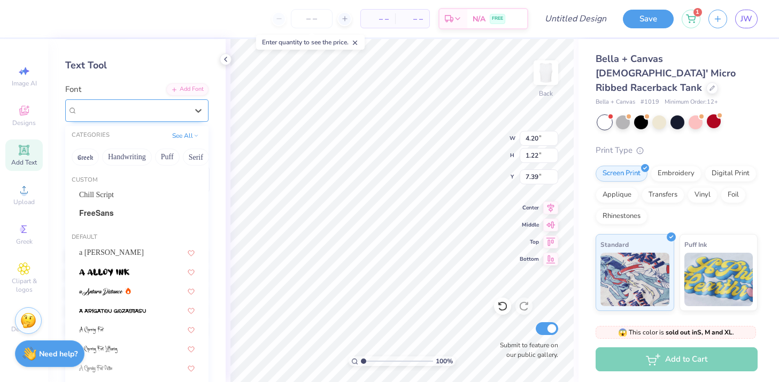
click at [181, 106] on div "Cherry Swash" at bounding box center [132, 110] width 112 height 17
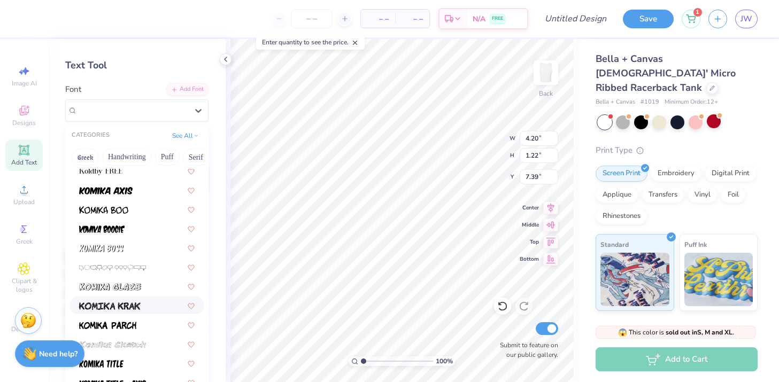
scroll to position [3157, 0]
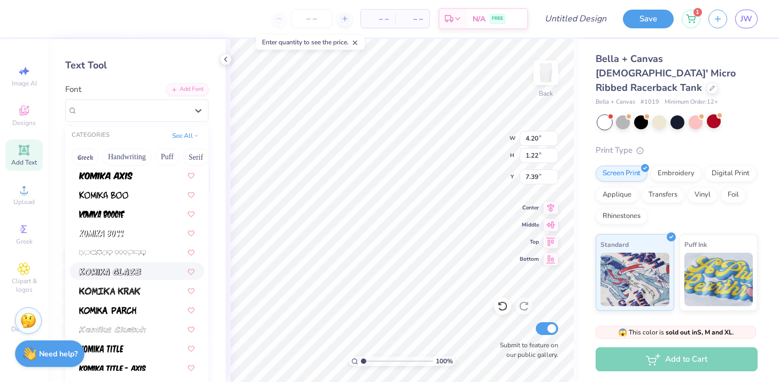
click at [135, 279] on div at bounding box center [136, 271] width 135 height 18
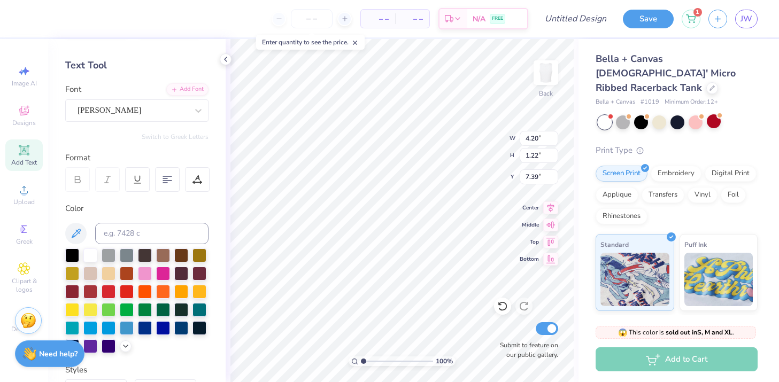
click at [145, 121] on div "Personalized Names Personalized Numbers Text Tool Add Font Font Komika Glaze Sw…" at bounding box center [136, 210] width 177 height 343
click at [145, 114] on div "Komika Glaze" at bounding box center [132, 110] width 112 height 17
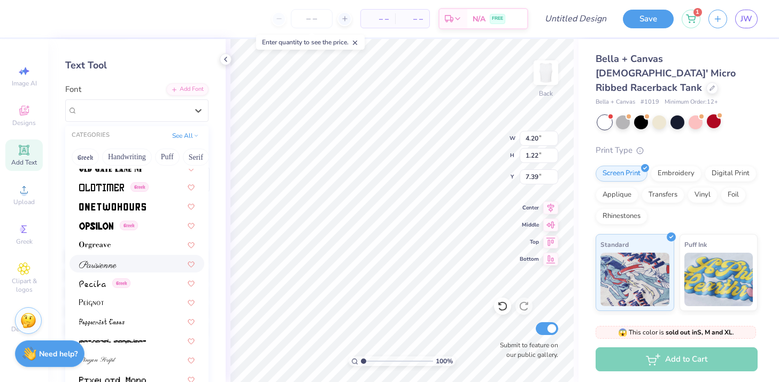
scroll to position [4339, 0]
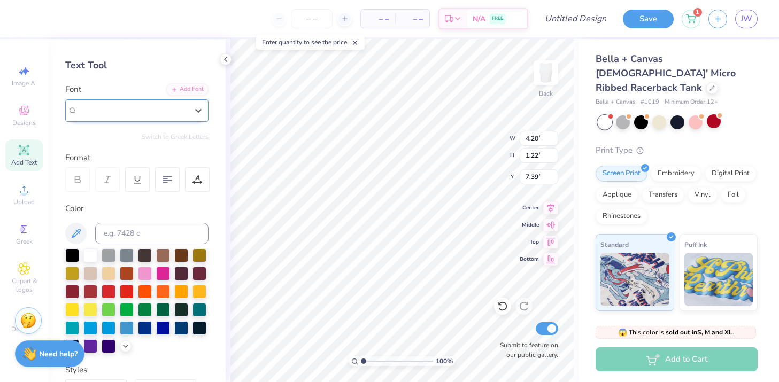
click at [134, 110] on span "Komika Glaze" at bounding box center [110, 110] width 64 height 12
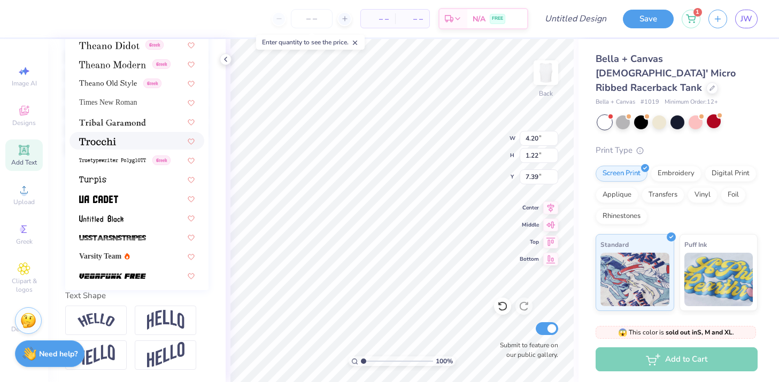
scroll to position [5440, 0]
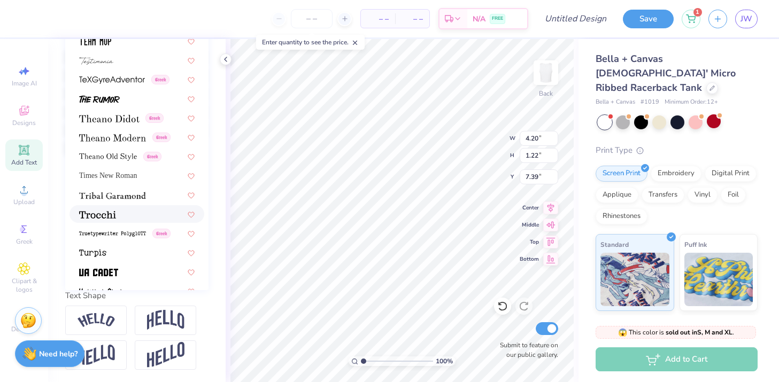
click at [117, 211] on div at bounding box center [136, 213] width 115 height 11
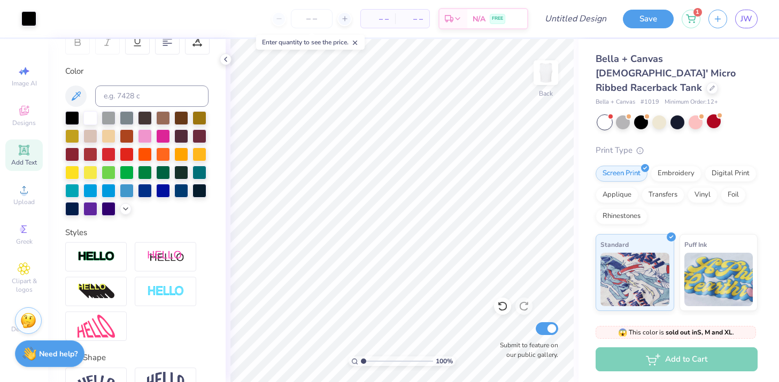
scroll to position [239, 0]
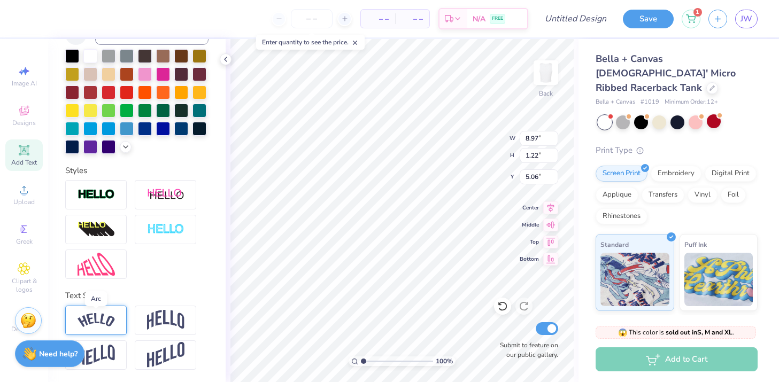
click at [113, 321] on img at bounding box center [96, 320] width 37 height 14
click at [156, 317] on img at bounding box center [165, 320] width 37 height 20
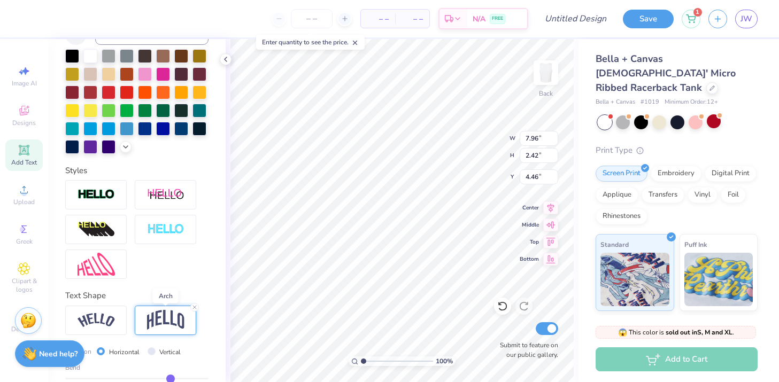
scroll to position [302, 0]
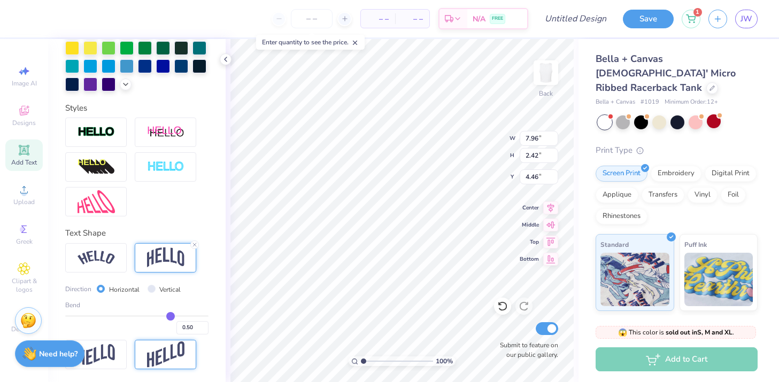
click at [151, 358] on img at bounding box center [165, 355] width 37 height 26
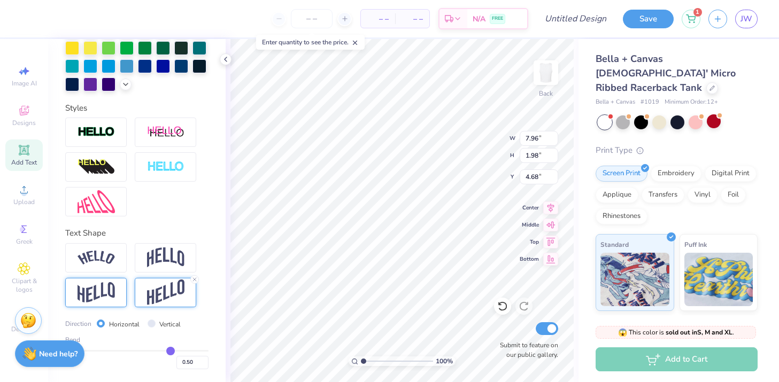
click at [95, 278] on div at bounding box center [95, 292] width 61 height 29
click at [103, 265] on div at bounding box center [95, 257] width 61 height 29
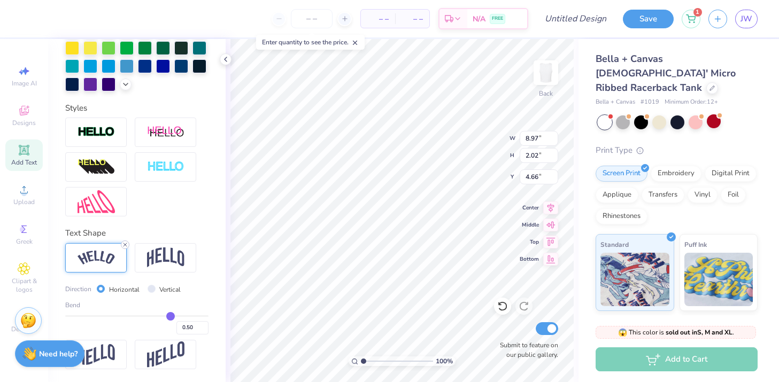
click at [125, 243] on icon at bounding box center [125, 245] width 6 height 6
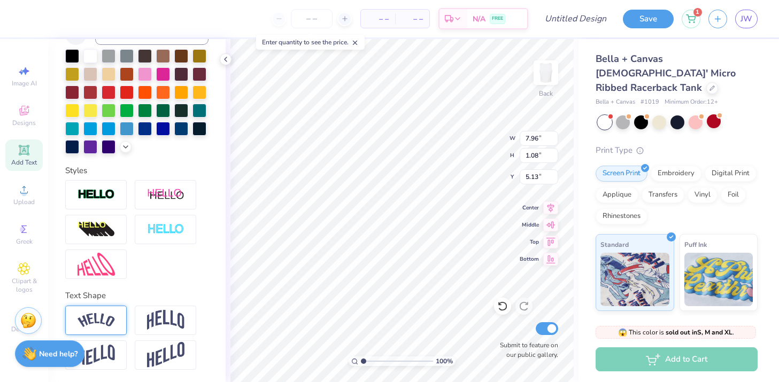
scroll to position [0, 0]
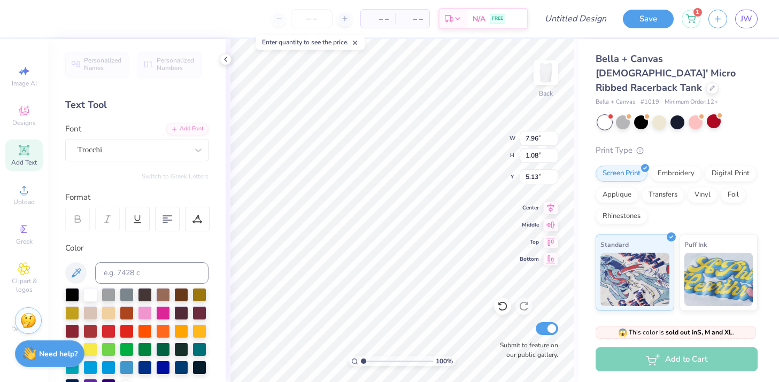
click at [136, 82] on div "Personalized Names Personalized Numbers Text Tool Add Font Font Trocchi Switch …" at bounding box center [136, 210] width 177 height 343
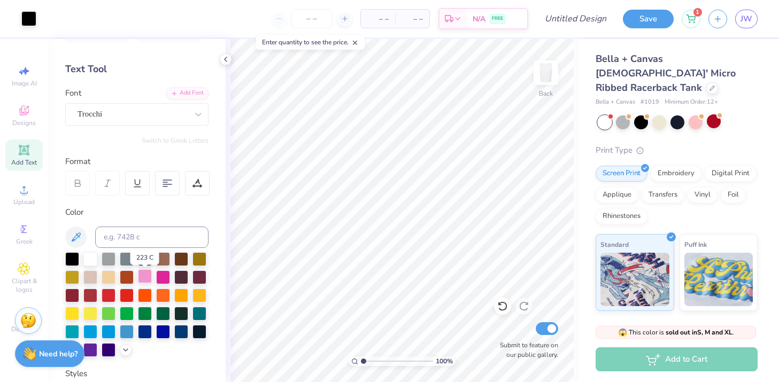
scroll to position [38, 0]
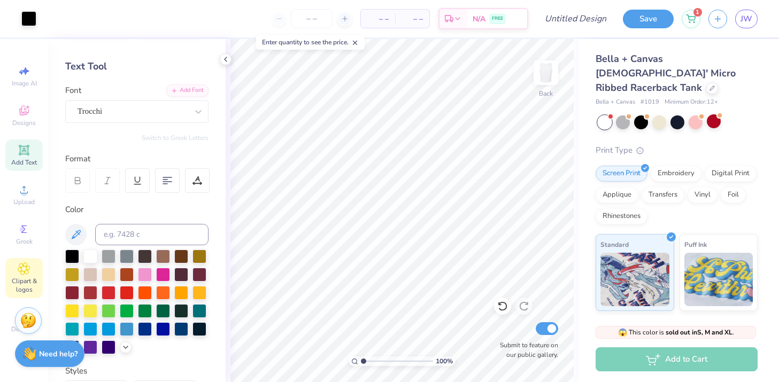
click at [28, 267] on icon at bounding box center [24, 268] width 12 height 13
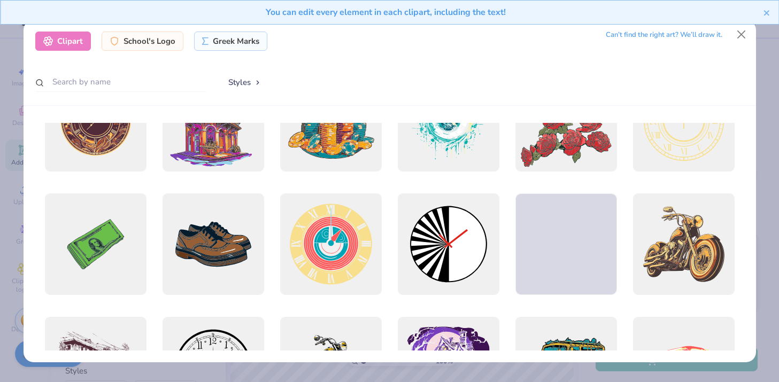
scroll to position [0, 0]
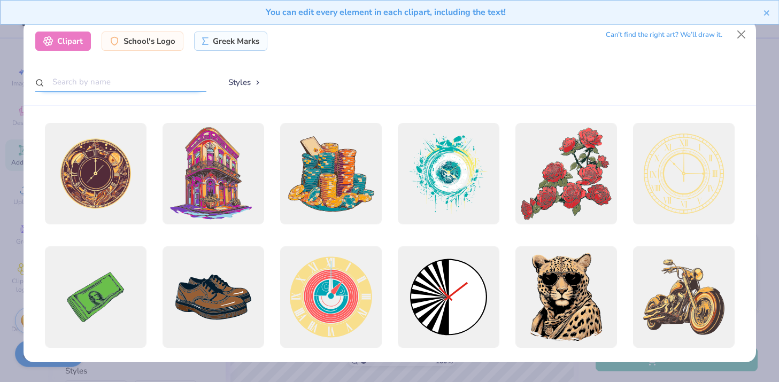
click at [149, 80] on input "text" at bounding box center [120, 82] width 171 height 20
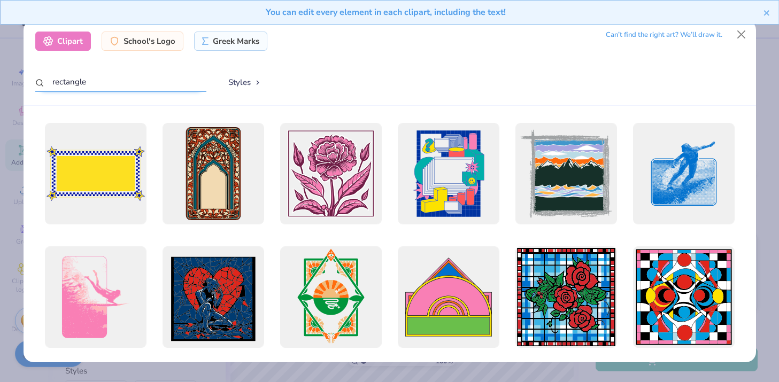
drag, startPoint x: 153, startPoint y: 81, endPoint x: 29, endPoint y: 82, distance: 123.5
click at [29, 82] on div "Clipart School's Logo Greek Marks Can’t find the right art? We’ll draw it. rect…" at bounding box center [390, 63] width 732 height 86
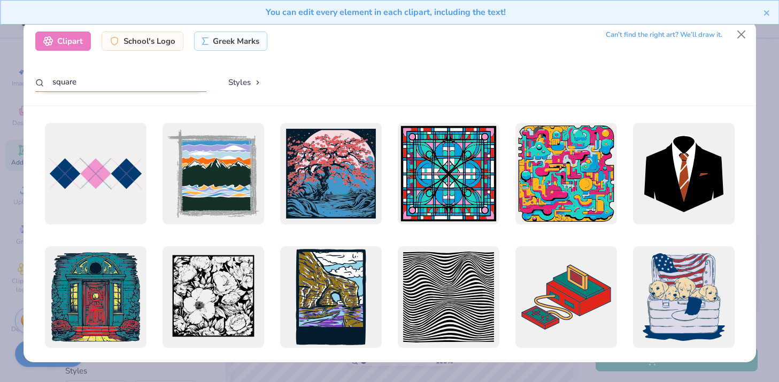
drag, startPoint x: 153, startPoint y: 81, endPoint x: 46, endPoint y: 80, distance: 106.9
click at [46, 80] on input "square" at bounding box center [120, 82] width 171 height 20
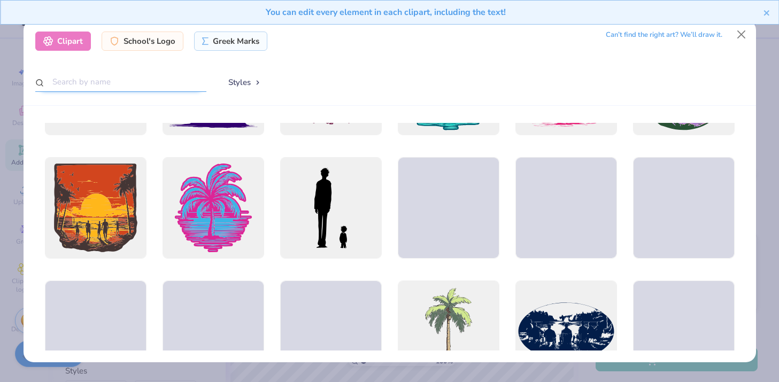
scroll to position [5140, 0]
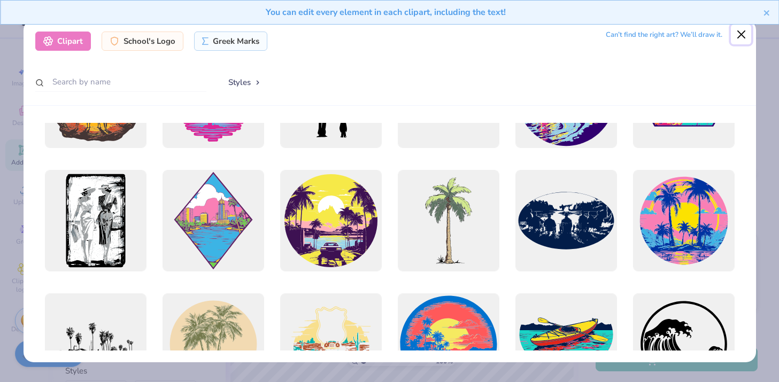
click at [740, 36] on button "Close" at bounding box center [741, 35] width 20 height 20
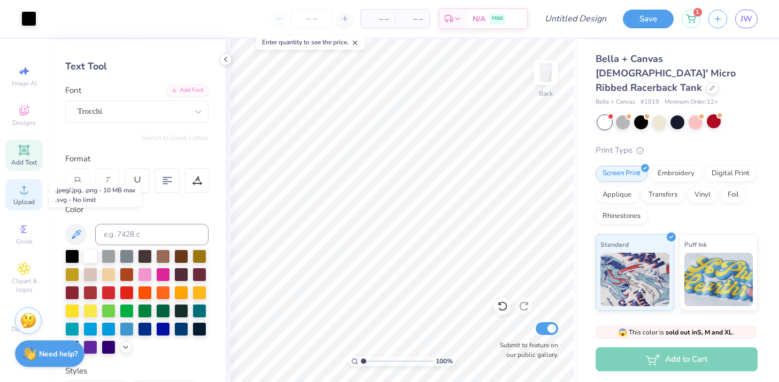
click at [29, 191] on icon at bounding box center [24, 189] width 13 height 13
click at [27, 194] on icon at bounding box center [24, 189] width 13 height 13
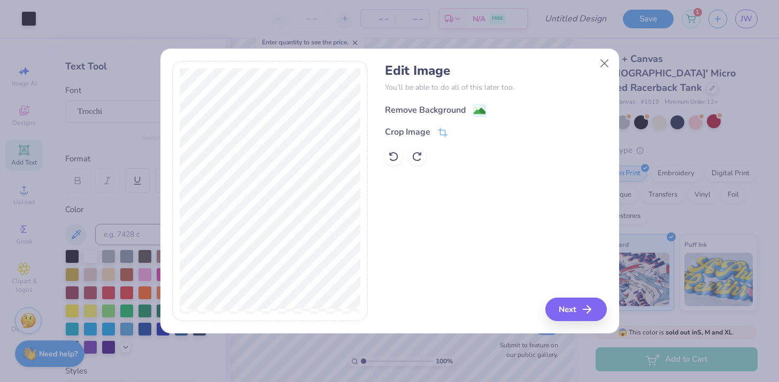
click at [443, 113] on div "Remove Background" at bounding box center [425, 110] width 81 height 13
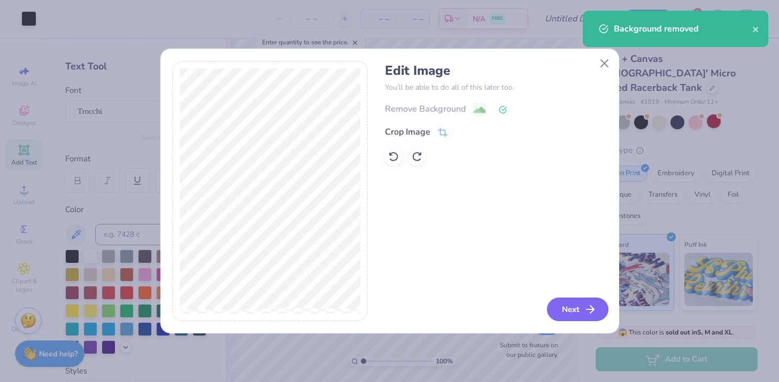
click at [573, 314] on button "Next" at bounding box center [577, 310] width 61 height 24
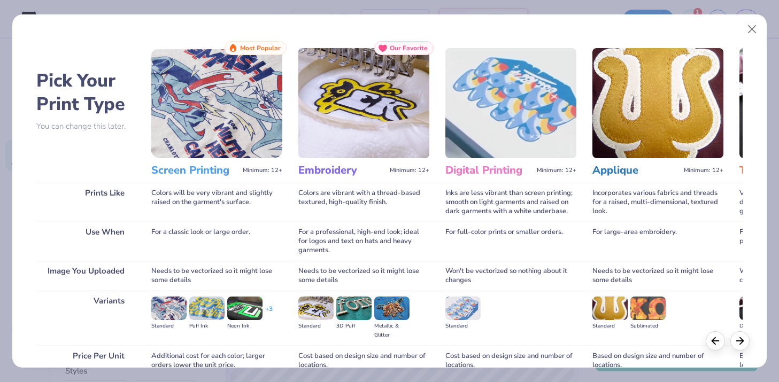
click at [236, 117] on img at bounding box center [216, 103] width 131 height 110
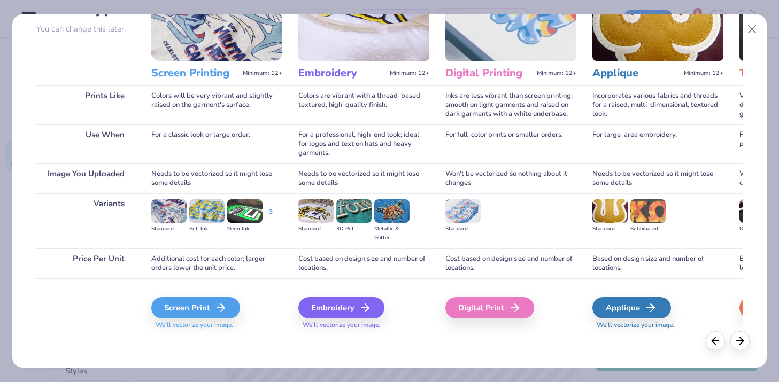
scroll to position [0, 0]
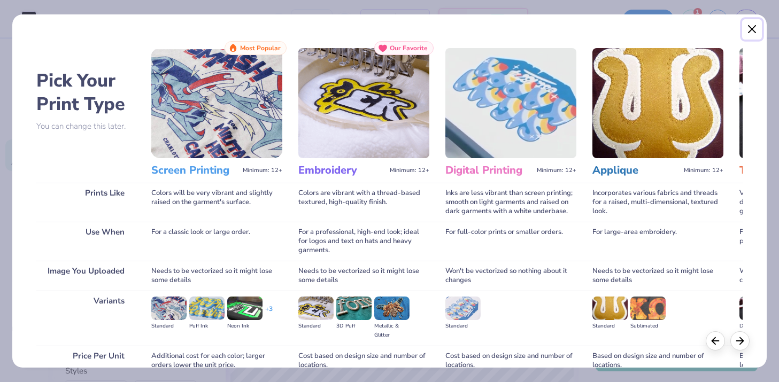
click at [754, 25] on button "Close" at bounding box center [752, 29] width 20 height 20
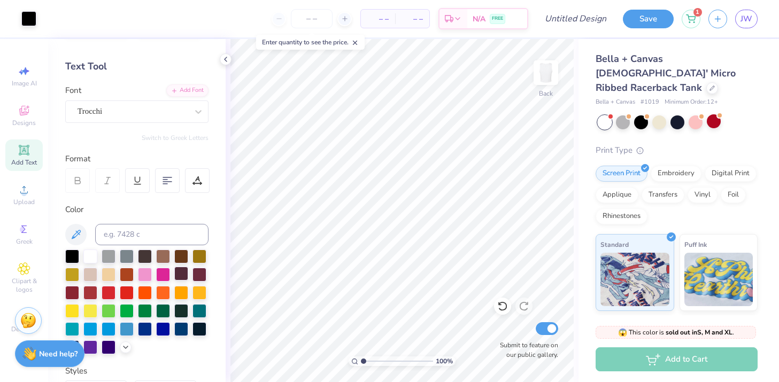
click at [182, 268] on div at bounding box center [181, 274] width 14 height 14
click at [72, 252] on div at bounding box center [72, 256] width 14 height 14
click at [22, 189] on icon at bounding box center [24, 189] width 13 height 13
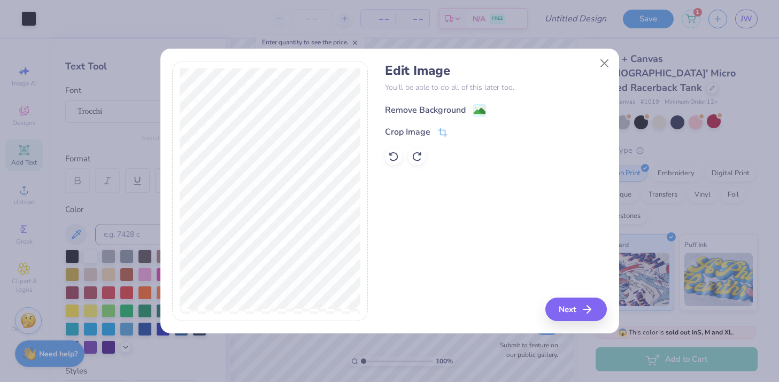
click at [419, 111] on div "Remove Background" at bounding box center [425, 110] width 81 height 13
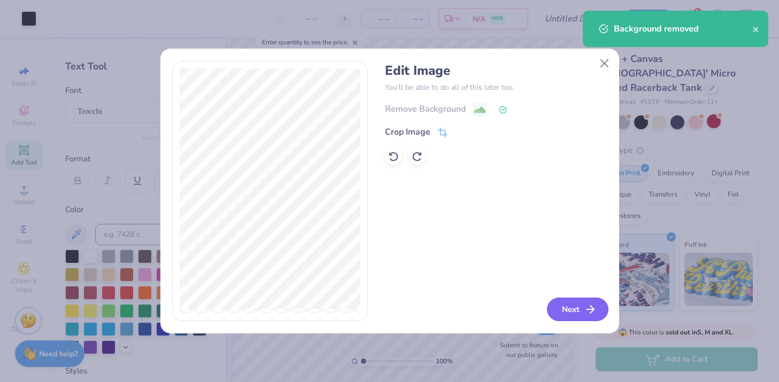
click at [587, 307] on icon "button" at bounding box center [590, 309] width 13 height 13
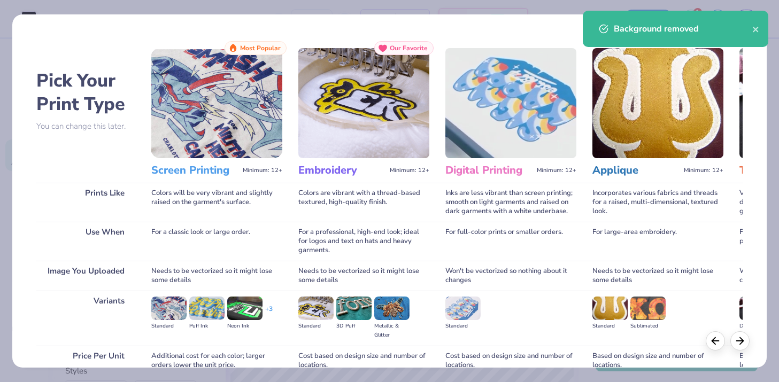
scroll to position [97, 0]
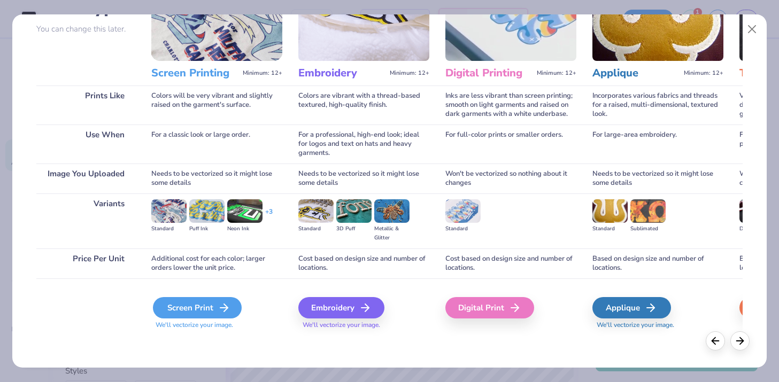
click at [214, 302] on div "Screen Print" at bounding box center [197, 307] width 89 height 21
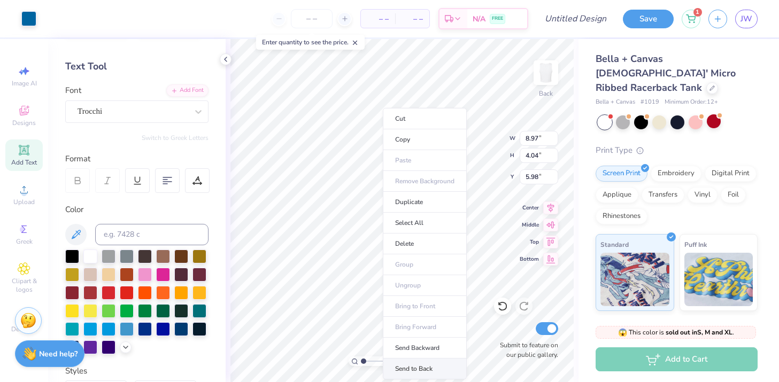
click at [421, 364] on li "Send to Back" at bounding box center [425, 369] width 84 height 21
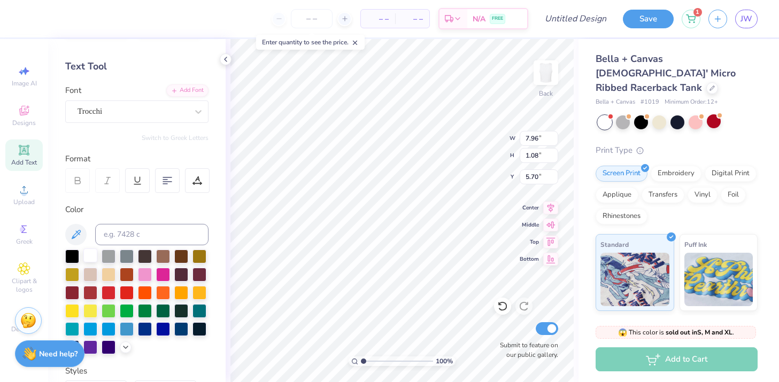
click at [90, 254] on div at bounding box center [90, 256] width 14 height 14
click at [173, 106] on div "Trocchi" at bounding box center [132, 111] width 112 height 17
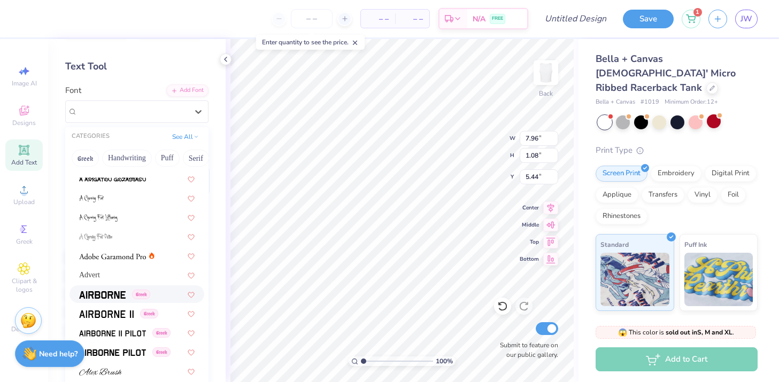
scroll to position [214, 0]
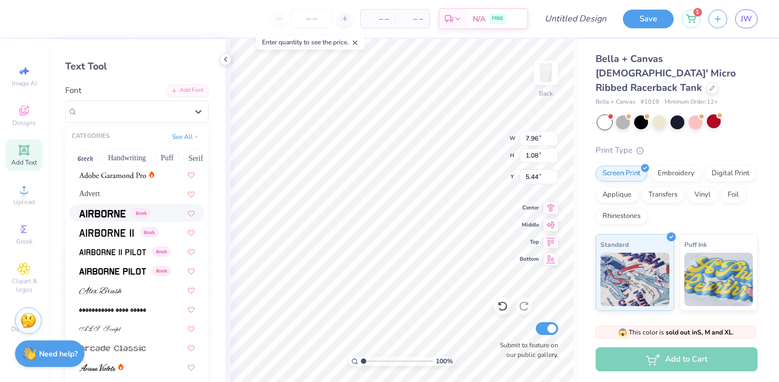
click at [112, 217] on img at bounding box center [102, 213] width 47 height 7
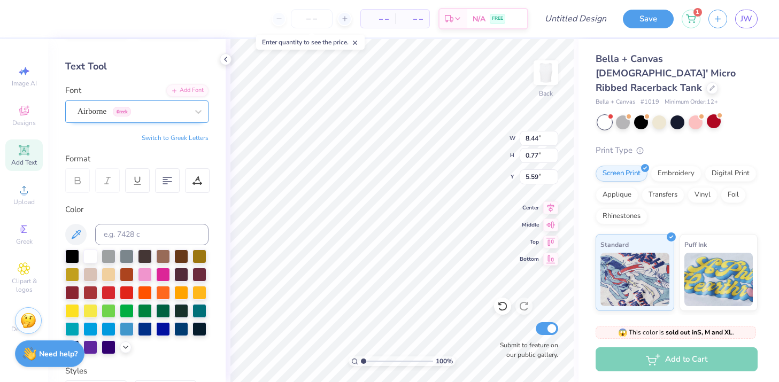
click at [150, 113] on div "Airborne Greek" at bounding box center [132, 111] width 112 height 17
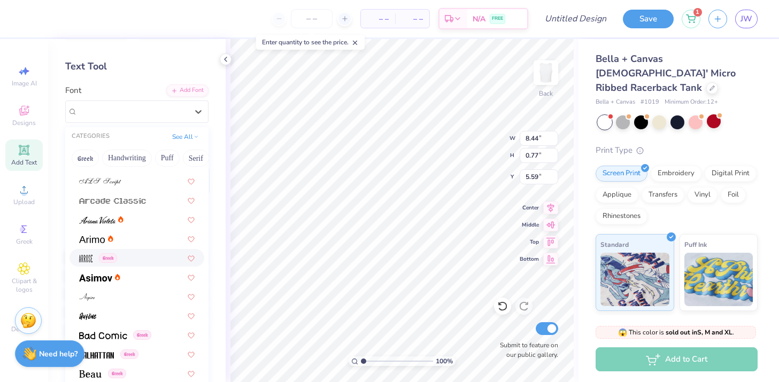
scroll to position [377, 0]
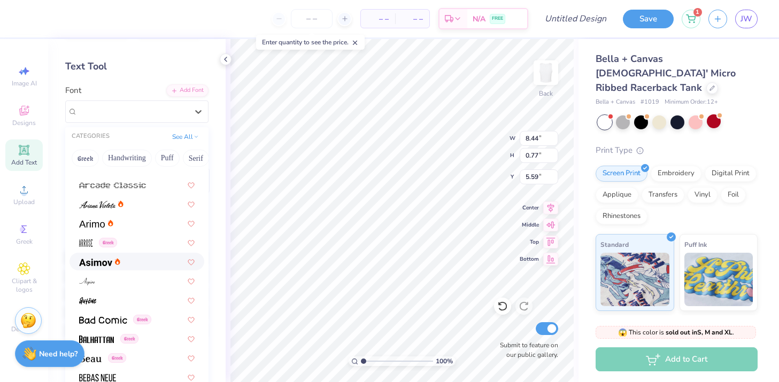
click at [106, 267] on div at bounding box center [136, 262] width 135 height 18
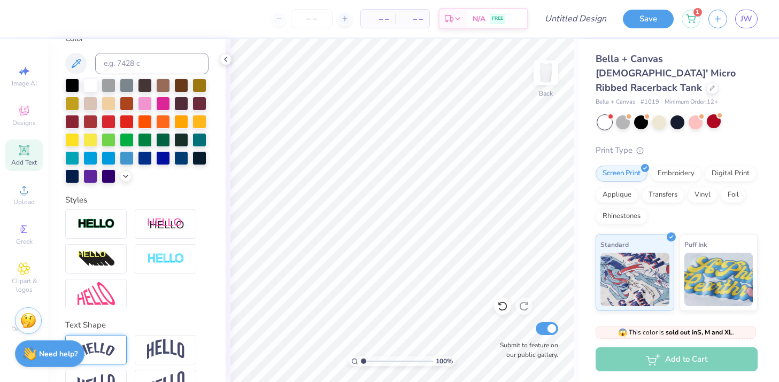
scroll to position [239, 0]
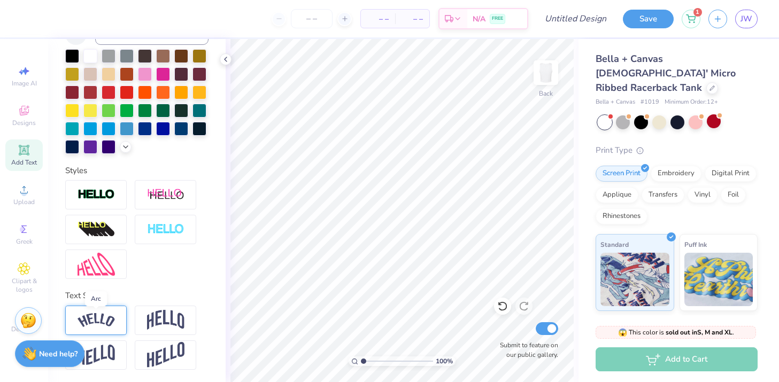
click at [103, 316] on img at bounding box center [96, 320] width 37 height 14
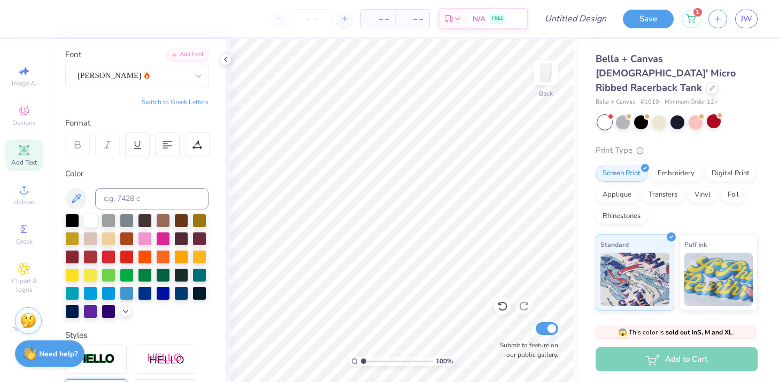
scroll to position [62, 0]
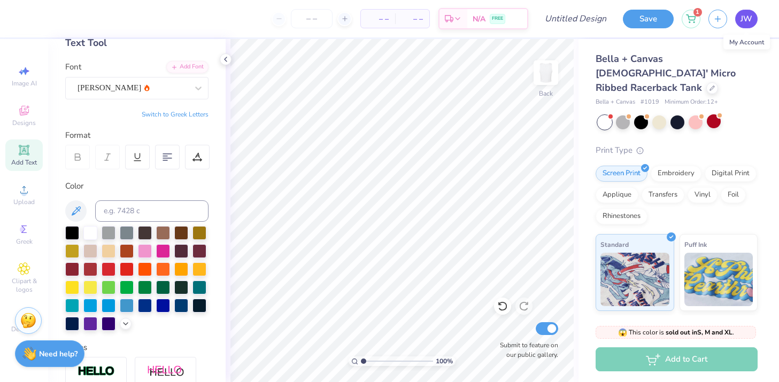
click at [744, 23] on span "JW" at bounding box center [746, 19] width 12 height 12
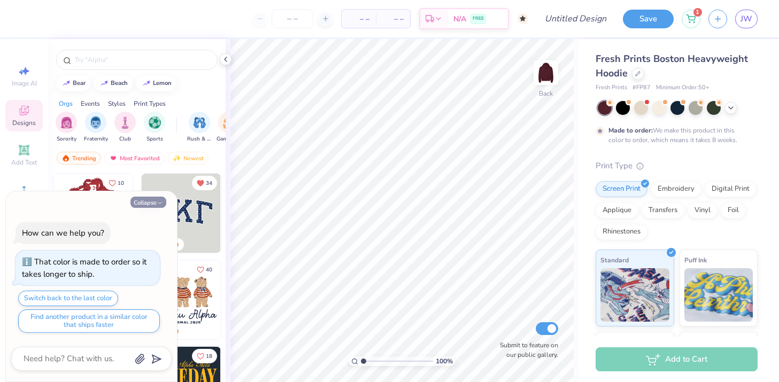
click at [154, 200] on button "Collapse" at bounding box center [148, 202] width 36 height 11
type textarea "x"
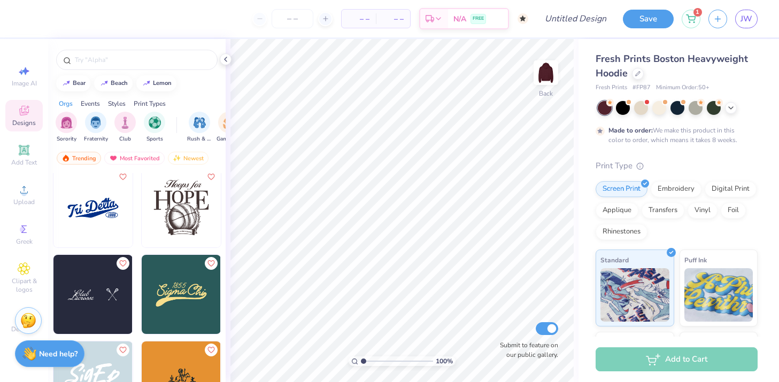
scroll to position [3056, 0]
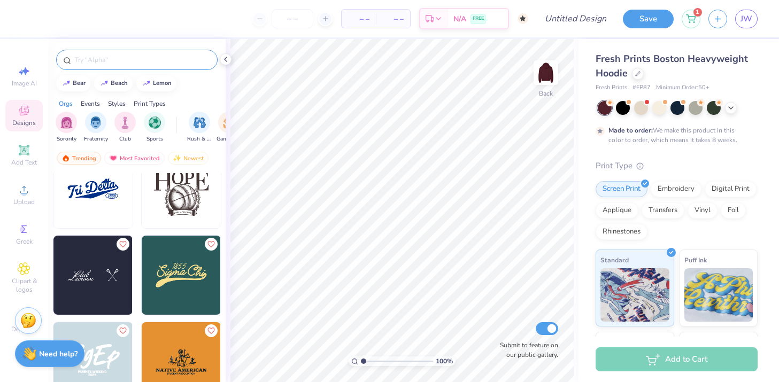
click at [140, 58] on input "text" at bounding box center [142, 60] width 137 height 11
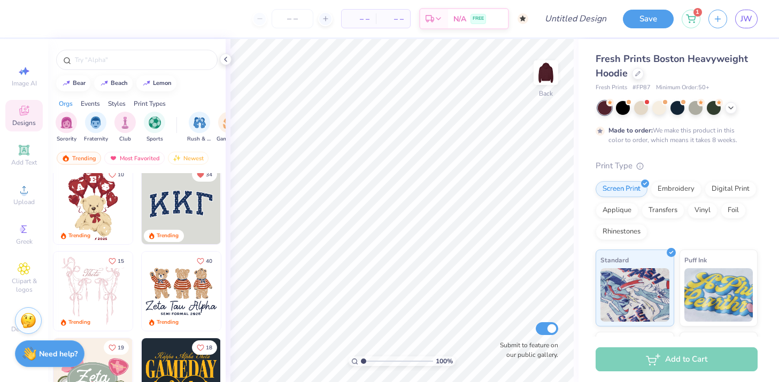
scroll to position [0, 0]
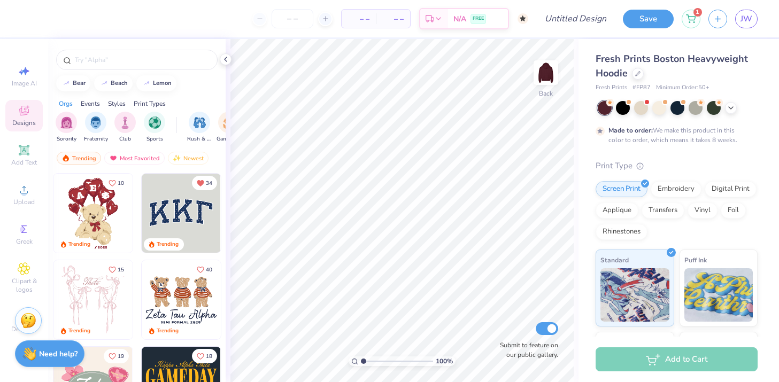
click at [116, 103] on div "Styles" at bounding box center [117, 104] width 18 height 10
click at [142, 100] on div "Print Types" at bounding box center [150, 104] width 32 height 10
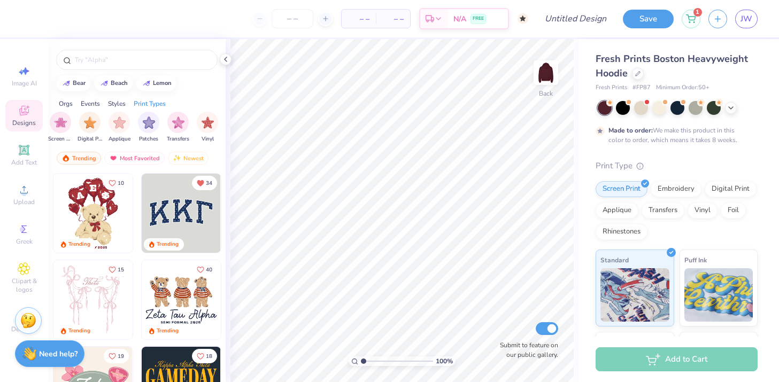
click at [162, 123] on div "Embroidery Screen Print Digital Print Applique Patches Transfers Vinyl" at bounding box center [119, 128] width 198 height 32
click at [152, 123] on img "filter for Patches" at bounding box center [149, 121] width 12 height 12
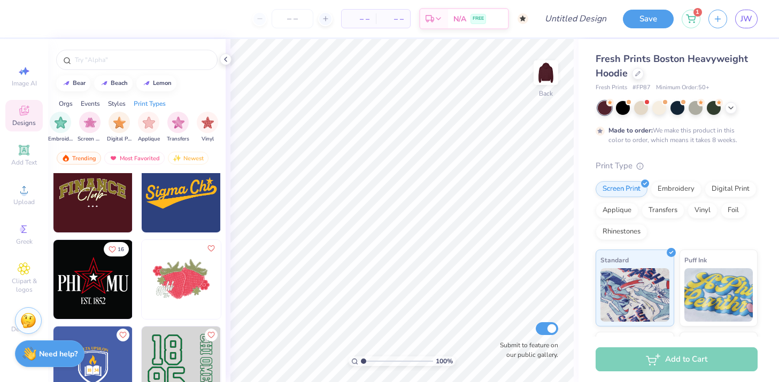
scroll to position [375, 0]
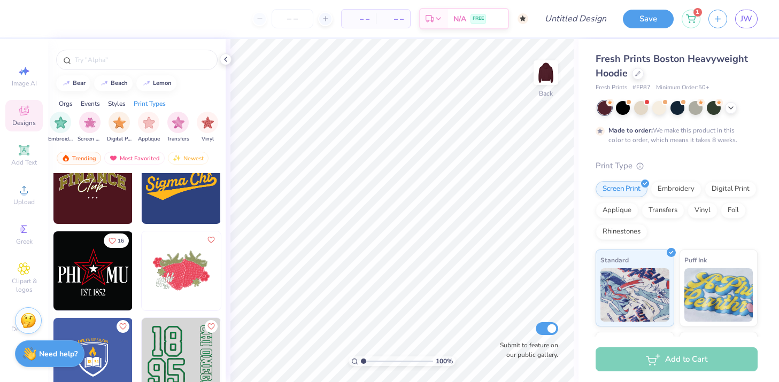
click at [176, 210] on img at bounding box center [181, 184] width 79 height 79
click at [203, 125] on img "filter for Vinyl" at bounding box center [208, 121] width 12 height 12
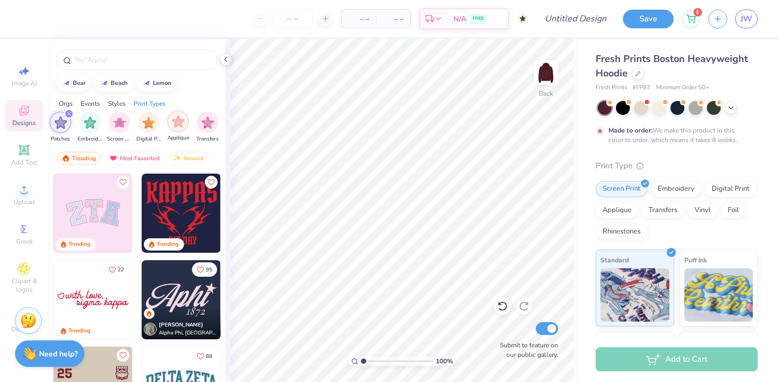
click at [179, 126] on img "filter for Applique" at bounding box center [178, 121] width 12 height 12
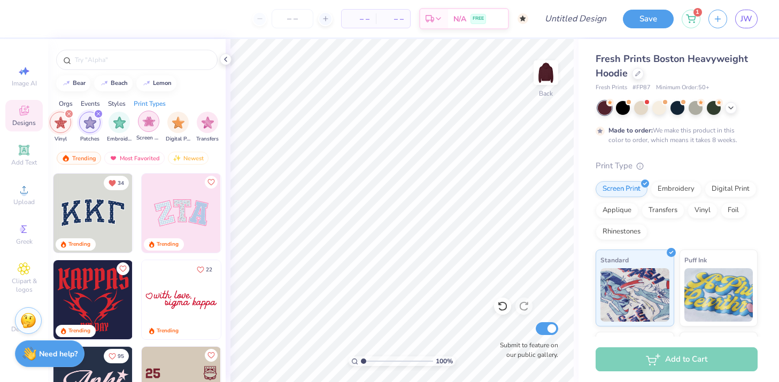
click at [152, 123] on img "filter for Screen Print" at bounding box center [149, 121] width 12 height 12
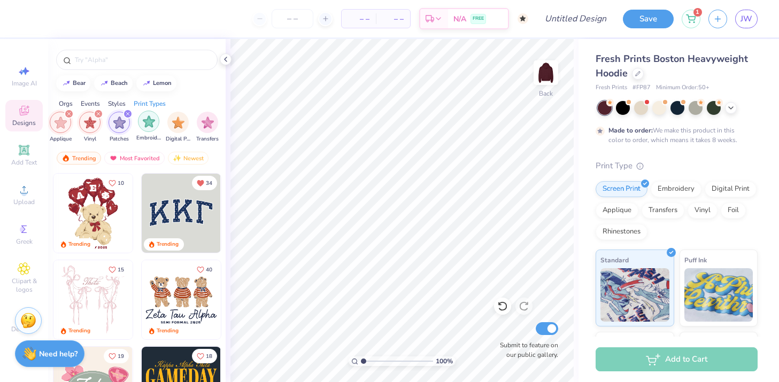
click at [149, 129] on div "filter for Embroidery" at bounding box center [148, 121] width 21 height 21
click at [125, 113] on div "filter for Vinyl" at bounding box center [128, 114] width 10 height 10
click at [125, 113] on div "filter for Patches" at bounding box center [128, 114] width 10 height 10
click at [97, 113] on icon "filter for Applique" at bounding box center [98, 114] width 4 height 4
click at [67, 113] on icon "filter for Screen Print" at bounding box center [68, 113] width 3 height 3
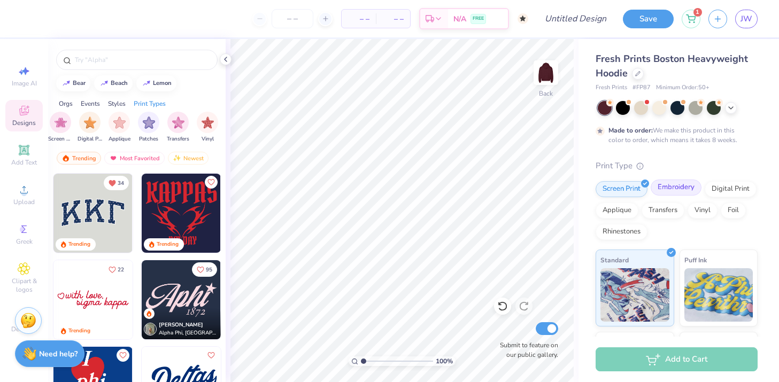
click at [667, 181] on div "Embroidery" at bounding box center [676, 188] width 51 height 16
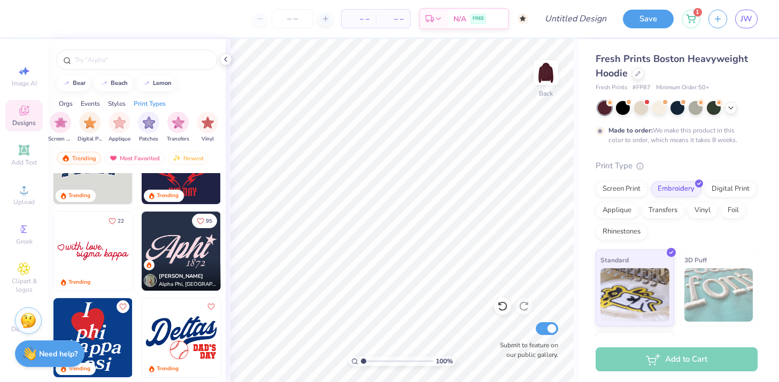
scroll to position [49, 0]
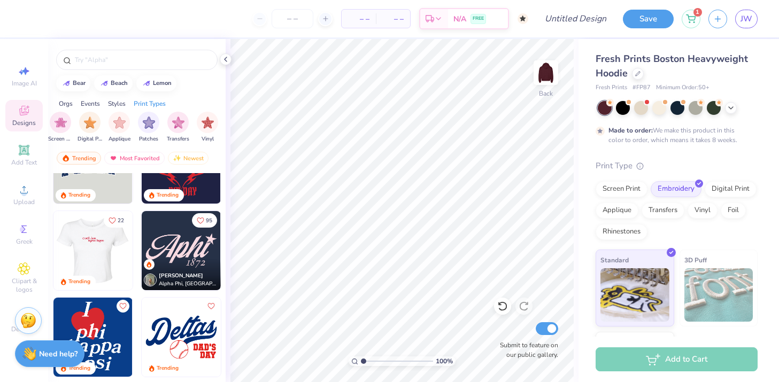
click at [53, 265] on img at bounding box center [13, 250] width 79 height 79
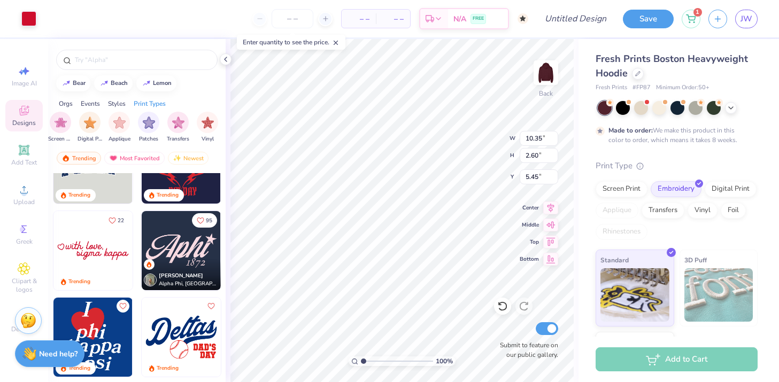
type input "5.45"
click at [639, 73] on icon at bounding box center [637, 72] width 5 height 5
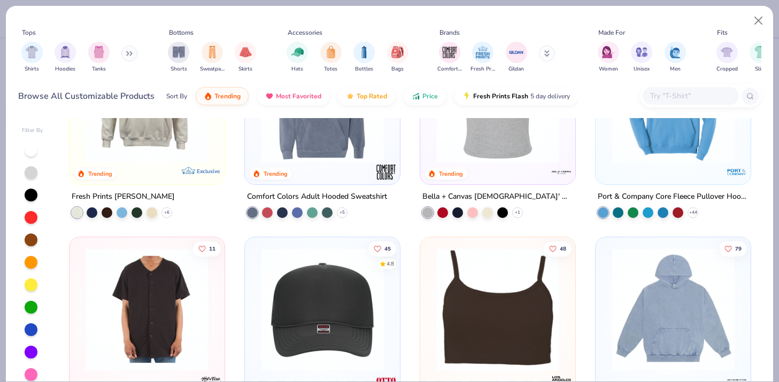
scroll to position [3007, 0]
click at [472, 164] on div at bounding box center [498, 103] width 144 height 139
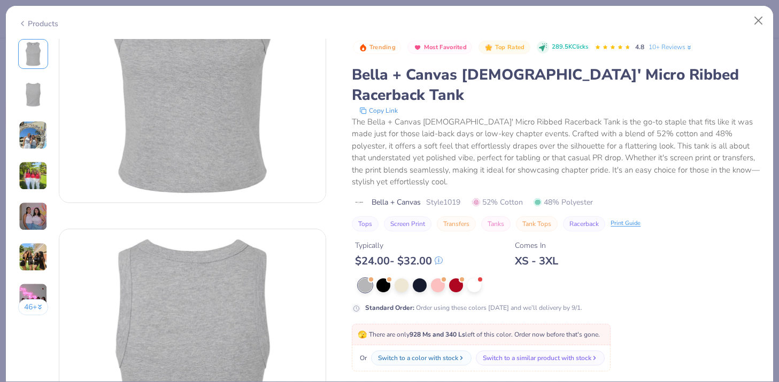
scroll to position [105, 0]
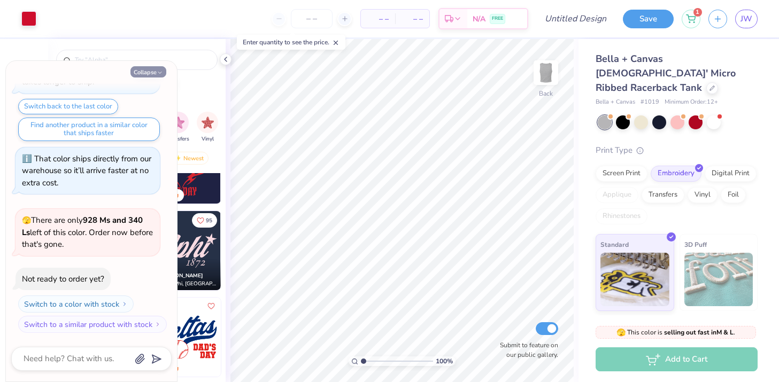
click at [153, 67] on button "Collapse" at bounding box center [148, 71] width 36 height 11
type textarea "x"
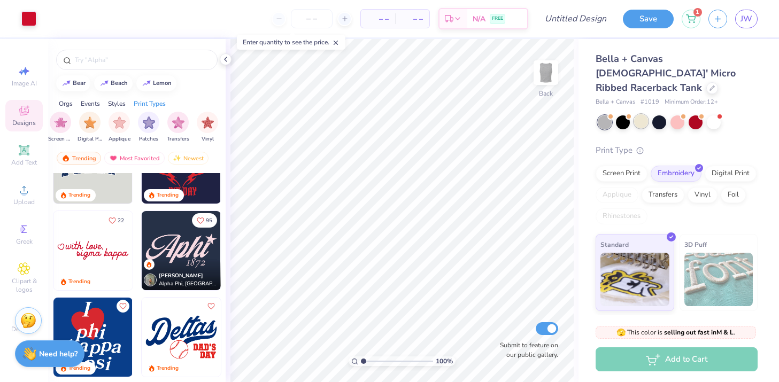
click at [645, 114] on div at bounding box center [641, 121] width 14 height 14
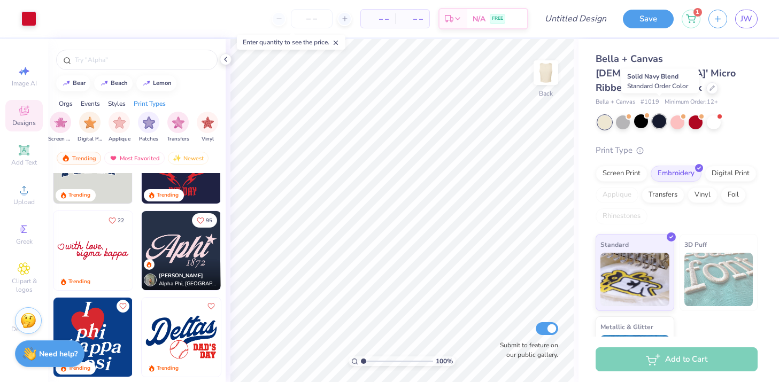
click at [662, 114] on div at bounding box center [659, 121] width 14 height 14
click at [226, 58] on icon at bounding box center [225, 59] width 9 height 9
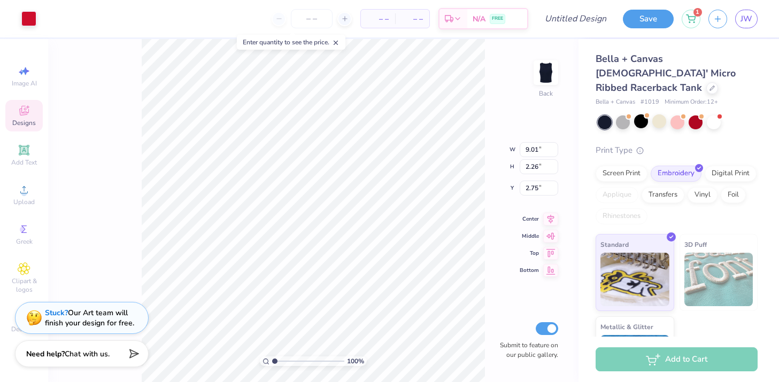
type input "2.77"
click at [716, 114] on div at bounding box center [714, 121] width 14 height 14
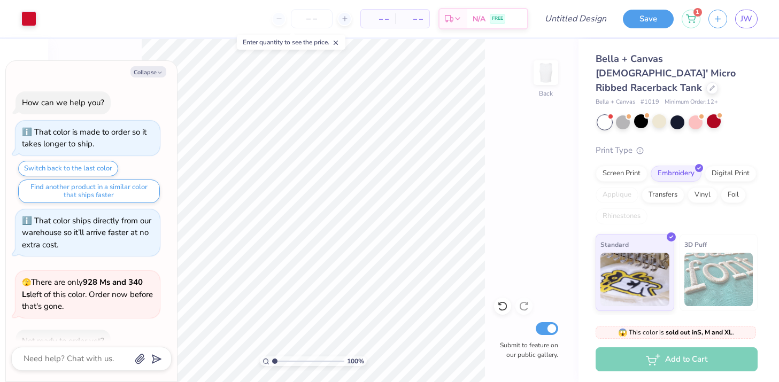
scroll to position [213, 0]
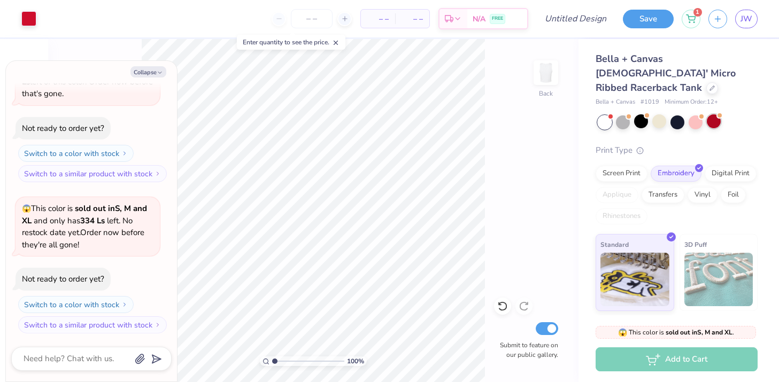
click at [715, 114] on div at bounding box center [714, 121] width 14 height 14
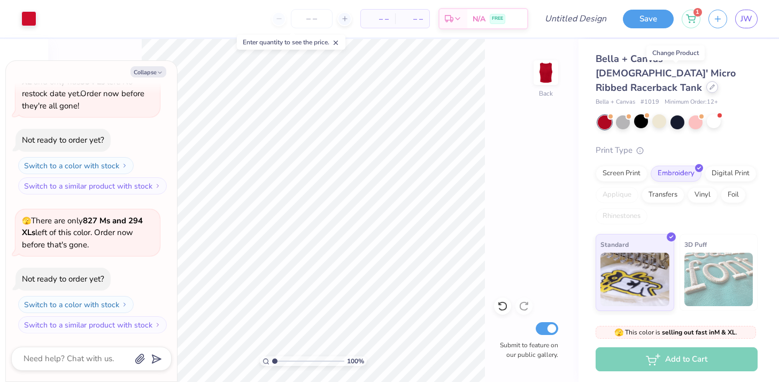
click at [709, 84] on icon at bounding box center [711, 86] width 5 height 5
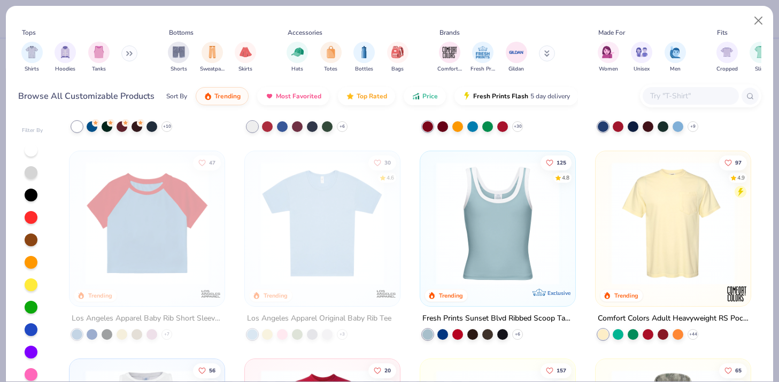
scroll to position [1024, 0]
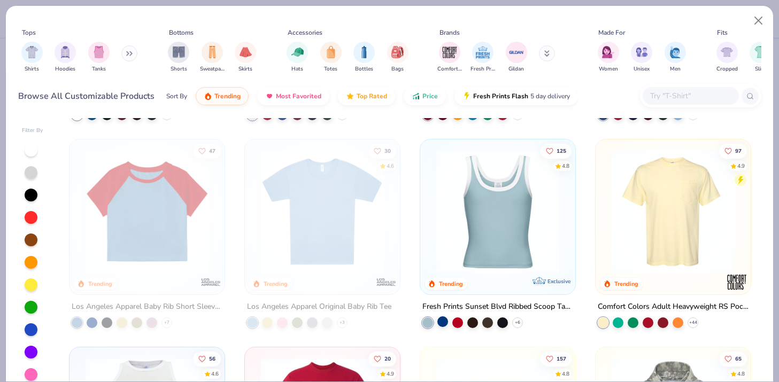
click at [441, 320] on div at bounding box center [442, 321] width 11 height 11
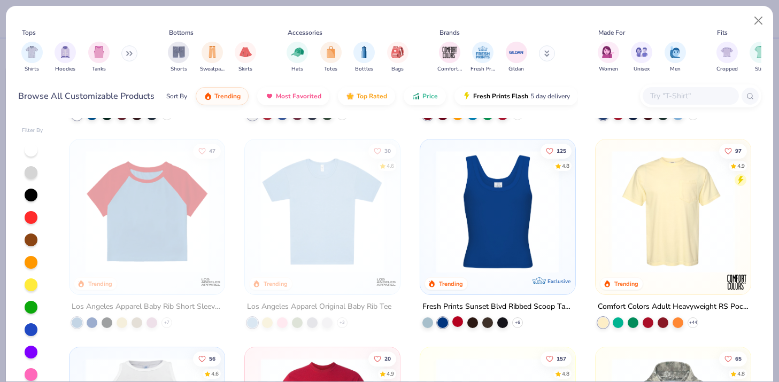
click at [459, 318] on div at bounding box center [457, 321] width 11 height 11
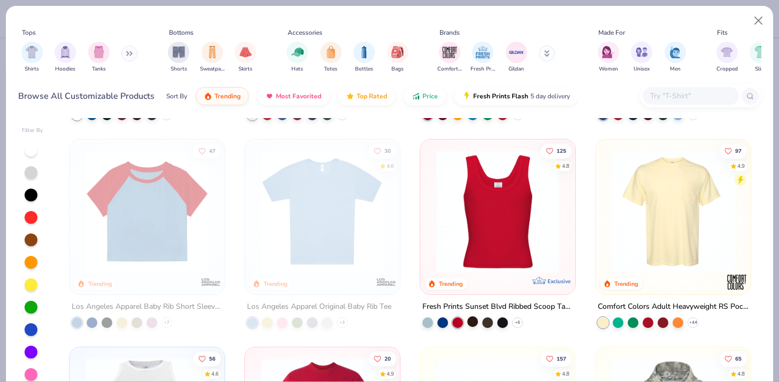
click at [473, 320] on div at bounding box center [472, 321] width 11 height 11
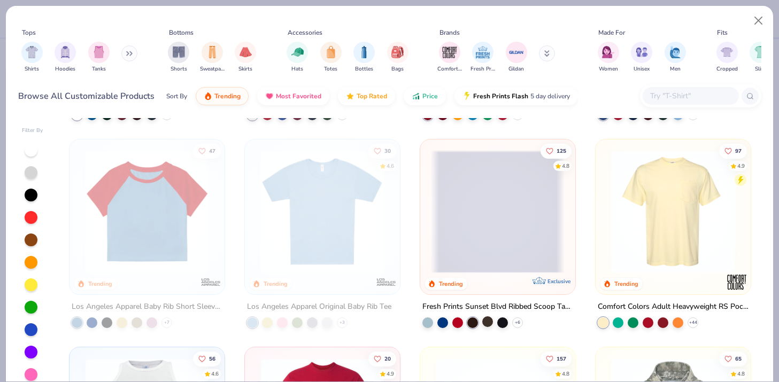
click at [491, 320] on div at bounding box center [487, 321] width 11 height 11
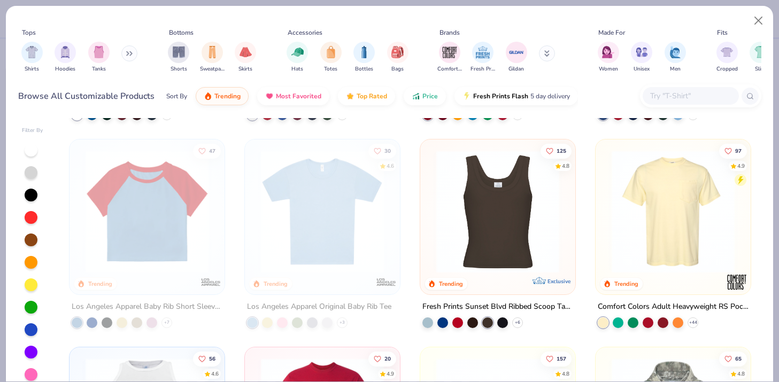
click at [513, 217] on img at bounding box center [498, 211] width 134 height 123
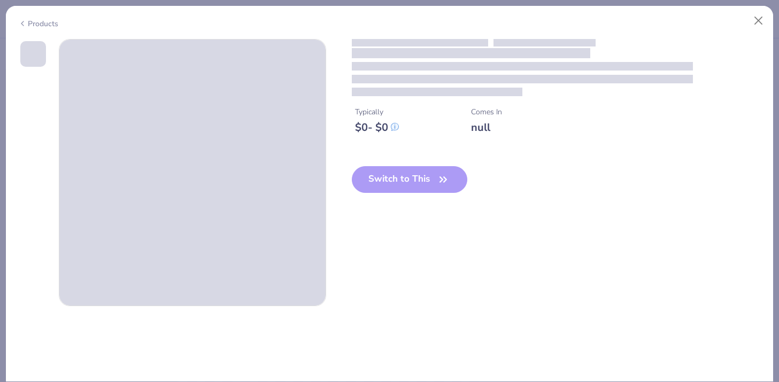
type textarea "x"
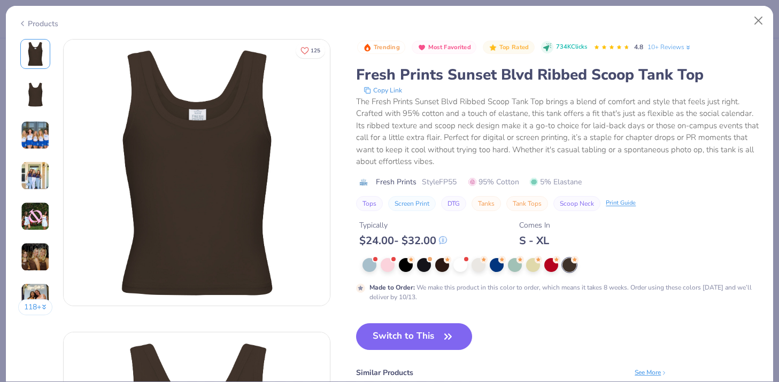
click at [37, 137] on img at bounding box center [35, 135] width 29 height 29
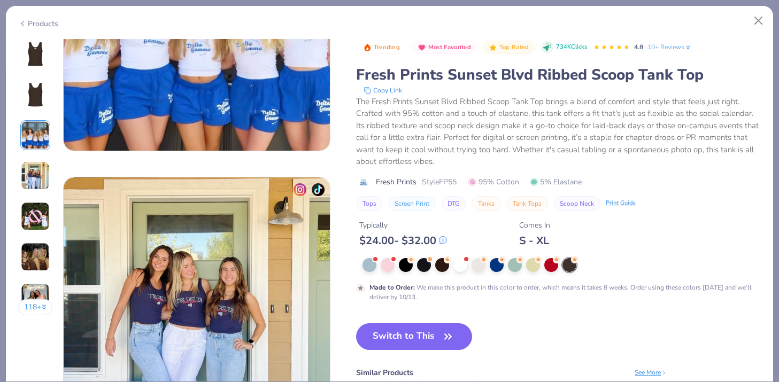
scroll to position [829, 0]
